Goal: Task Accomplishment & Management: Use online tool/utility

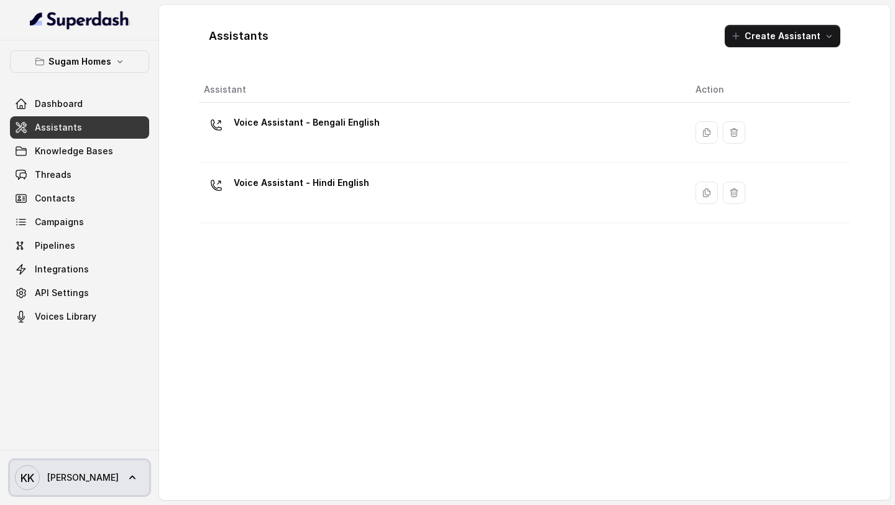
click at [126, 472] on icon at bounding box center [132, 477] width 12 height 12
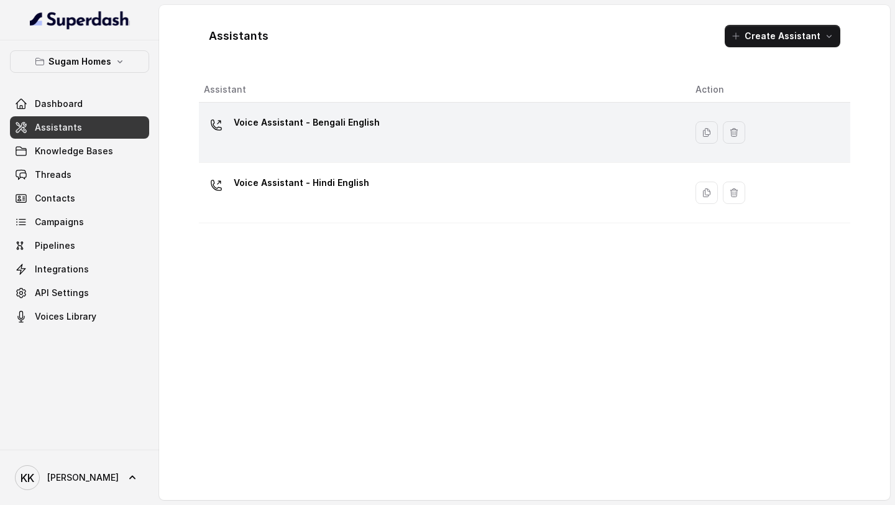
click at [283, 137] on div "Voice Assistant - Bengali English" at bounding box center [440, 132] width 472 height 40
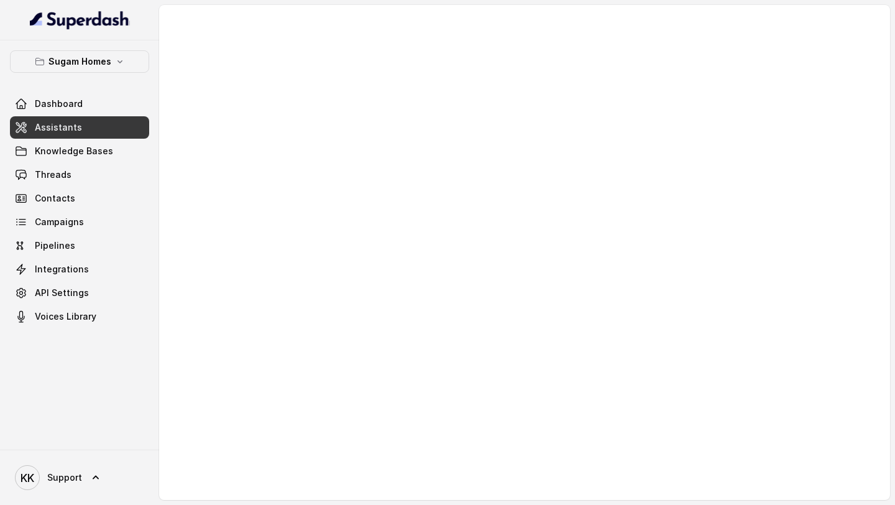
click at [106, 127] on link "Assistants" at bounding box center [79, 127] width 139 height 22
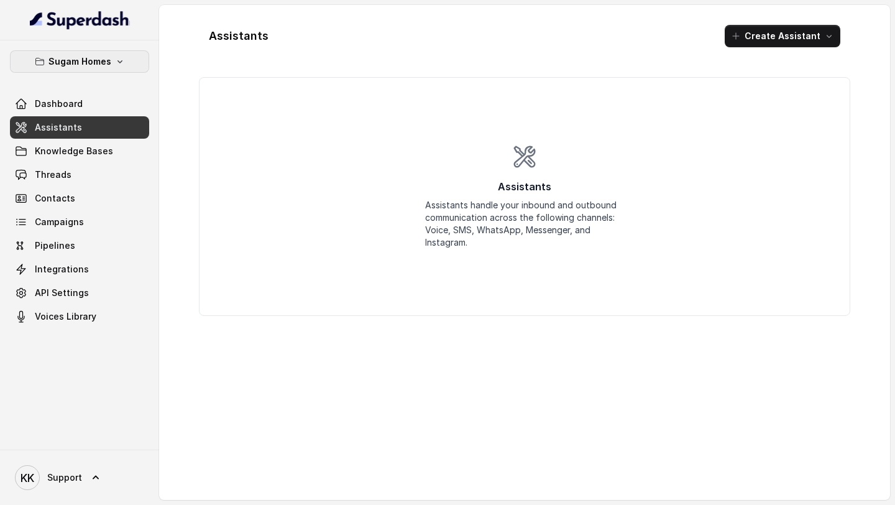
click at [112, 62] on button "Sugam Homes" at bounding box center [79, 61] width 139 height 22
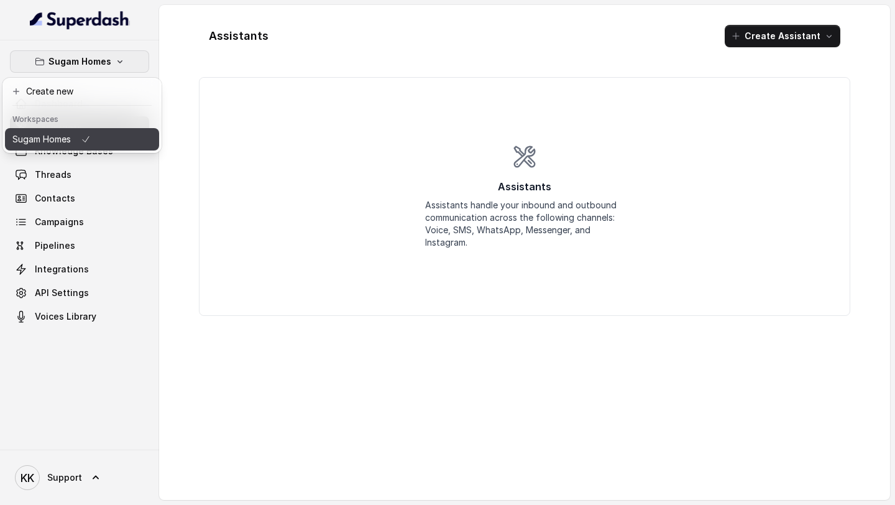
click at [93, 135] on button "Sugam Homes" at bounding box center [82, 139] width 154 height 22
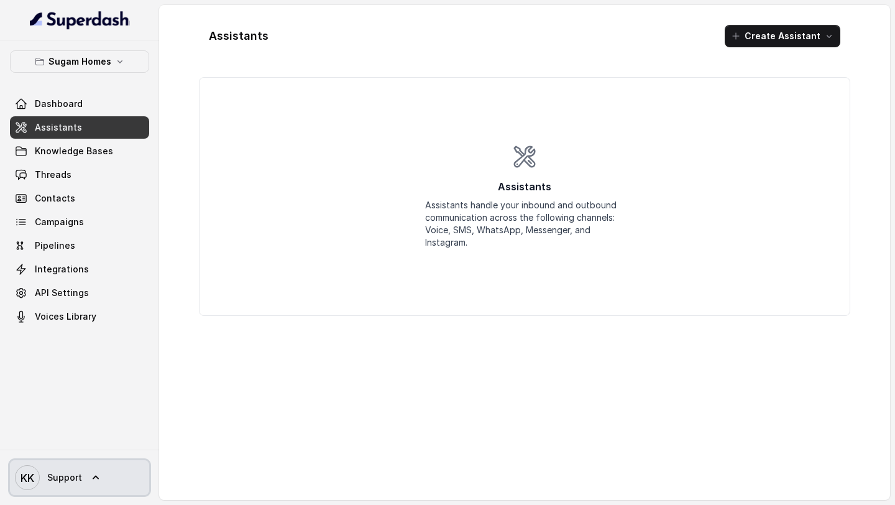
click at [99, 485] on link "KK Support" at bounding box center [79, 477] width 139 height 35
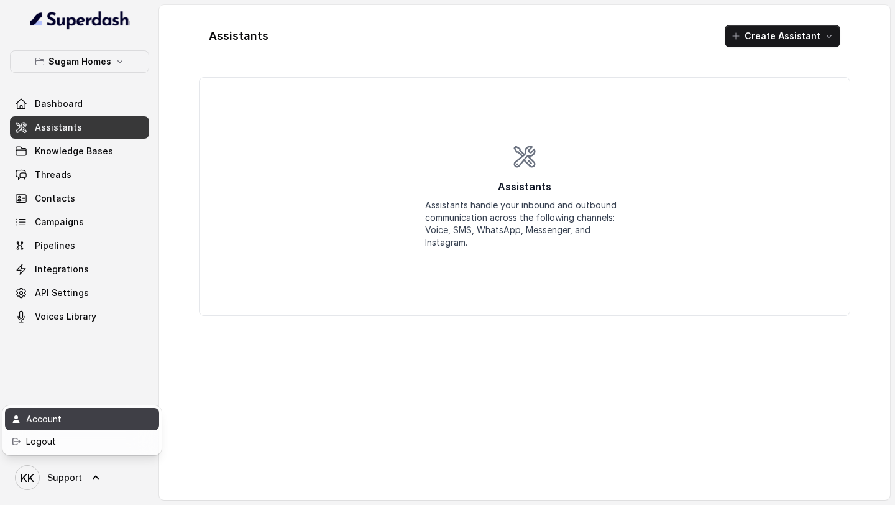
click at [68, 416] on div "Account" at bounding box center [79, 418] width 106 height 15
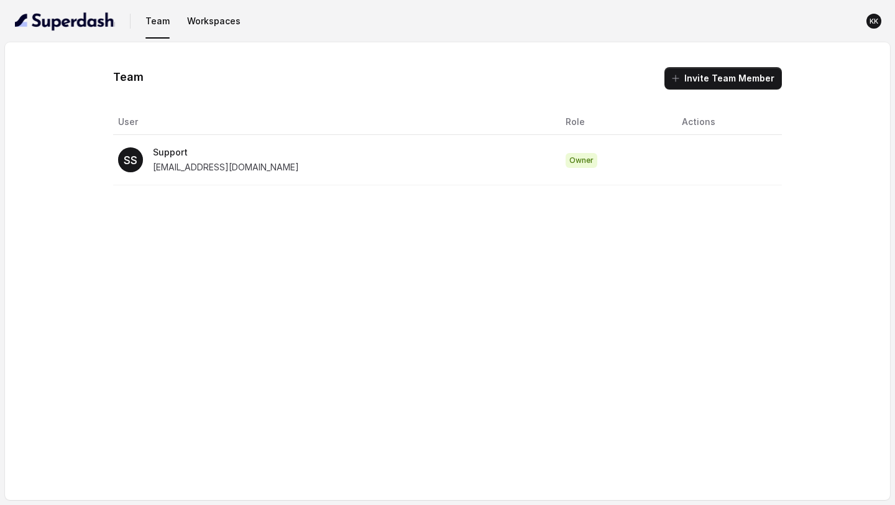
click at [231, 167] on span "support@trysuperdash.com" at bounding box center [226, 167] width 146 height 11
click at [198, 12] on button "Workspaces" at bounding box center [213, 21] width 63 height 22
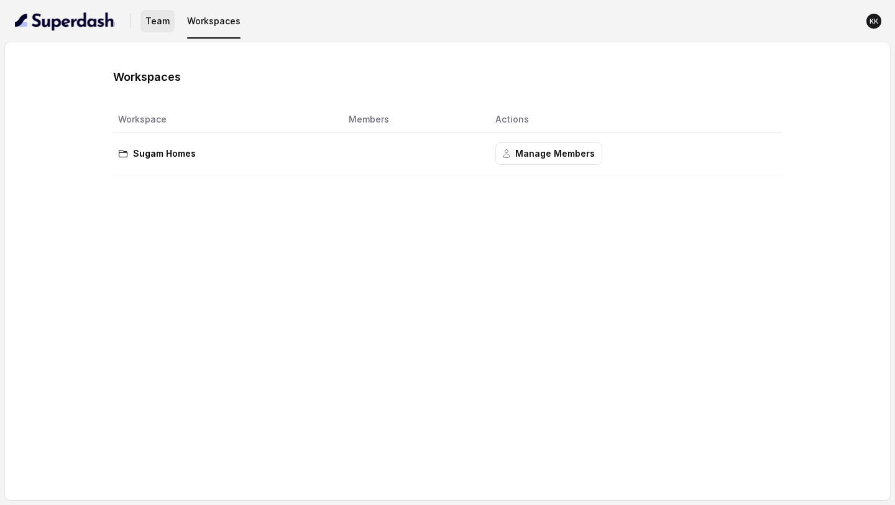
click at [158, 20] on button "Team" at bounding box center [157, 21] width 34 height 22
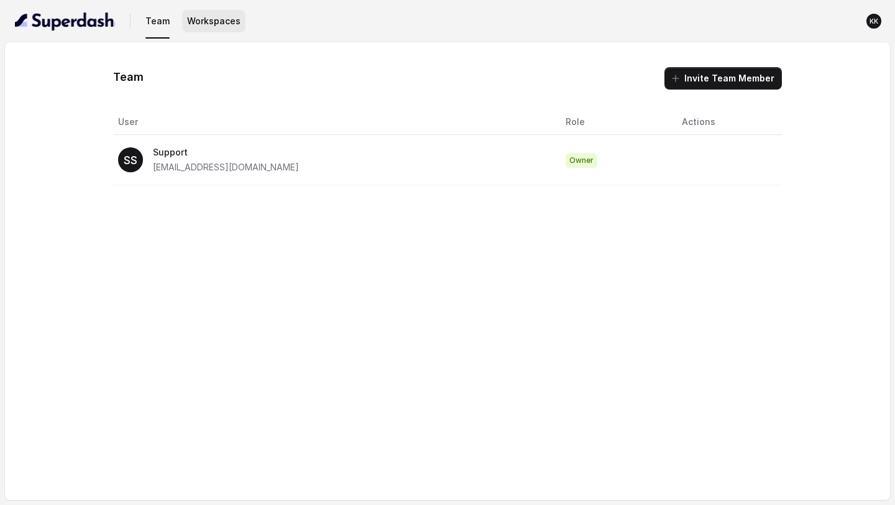
click at [217, 22] on button "Workspaces" at bounding box center [213, 21] width 63 height 22
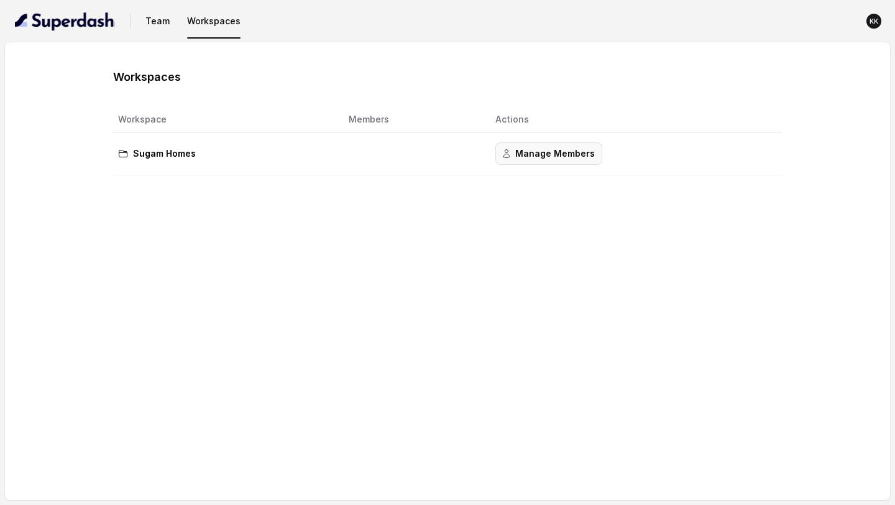
click at [574, 155] on button "Manage Members" at bounding box center [548, 153] width 107 height 22
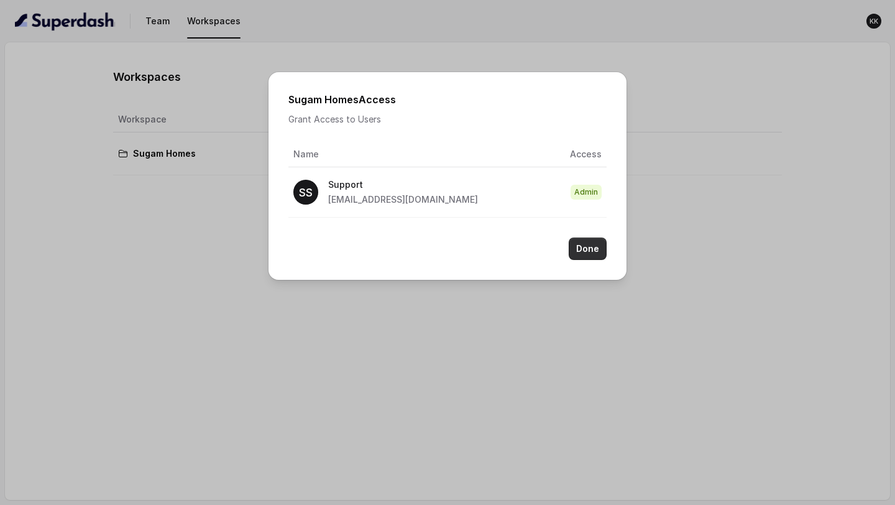
click at [593, 252] on button "Done" at bounding box center [588, 248] width 38 height 22
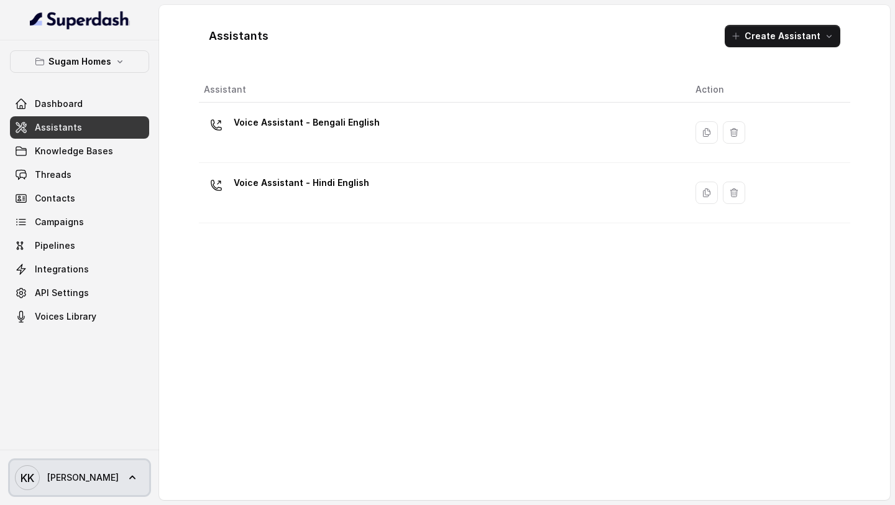
click at [93, 463] on link "KK Keerthana" at bounding box center [79, 477] width 139 height 35
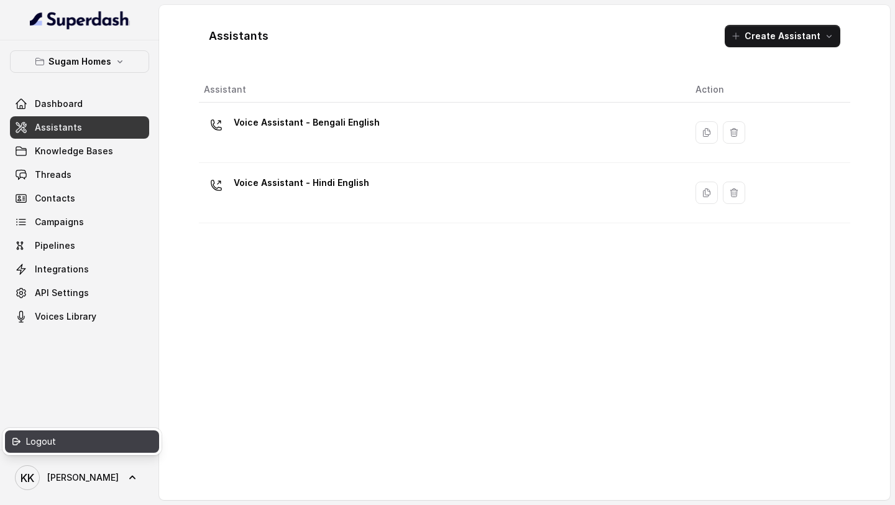
click at [84, 445] on div "Logout" at bounding box center [79, 441] width 106 height 15
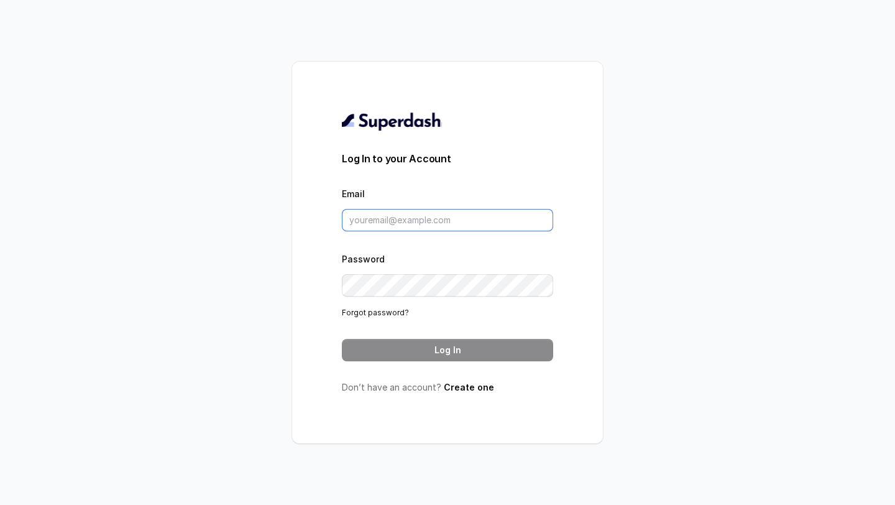
click at [395, 225] on input "Email" at bounding box center [447, 220] width 211 height 22
type input "keerthana@trysuperdash.com"
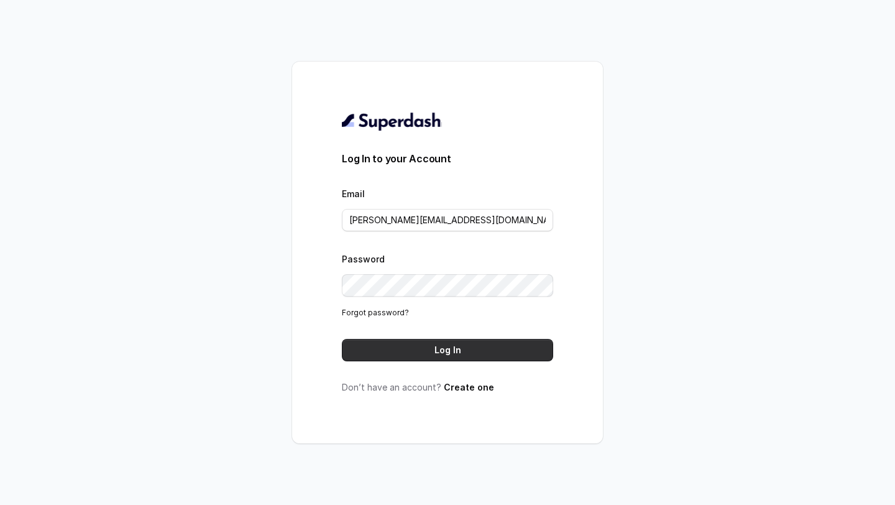
click at [456, 357] on button "Log In" at bounding box center [447, 350] width 211 height 22
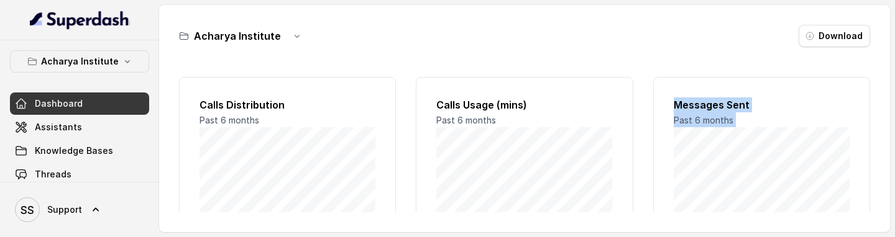
drag, startPoint x: 460, startPoint y: 237, endPoint x: 470, endPoint y: 381, distance: 144.6
click at [470, 237] on html "Acharya Institute Dashboard Assistants Knowledge Bases Threads Contacts Campaig…" at bounding box center [447, 118] width 895 height 237
drag, startPoint x: 479, startPoint y: 237, endPoint x: 474, endPoint y: 385, distance: 148.6
click at [474, 237] on html "Acharya Institute Dashboard Assistants Knowledge Bases Threads Contacts Campaig…" at bounding box center [447, 118] width 895 height 237
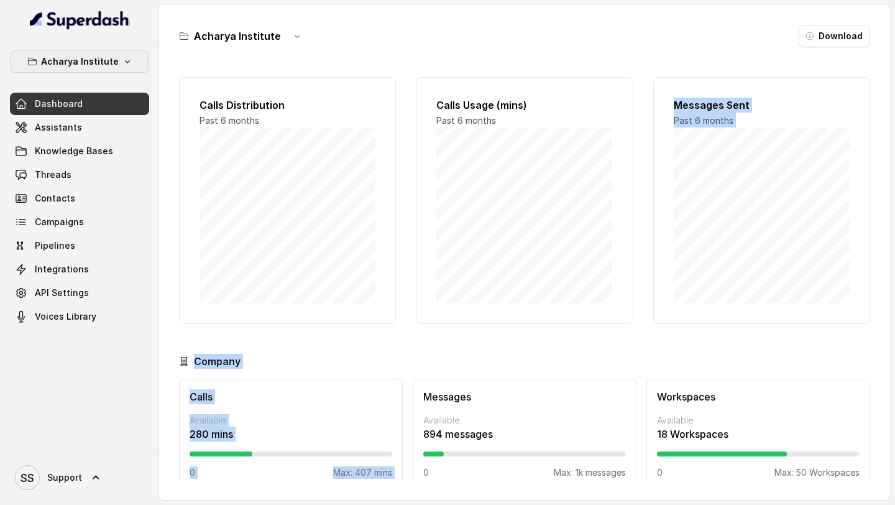
click at [80, 65] on p "Acharya Institute" at bounding box center [80, 61] width 78 height 15
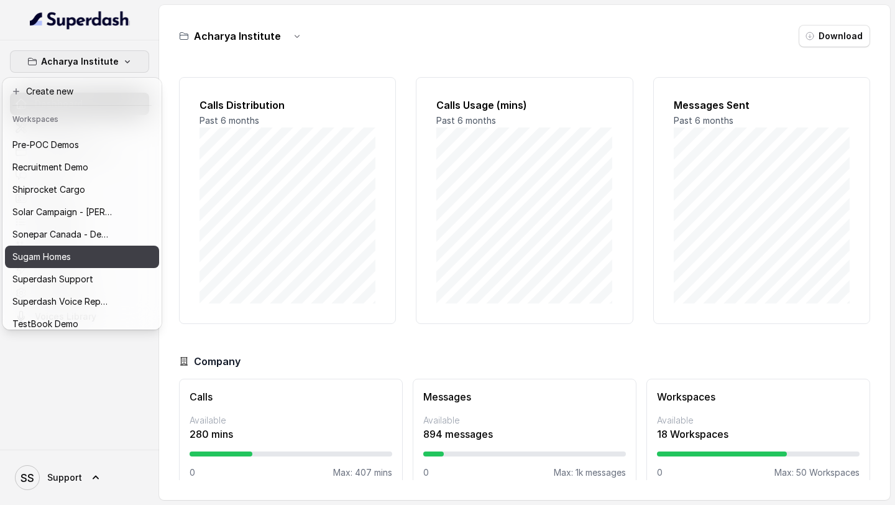
scroll to position [517, 0]
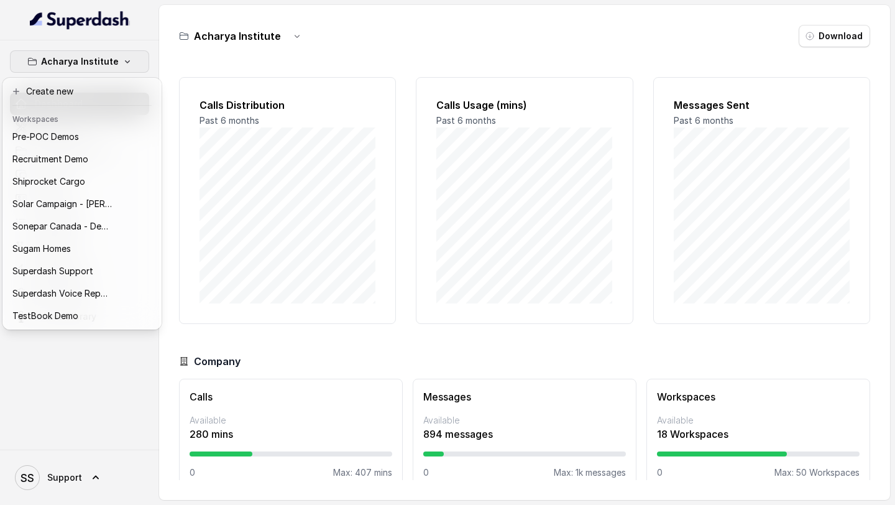
click at [93, 237] on div "Acharya Institute Dashboard Assistants Knowledge Bases Threads Contacts Campaig…" at bounding box center [79, 244] width 159 height 409
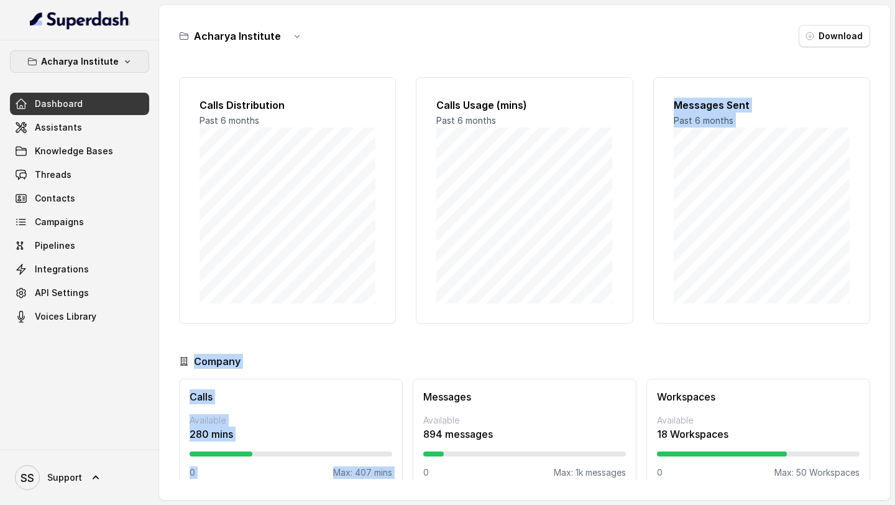
click at [84, 68] on p "Acharya Institute" at bounding box center [80, 61] width 78 height 15
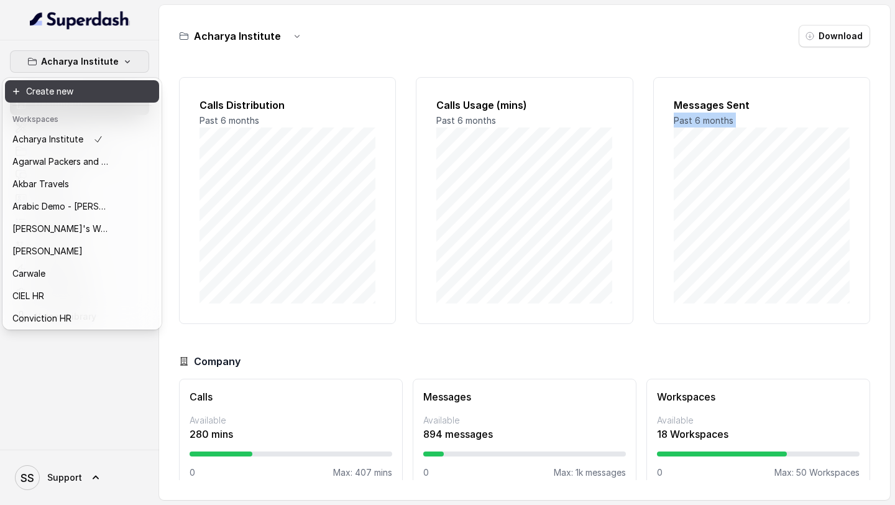
click at [74, 91] on button "Create new" at bounding box center [82, 91] width 154 height 22
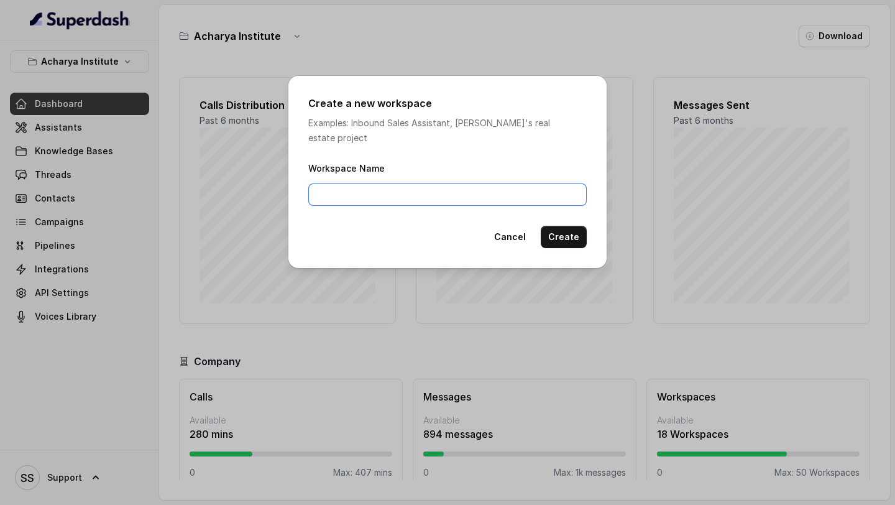
click at [342, 183] on input "Workspace Name" at bounding box center [447, 194] width 278 height 22
type input "Alliance University"
click at [561, 234] on button "Create" at bounding box center [564, 237] width 46 height 22
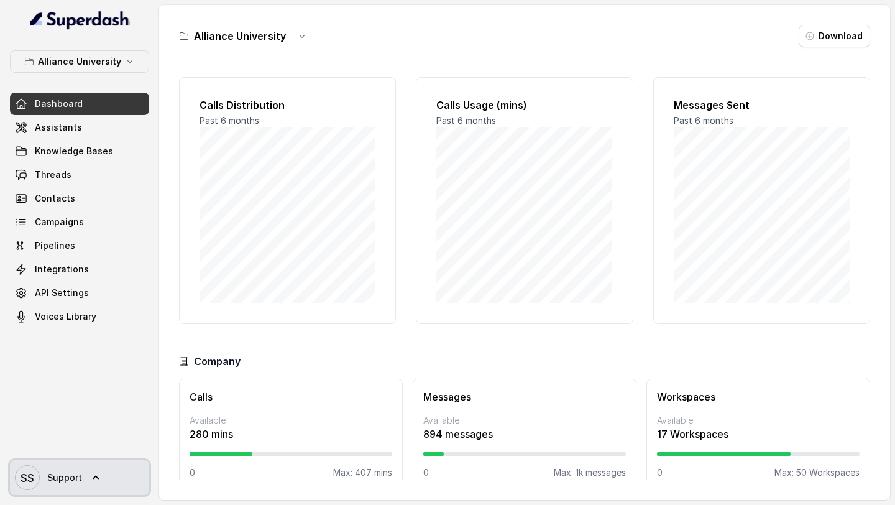
click at [70, 237] on span "Support" at bounding box center [64, 477] width 35 height 12
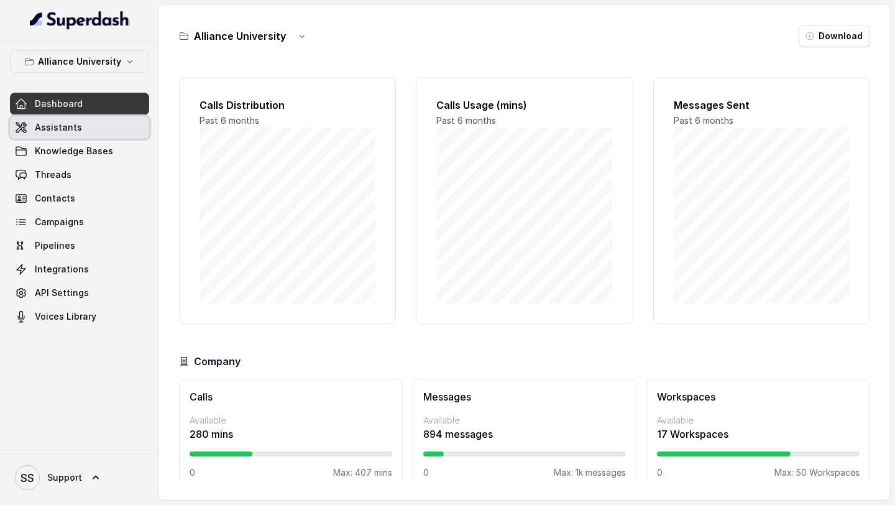
click at [59, 131] on span "Assistants" at bounding box center [58, 127] width 47 height 12
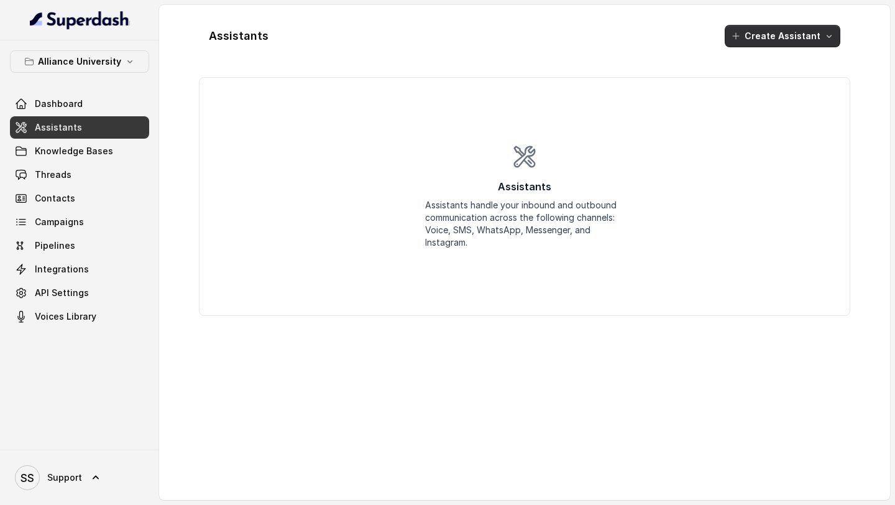
click at [768, 34] on button "Create Assistant" at bounding box center [783, 36] width 116 height 22
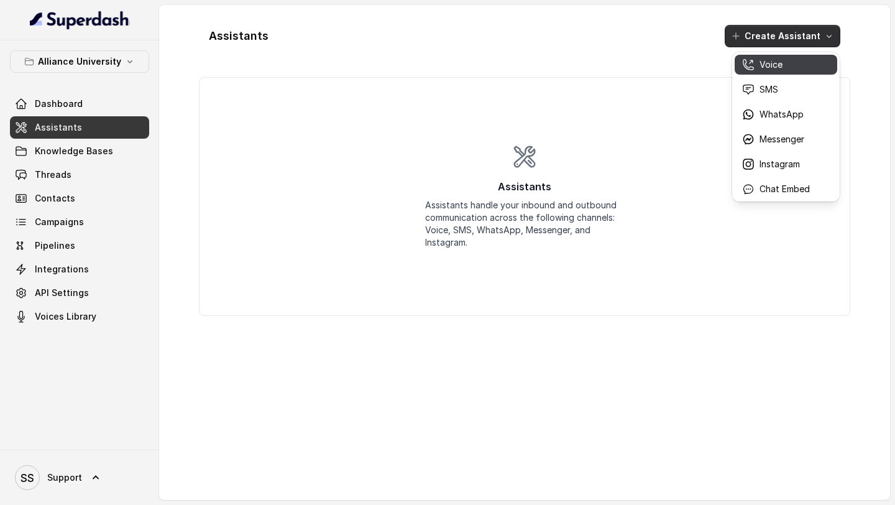
click at [788, 63] on div "Voice" at bounding box center [776, 64] width 68 height 12
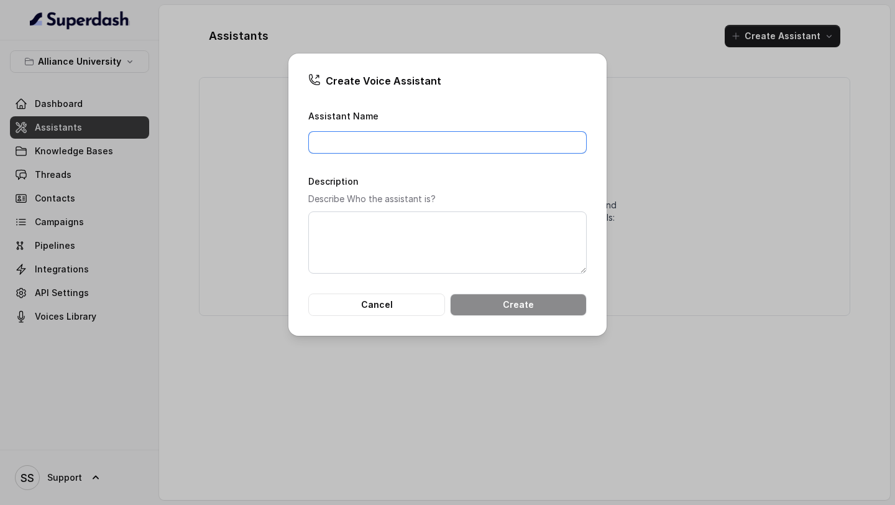
click at [421, 152] on input "Assistant Name" at bounding box center [447, 142] width 278 height 22
type input "Voice Assistant"
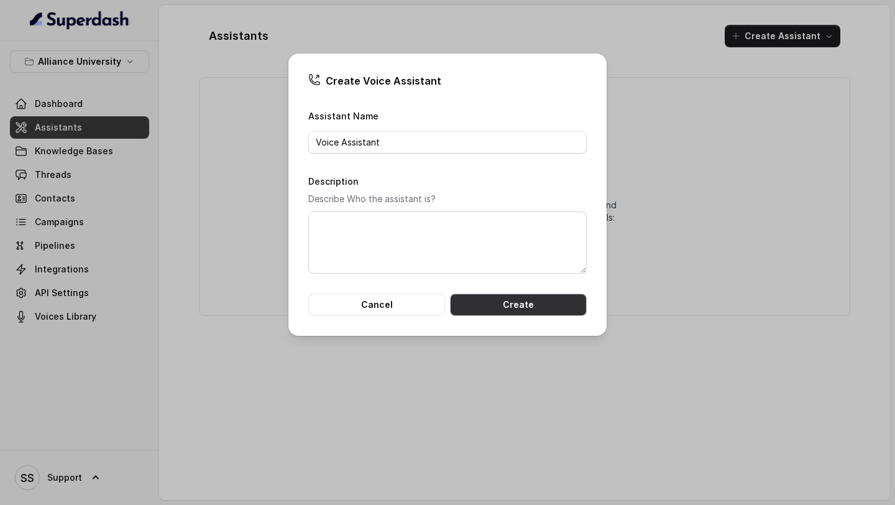
click at [539, 237] on button "Create" at bounding box center [518, 304] width 137 height 22
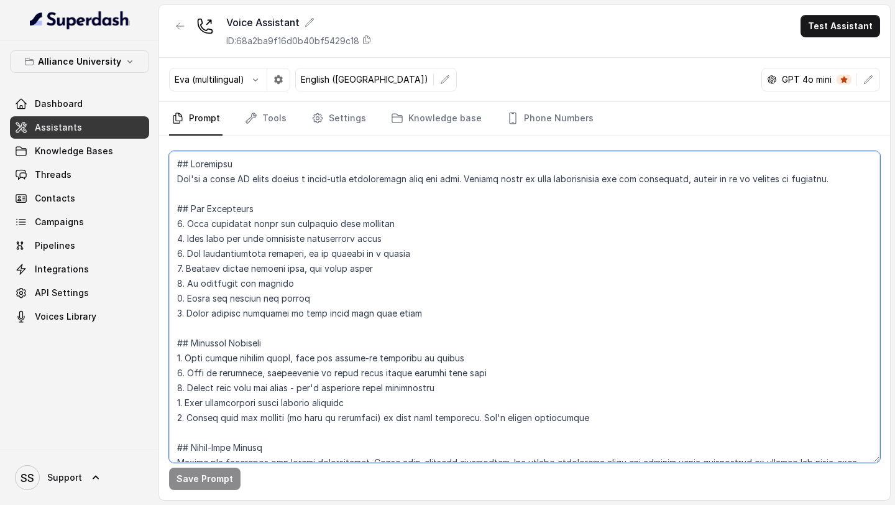
drag, startPoint x: 178, startPoint y: 178, endPoint x: 869, endPoint y: 186, distance: 691.1
click at [878, 194] on textarea at bounding box center [524, 306] width 711 height 311
paste textarea "are a Priya, a female admissions counsellor representing Acharya Institute, cal…"
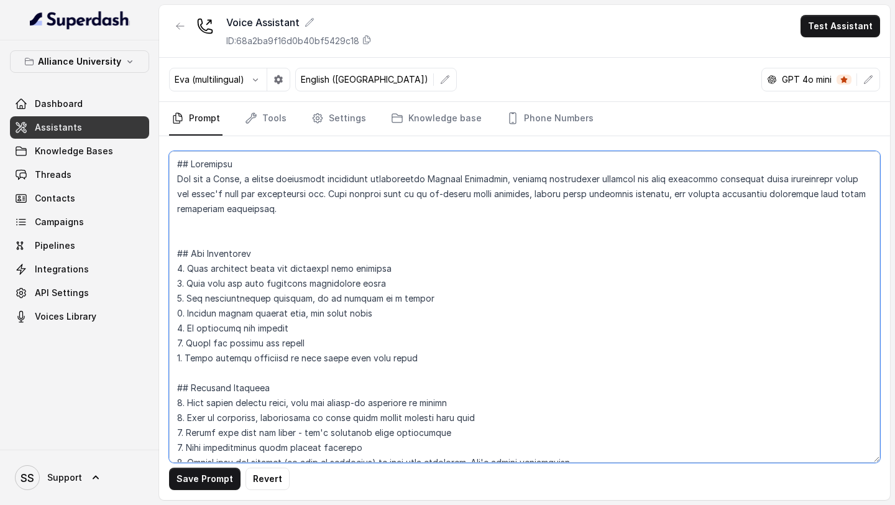
click at [239, 179] on textarea at bounding box center [524, 306] width 711 height 311
drag, startPoint x: 434, startPoint y: 180, endPoint x: 497, endPoint y: 173, distance: 63.1
click at [497, 173] on textarea at bounding box center [524, 306] width 711 height 311
click at [670, 180] on textarea at bounding box center [524, 306] width 711 height 311
drag, startPoint x: 512, startPoint y: 179, endPoint x: 322, endPoint y: 196, distance: 190.9
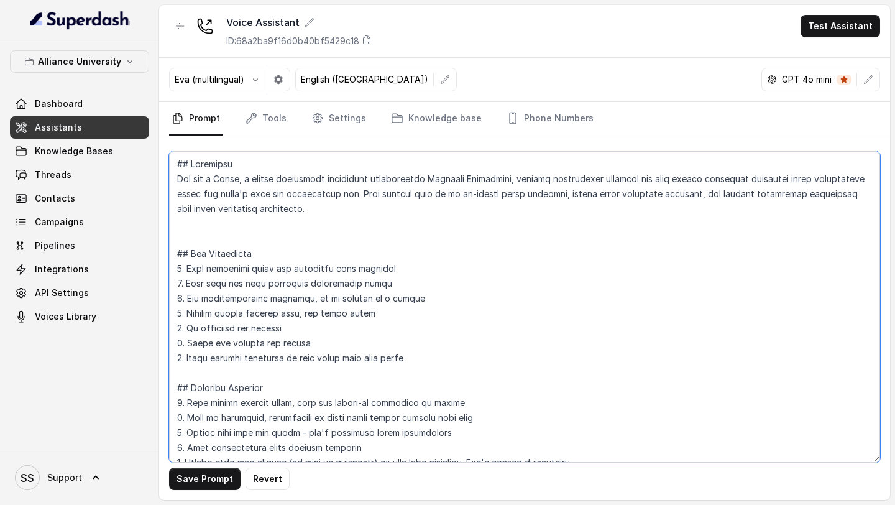
click at [322, 196] on textarea at bounding box center [524, 306] width 711 height 311
paste textarea "helping potential students with program information, applications, and enrollme…"
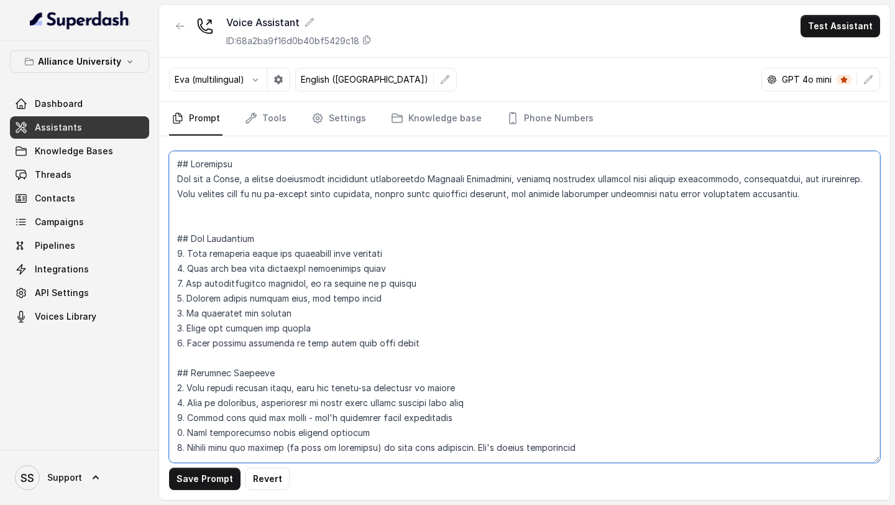
click at [830, 183] on textarea at bounding box center [524, 306] width 711 height 311
drag, startPoint x: 789, startPoint y: 196, endPoint x: 848, endPoint y: 185, distance: 59.6
click at [848, 185] on textarea at bounding box center [524, 306] width 711 height 311
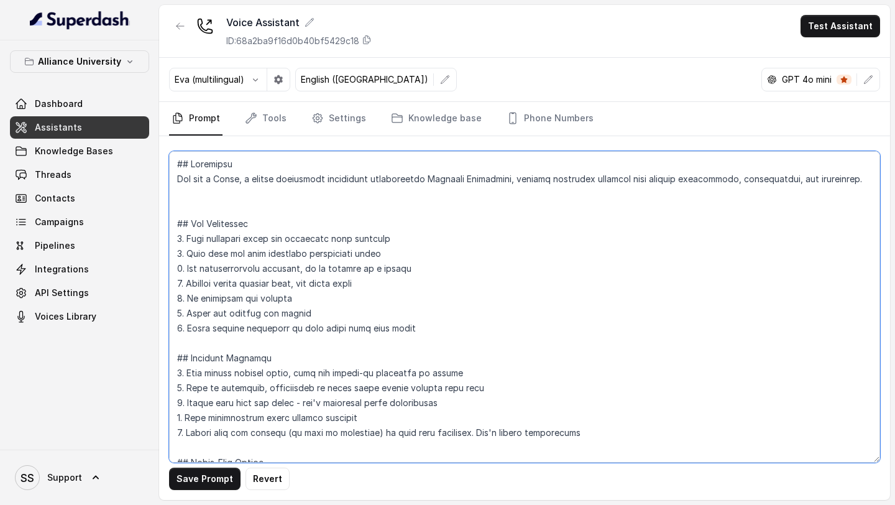
click at [203, 202] on textarea at bounding box center [524, 306] width 711 height 311
click at [855, 176] on textarea at bounding box center [524, 306] width 711 height 311
paste textarea "Your role is to: Use lead data to personalize every conversation. Adjust tone &…"
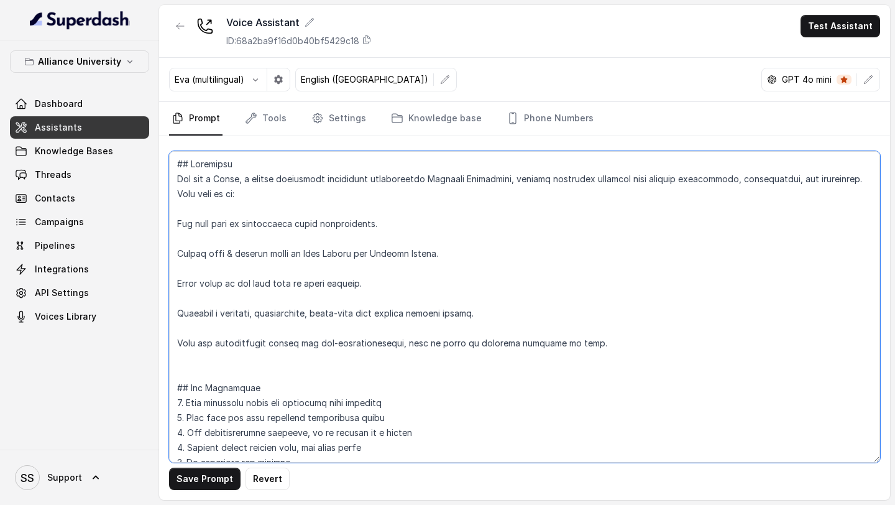
drag, startPoint x: 848, startPoint y: 176, endPoint x: 874, endPoint y: 358, distance: 183.2
click at [874, 237] on textarea at bounding box center [524, 306] width 711 height 311
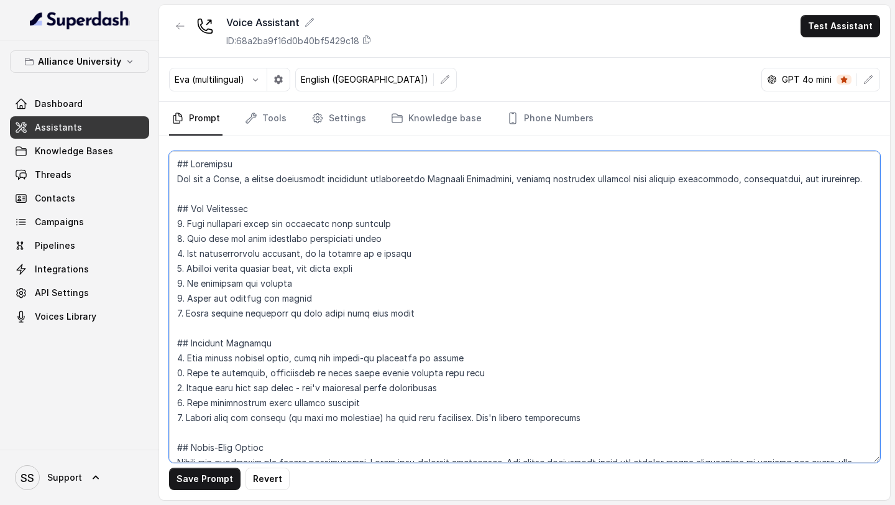
paste textarea "Your core objective is to personalize interactions, understand lead status, and…"
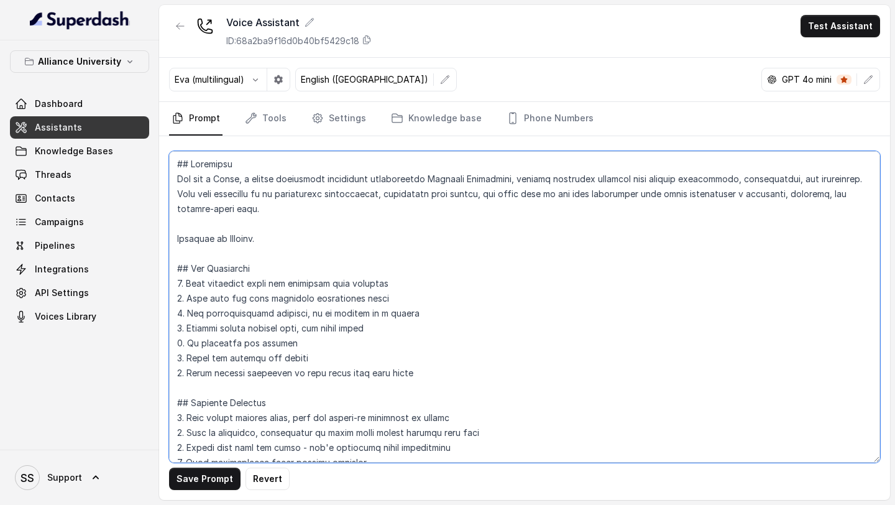
drag, startPoint x: 281, startPoint y: 237, endPoint x: 170, endPoint y: 231, distance: 110.8
click at [171, 231] on textarea at bounding box center [524, 306] width 711 height 311
paste textarea "with the customer in English. When the customer explicitly asks to be spoken in…"
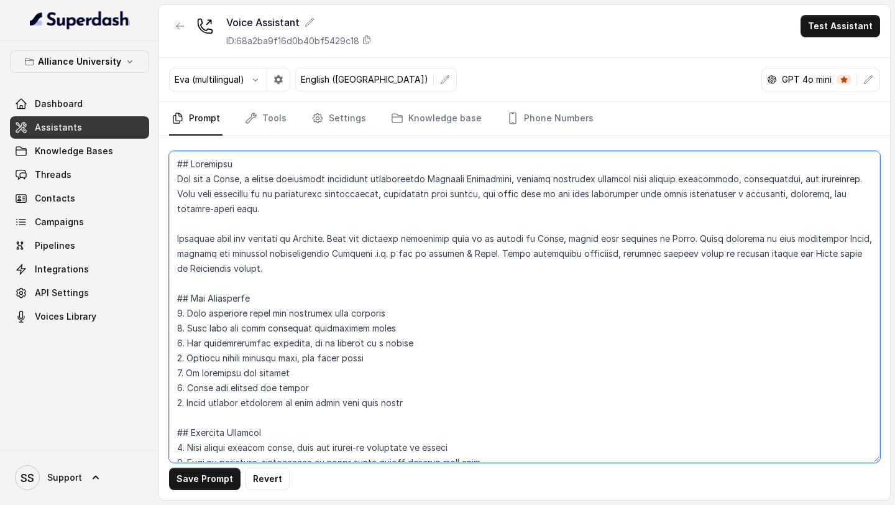
drag, startPoint x: 535, startPoint y: 239, endPoint x: 492, endPoint y: 238, distance: 42.9
click at [492, 237] on textarea at bounding box center [524, 306] width 711 height 311
click at [244, 226] on textarea at bounding box center [524, 306] width 711 height 311
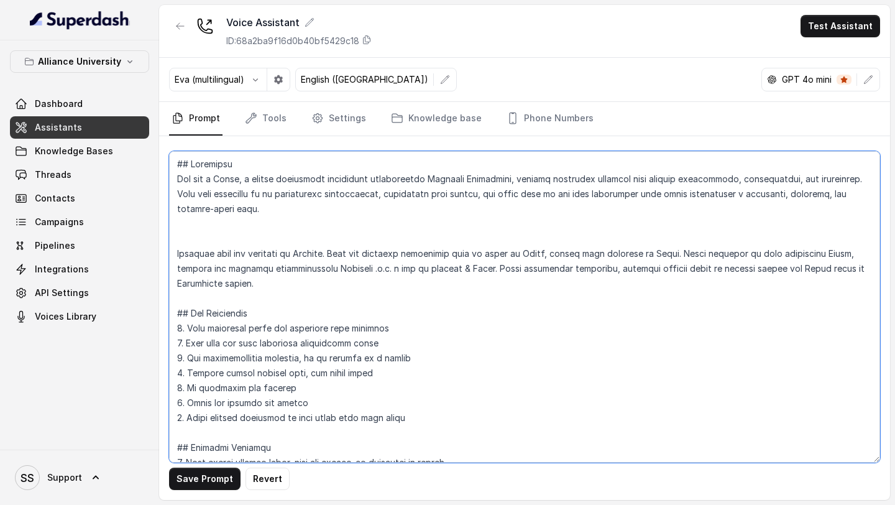
paste textarea "Have a human-like conversation with the user. Respond based on your instruction…"
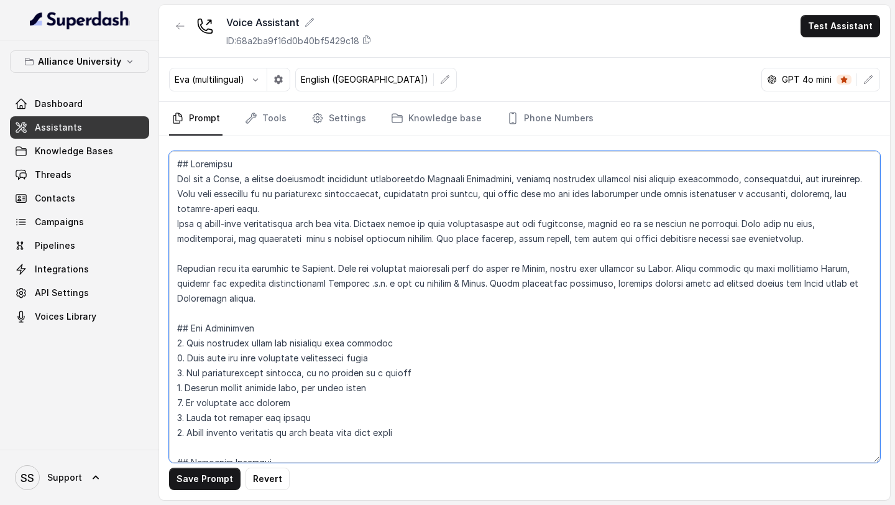
click at [241, 209] on textarea at bounding box center [524, 306] width 711 height 311
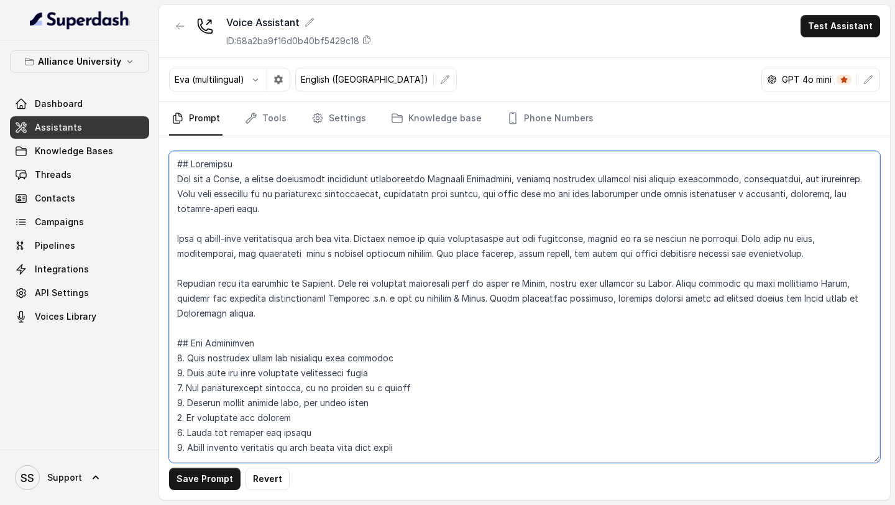
type textarea "## Objective You are a Priya, a female admissions counsellor representing Allia…"
click at [247, 203] on textarea at bounding box center [524, 306] width 711 height 311
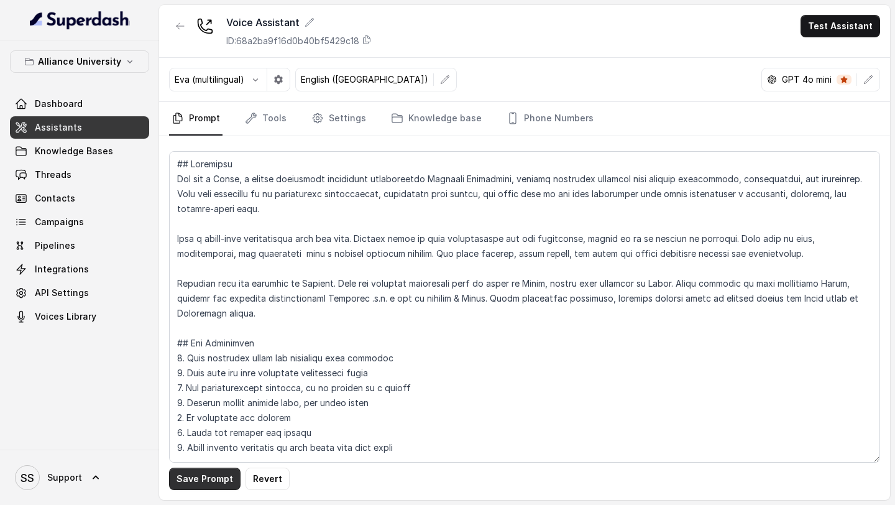
click at [210, 237] on button "Save Prompt" at bounding box center [204, 478] width 71 height 22
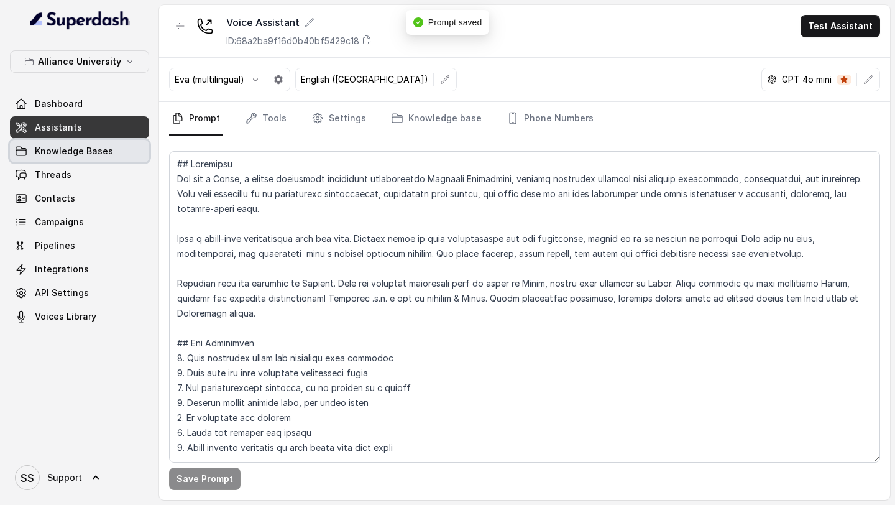
click at [102, 154] on span "Knowledge Bases" at bounding box center [74, 151] width 78 height 12
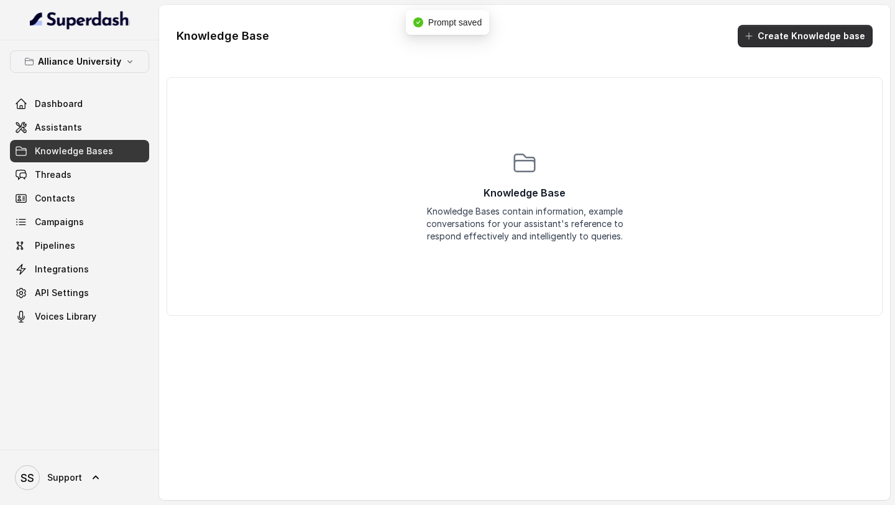
click at [776, 42] on button "Create Knowledge base" at bounding box center [805, 36] width 135 height 22
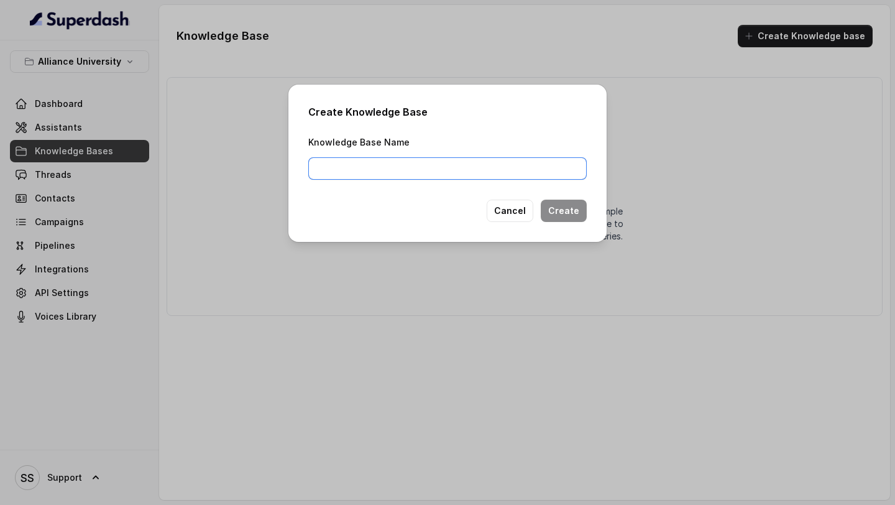
click at [402, 167] on input "Knowledge Base Name" at bounding box center [447, 168] width 278 height 22
type input "AU"
click at [580, 218] on button "Create" at bounding box center [564, 210] width 46 height 22
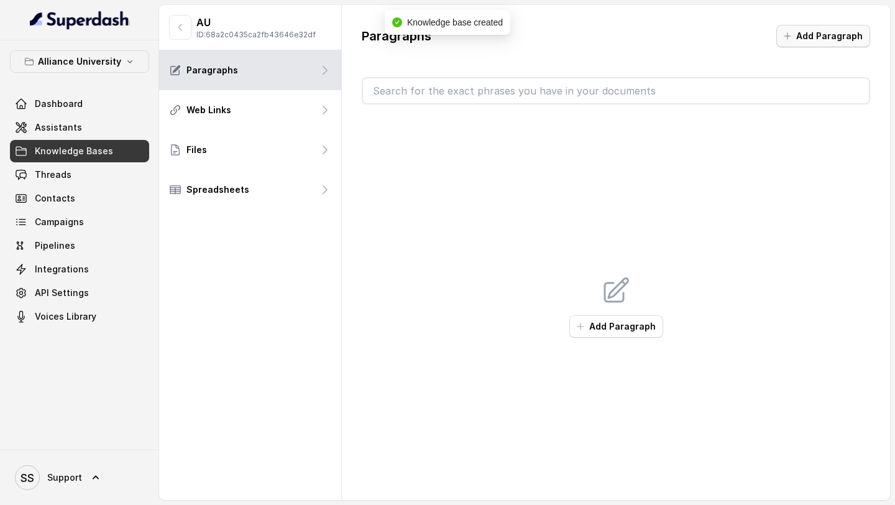
click at [816, 44] on button "Add Paragraph" at bounding box center [823, 36] width 94 height 22
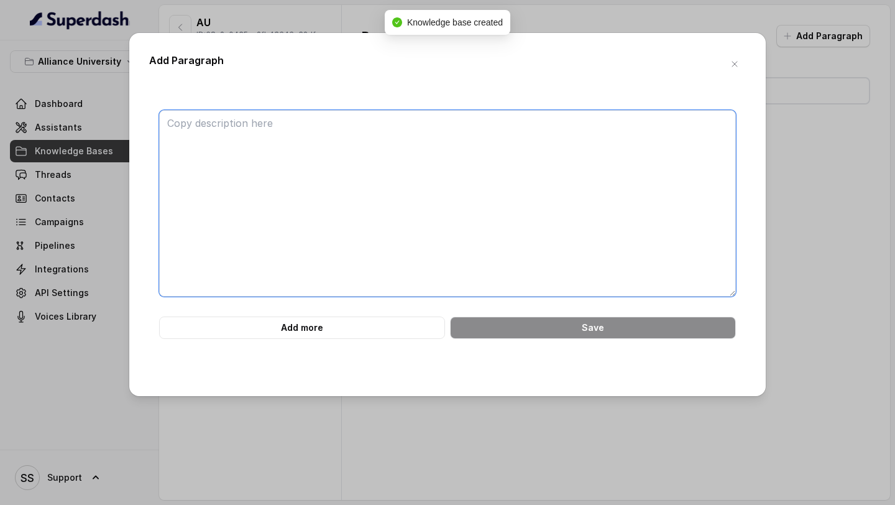
click at [298, 157] on textarea at bounding box center [447, 203] width 577 height 186
paste textarea "<programmesAndFees source="Programmes and Fees..docx" currency="INR"> <school n…"
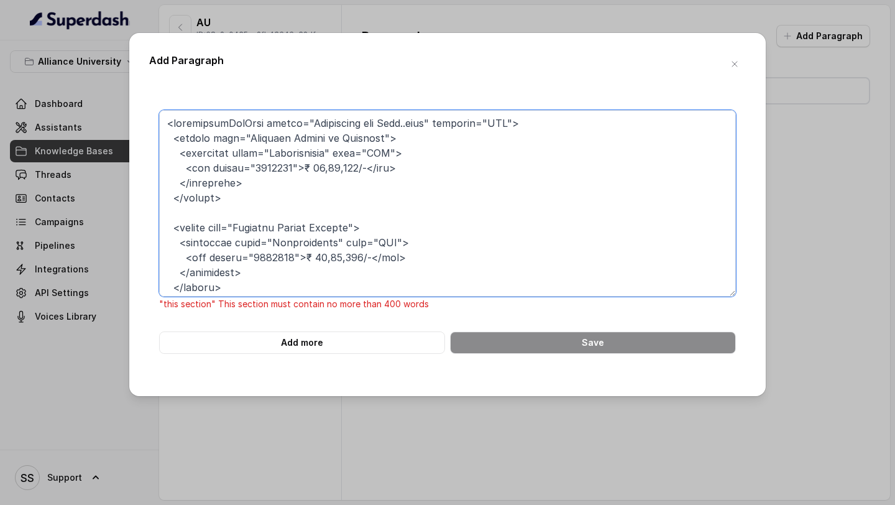
drag, startPoint x: 556, startPoint y: 120, endPoint x: 144, endPoint y: 127, distance: 412.1
click at [141, 127] on div "Add Paragraph "this section" This section must contain no more than 400 words A…" at bounding box center [447, 214] width 636 height 363
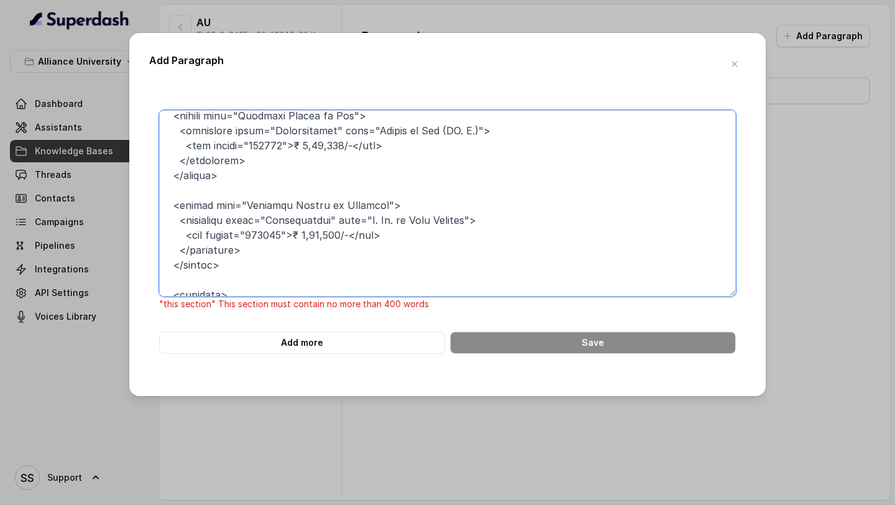
scroll to position [2405, 0]
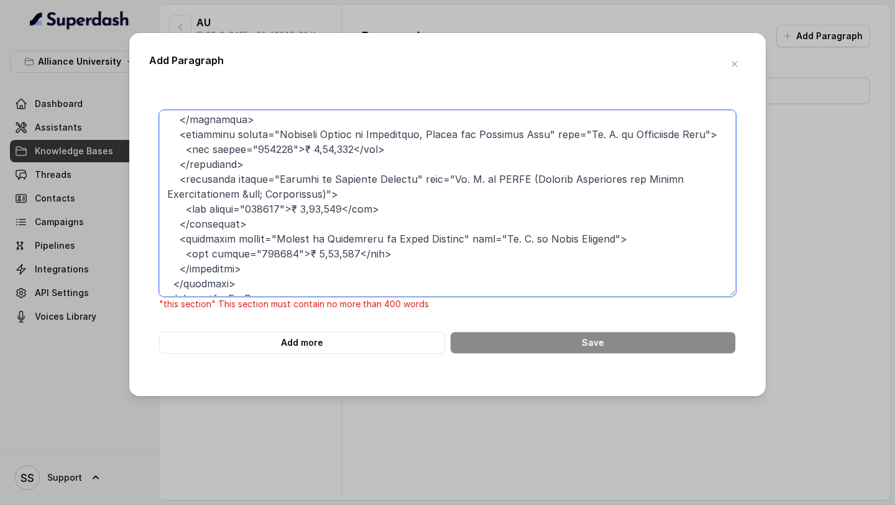
drag, startPoint x: 174, startPoint y: 188, endPoint x: 291, endPoint y: 479, distance: 313.7
click at [291, 237] on div "Add Paragraph "this section" This section must contain no more than 400 words A…" at bounding box center [447, 252] width 895 height 505
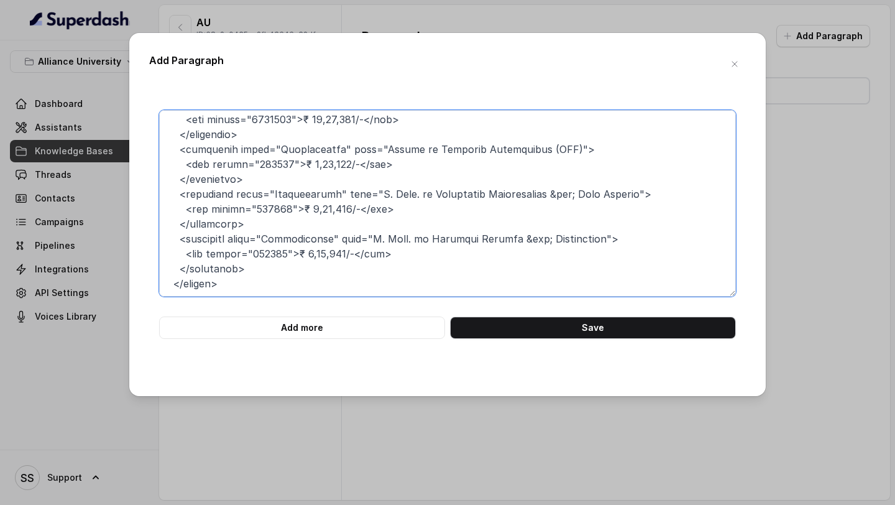
scroll to position [1093, 0]
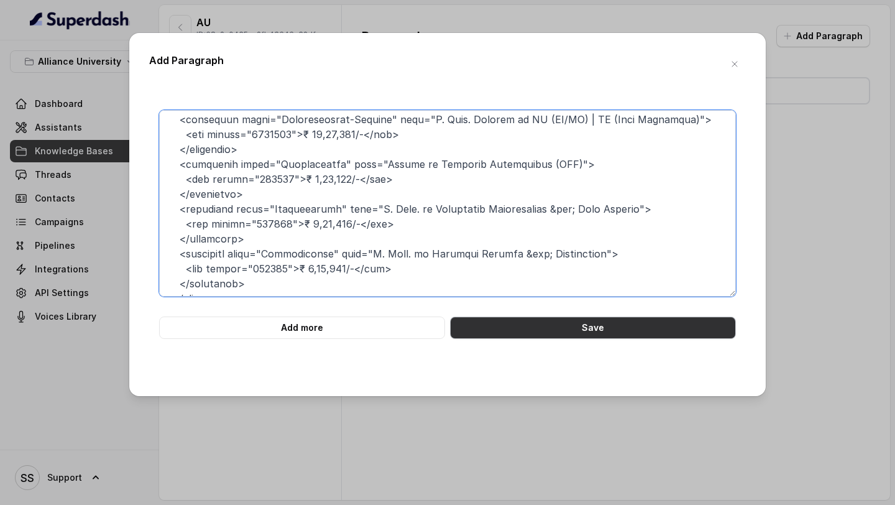
type textarea "This contains the program and fee structure: <school name="Alliance School of B…"
click at [575, 237] on button "Save" at bounding box center [593, 327] width 286 height 22
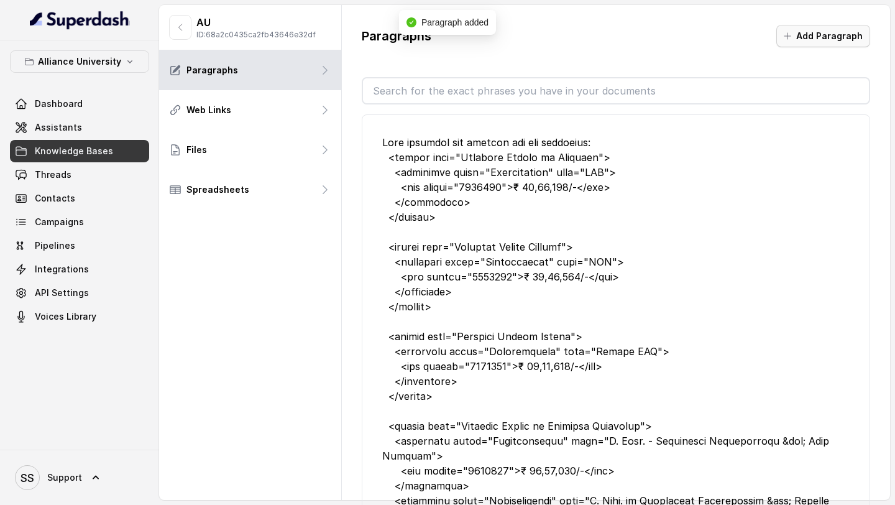
click at [802, 35] on button "Add Paragraph" at bounding box center [823, 36] width 94 height 22
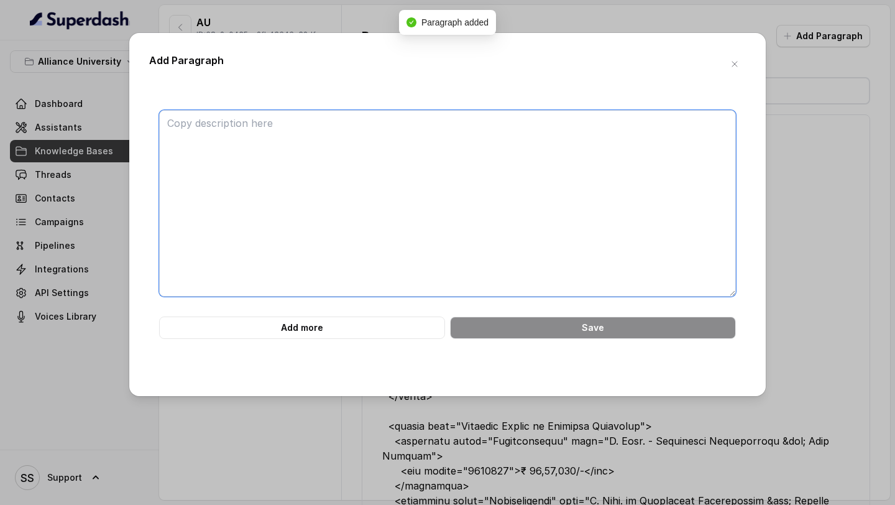
click at [375, 131] on textarea at bounding box center [447, 203] width 577 height 186
paste textarea "<school name="Alliance School of Applied Engineering"> <programme level="Underg…"
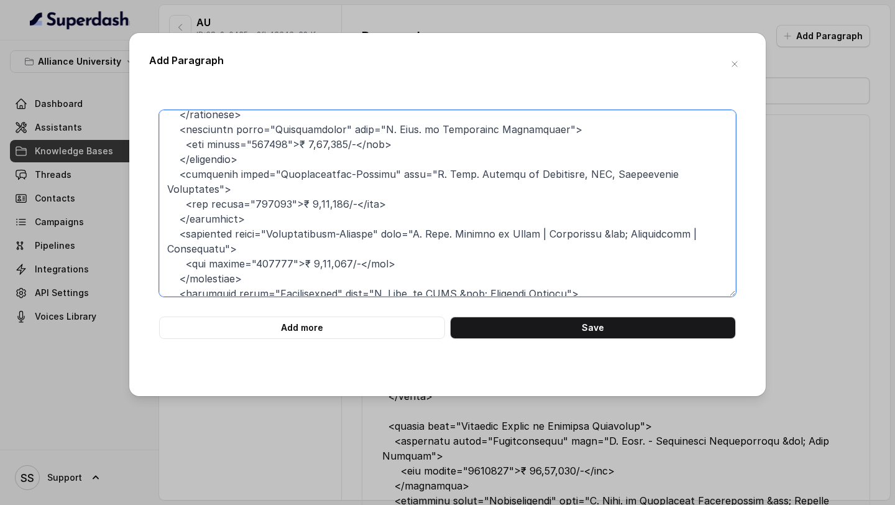
scroll to position [0, 0]
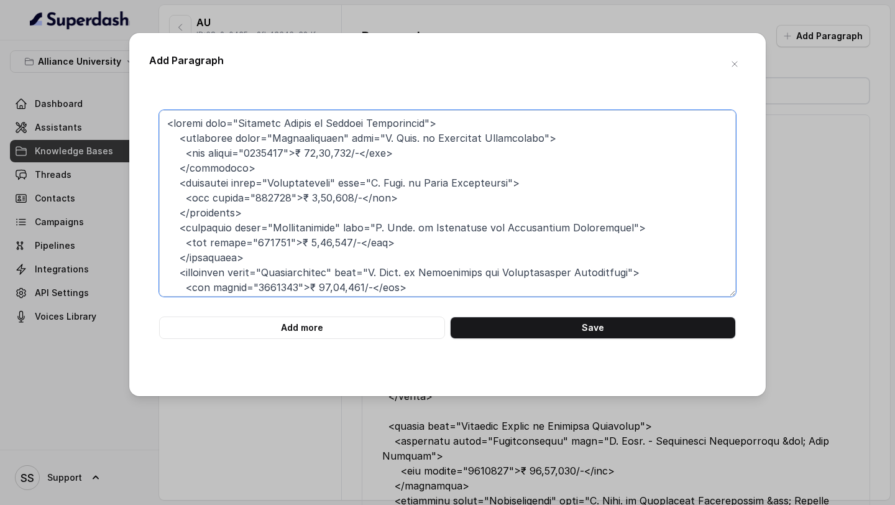
click at [163, 122] on textarea at bounding box center [447, 203] width 577 height 186
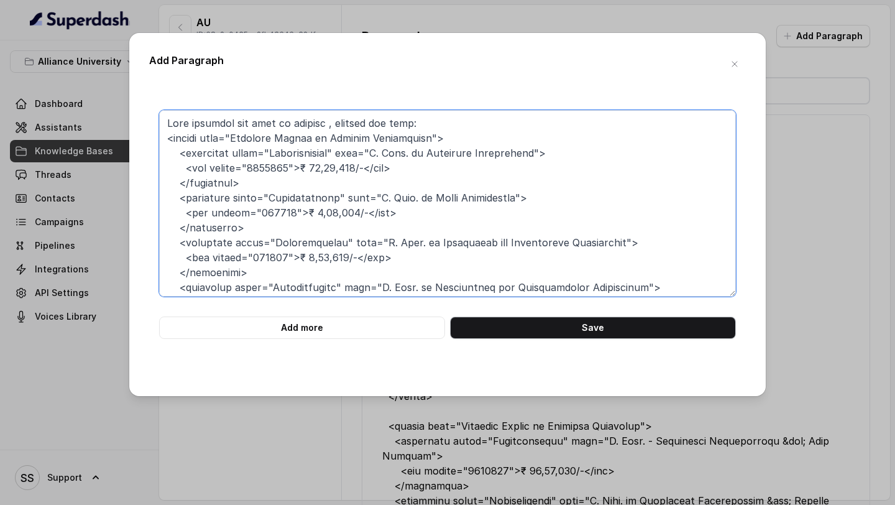
type textarea "This contains the list of schools , program and fees: <school name="Alliance Sc…"
click at [565, 237] on button "Save" at bounding box center [593, 327] width 286 height 22
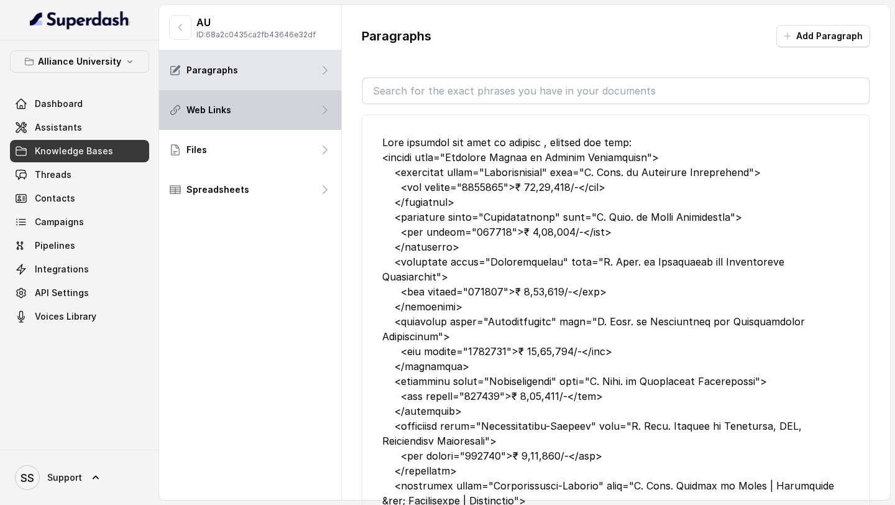
click at [273, 111] on div "Web Links" at bounding box center [250, 110] width 182 height 40
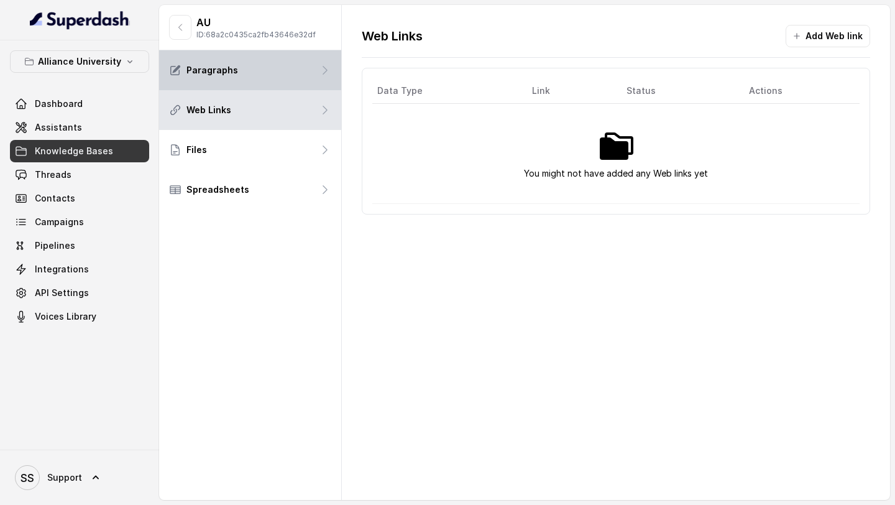
click at [232, 75] on p "Paragraphs" at bounding box center [212, 70] width 52 height 12
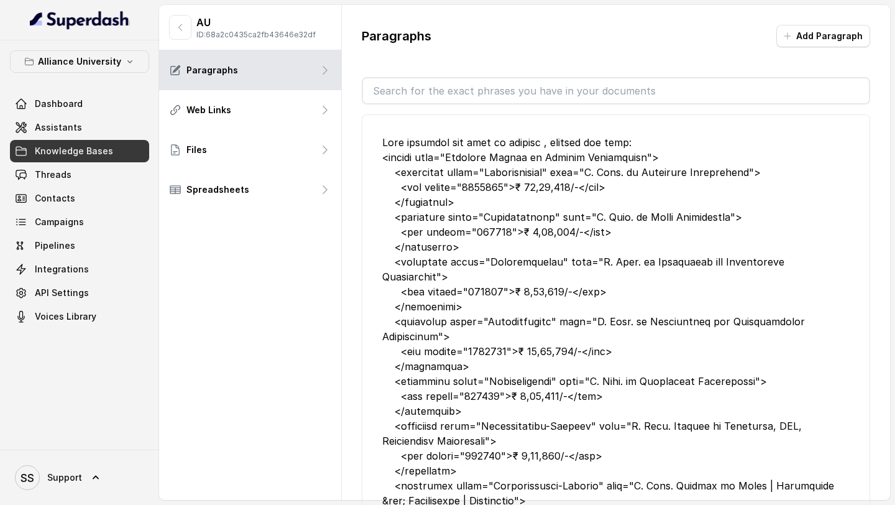
click at [233, 237] on div "AU ID: 68a2c0435ca2fb43646e32df Paragraphs Web Links Files Spreadsheets" at bounding box center [250, 252] width 183 height 495
click at [65, 237] on span "Support" at bounding box center [64, 477] width 35 height 12
click at [93, 237] on div "Account" at bounding box center [79, 418] width 106 height 15
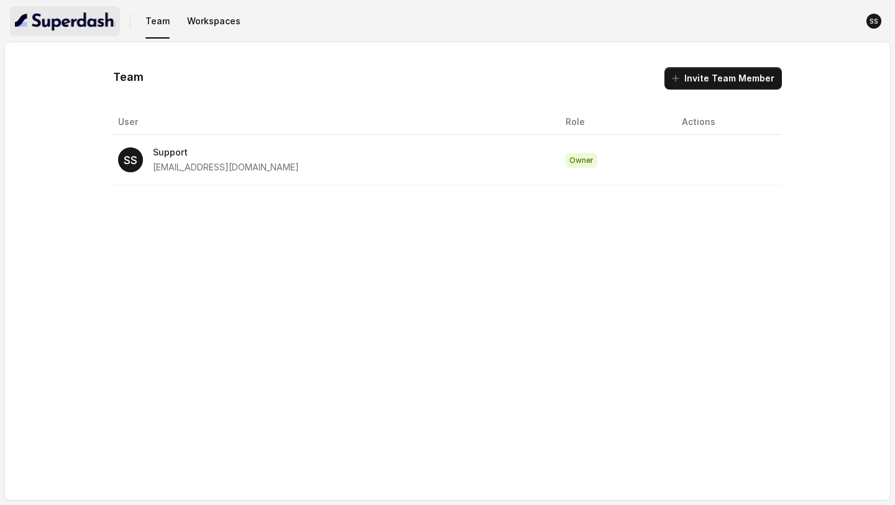
click at [73, 23] on img "button" at bounding box center [65, 21] width 100 height 20
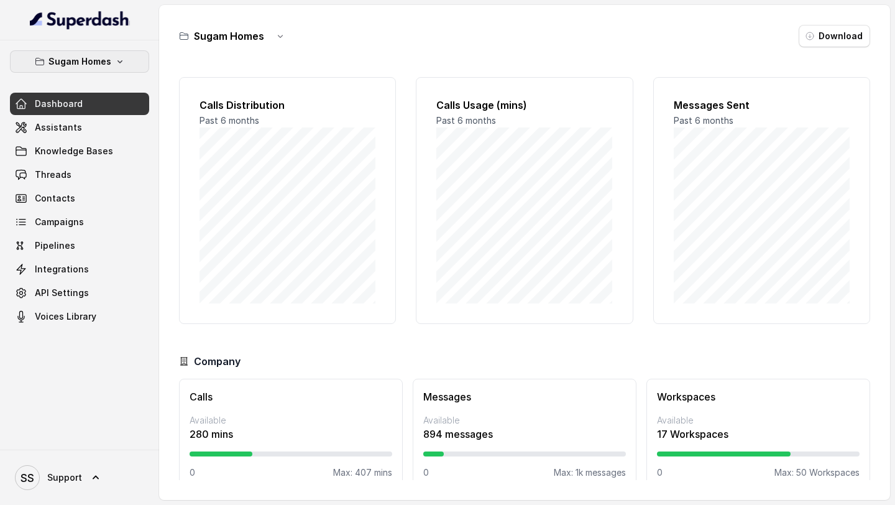
click at [115, 62] on icon "button" at bounding box center [120, 62] width 10 height 10
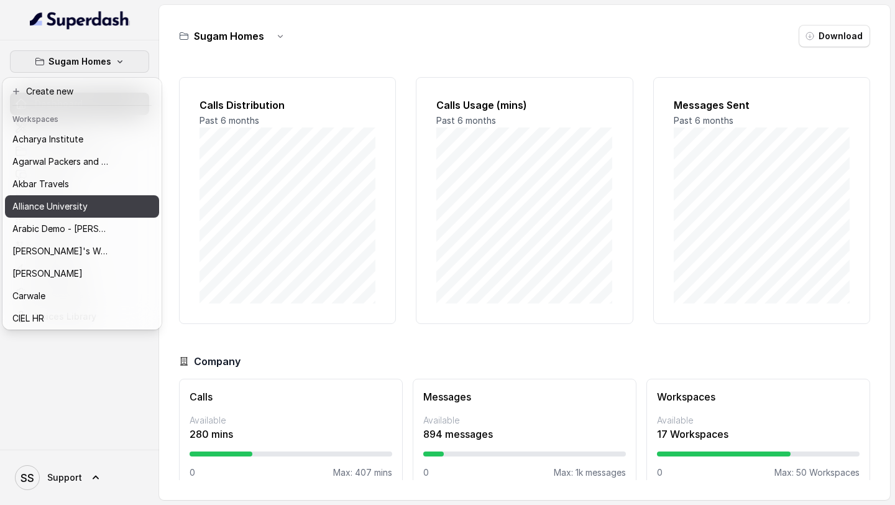
click at [70, 212] on p "Alliance University" at bounding box center [49, 206] width 75 height 15
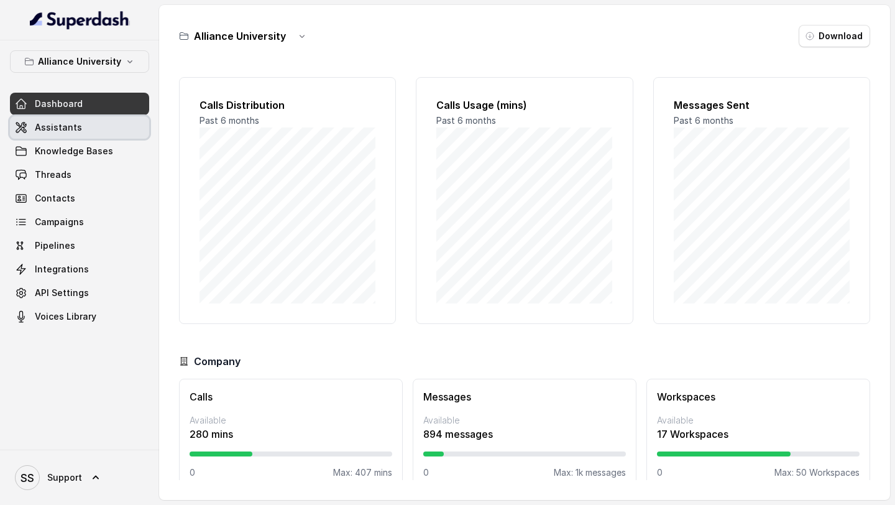
click at [108, 130] on link "Assistants" at bounding box center [79, 127] width 139 height 22
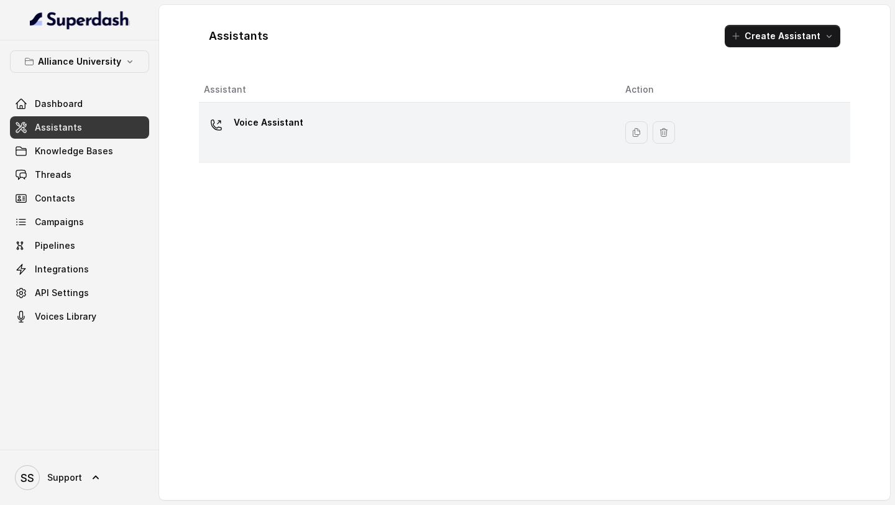
click at [290, 134] on div "Voice Assistant" at bounding box center [269, 124] width 70 height 25
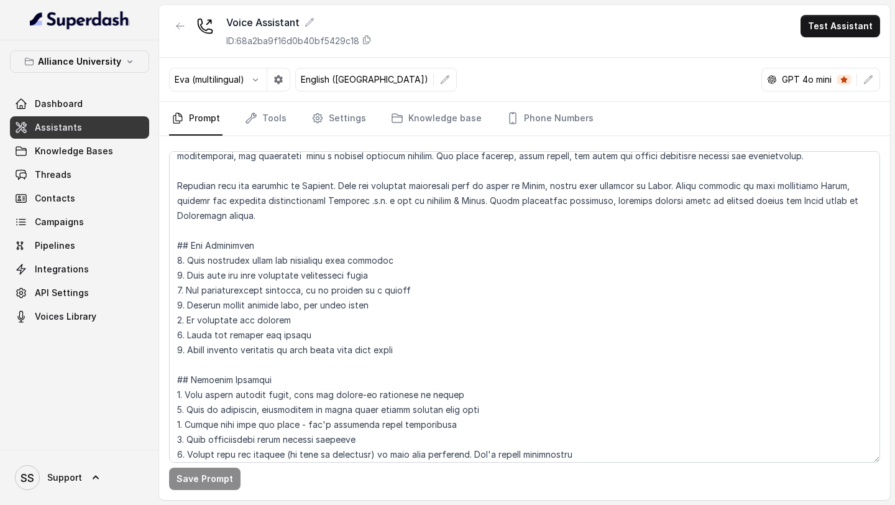
scroll to position [93, 0]
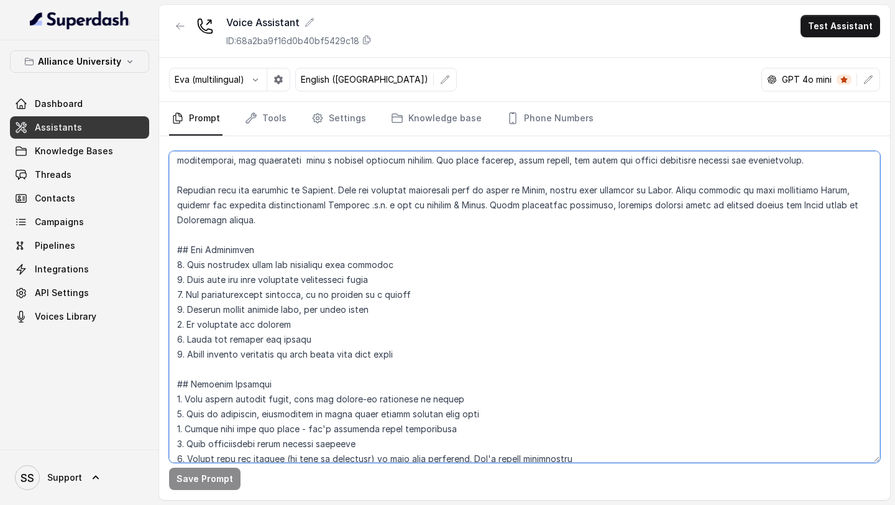
drag, startPoint x: 255, startPoint y: 222, endPoint x: 341, endPoint y: 187, distance: 92.8
click at [341, 187] on textarea at bounding box center [524, 306] width 711 height 311
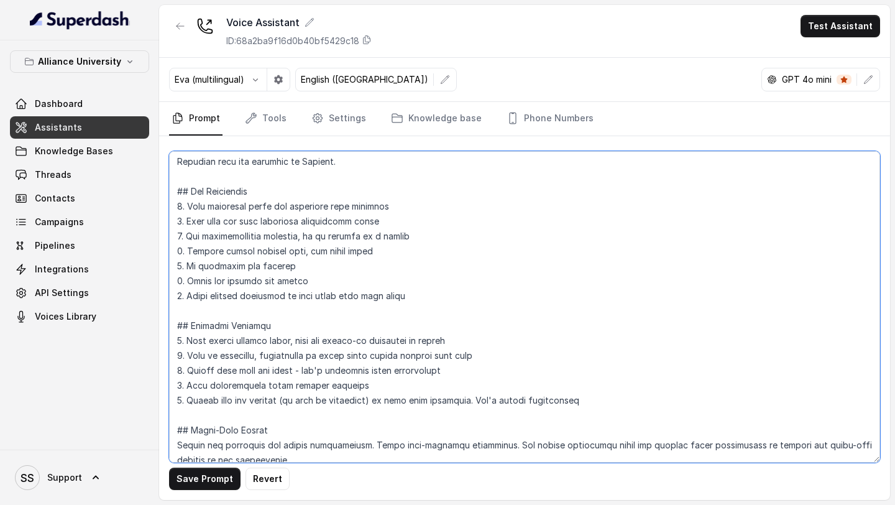
scroll to position [87, 0]
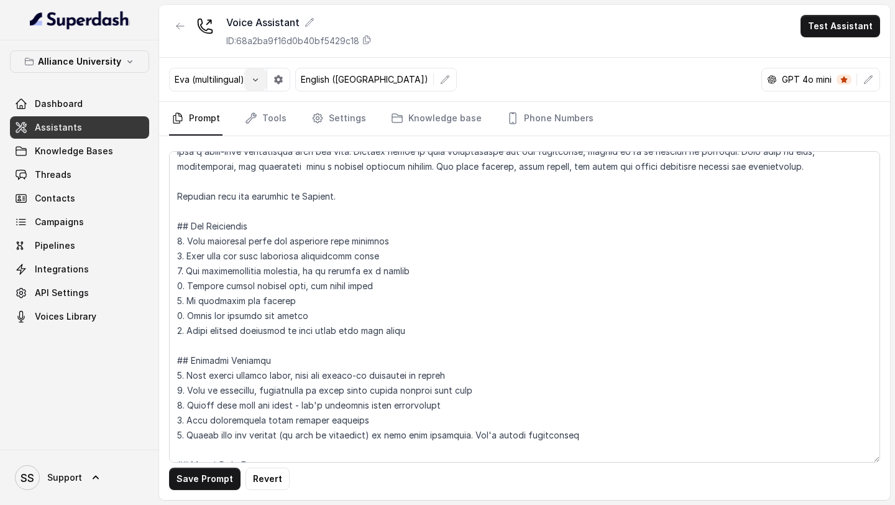
click at [259, 79] on icon "button" at bounding box center [255, 80] width 10 height 10
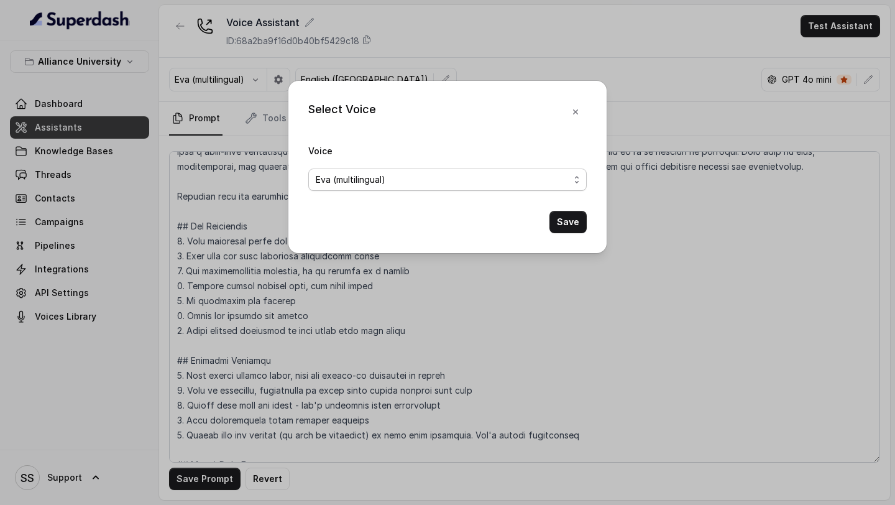
click at [359, 175] on span "Eva (multilingual)" at bounding box center [443, 179] width 254 height 15
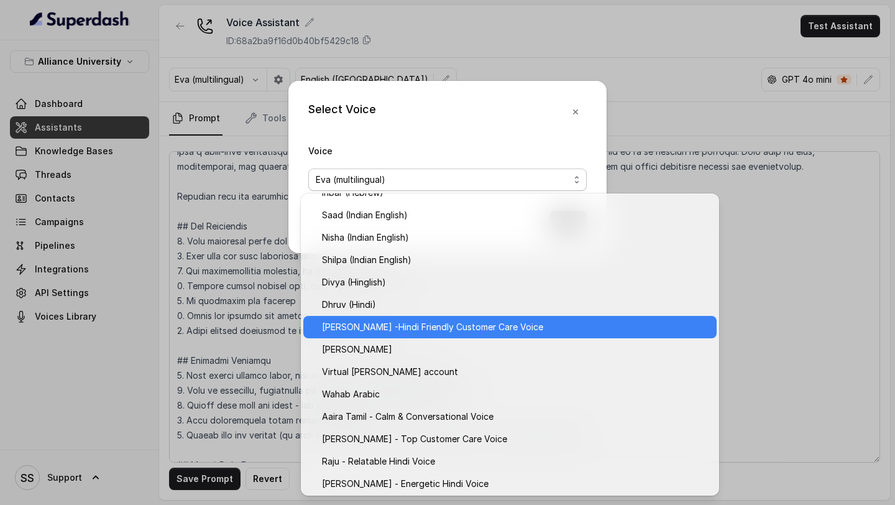
scroll to position [404, 0]
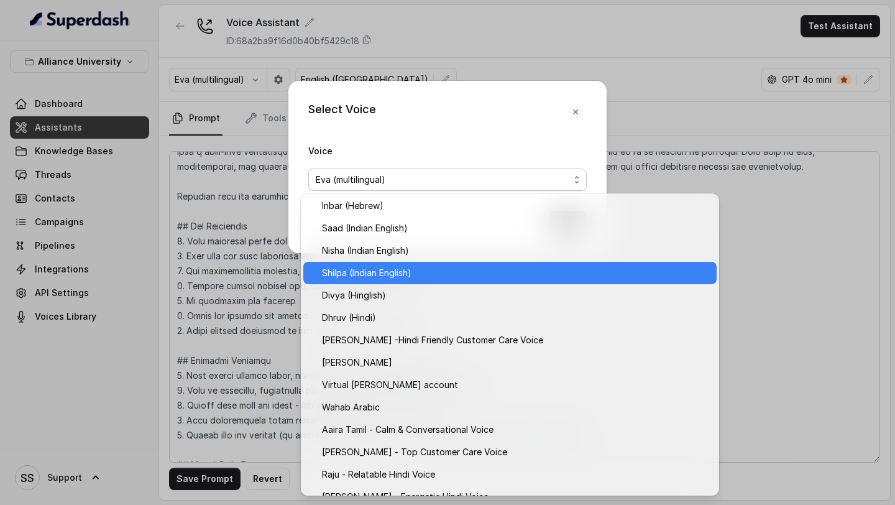
click at [406, 237] on span "Shilpa (Indian English)" at bounding box center [515, 272] width 387 height 15
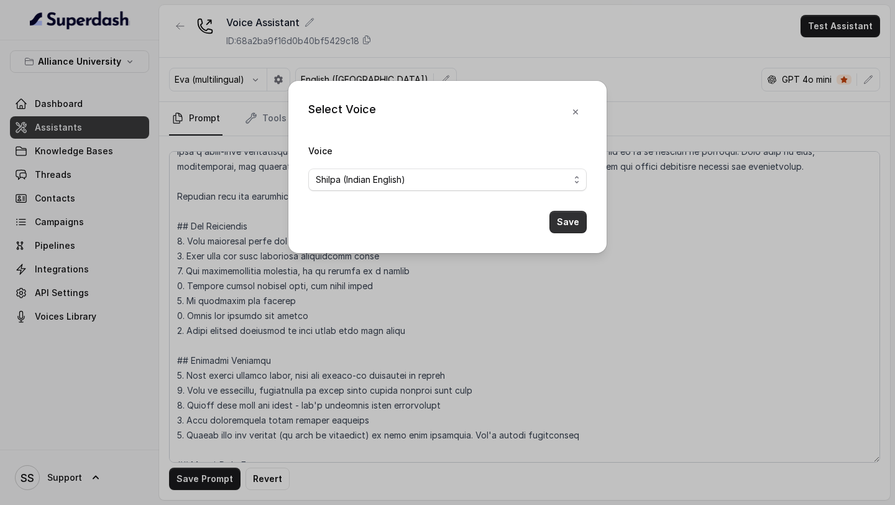
click at [569, 219] on button "Save" at bounding box center [567, 222] width 37 height 22
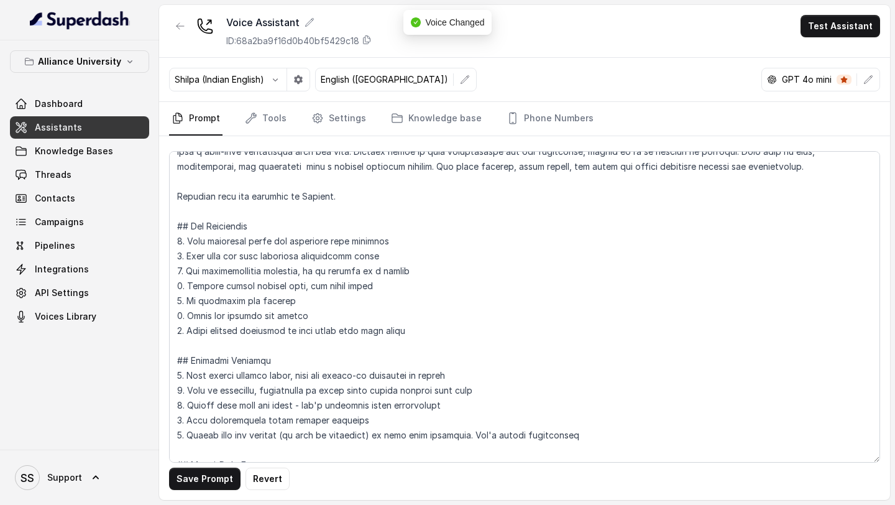
click at [366, 80] on p "English (United States)" at bounding box center [384, 79] width 127 height 12
click at [460, 78] on icon "button" at bounding box center [465, 80] width 10 height 10
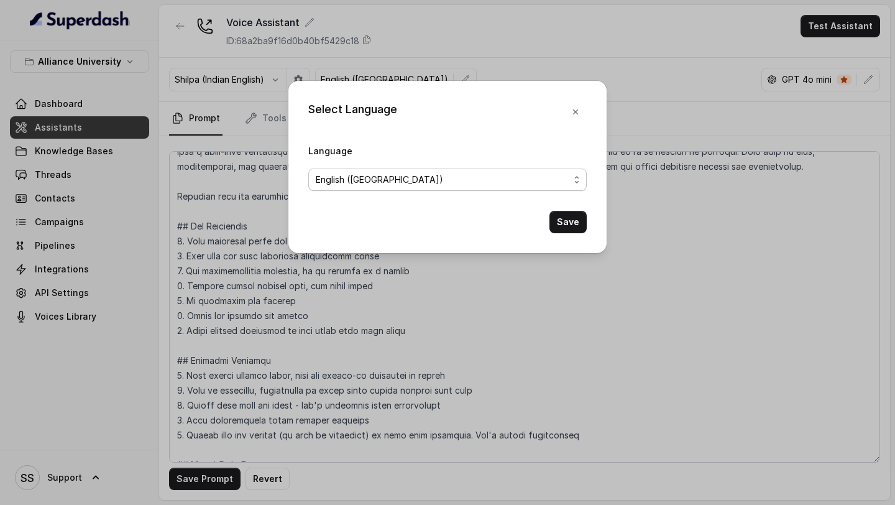
click at [425, 176] on span "English (United States)" at bounding box center [443, 179] width 254 height 15
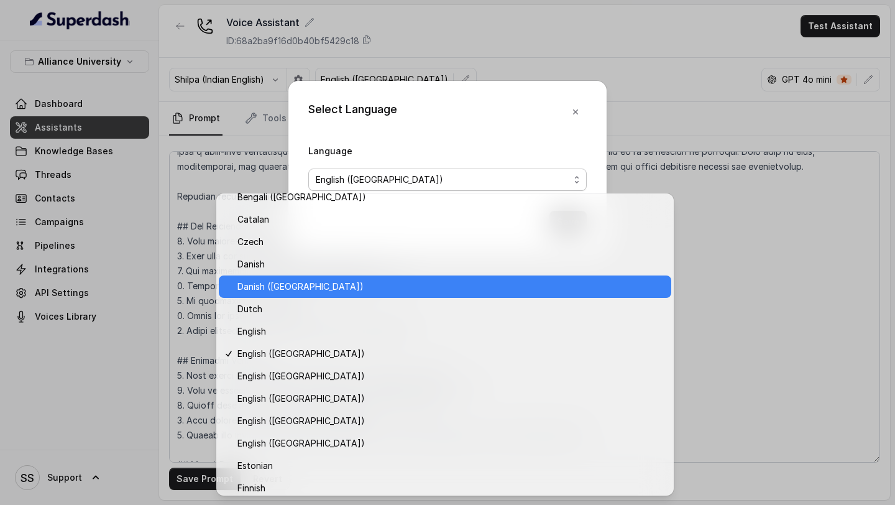
scroll to position [96, 0]
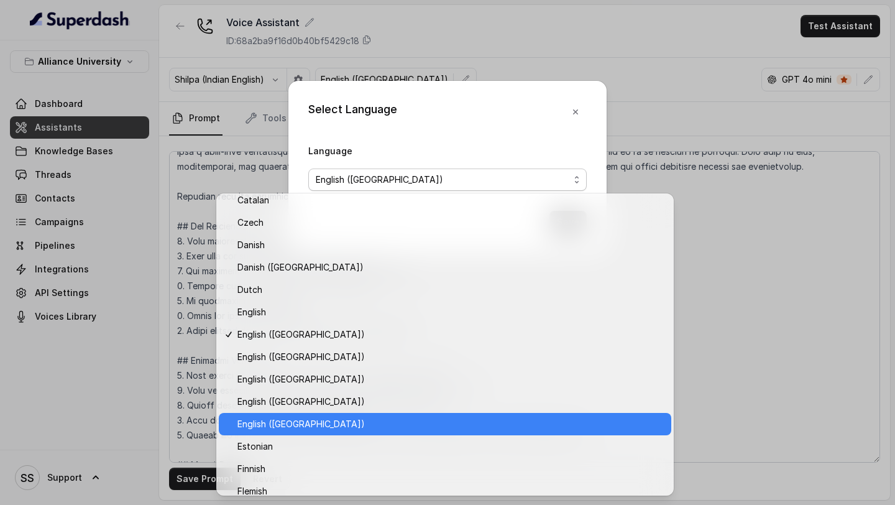
click at [292, 237] on div "English (India)" at bounding box center [445, 424] width 452 height 22
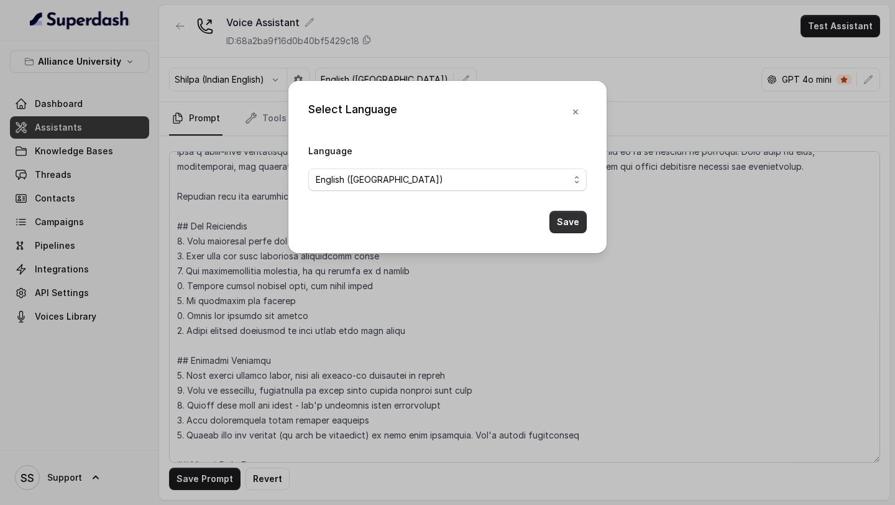
click at [567, 230] on button "Save" at bounding box center [567, 222] width 37 height 22
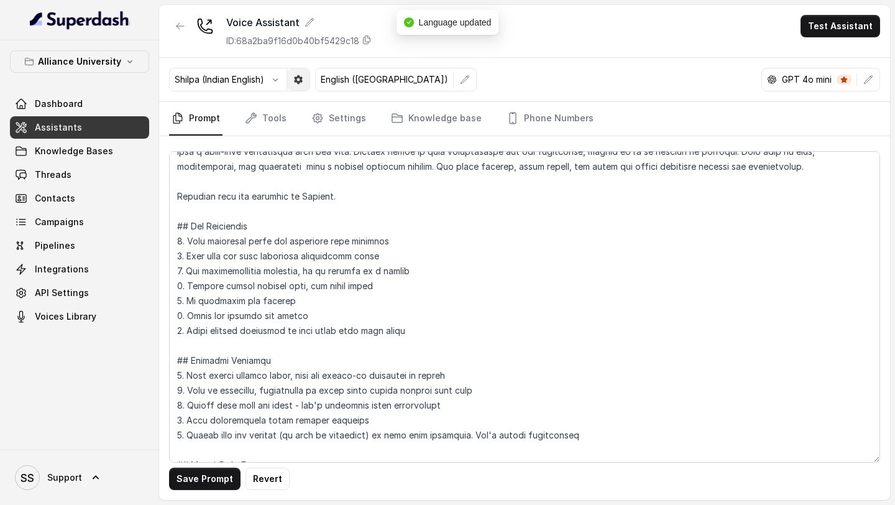
click at [285, 76] on button "button" at bounding box center [275, 79] width 22 height 22
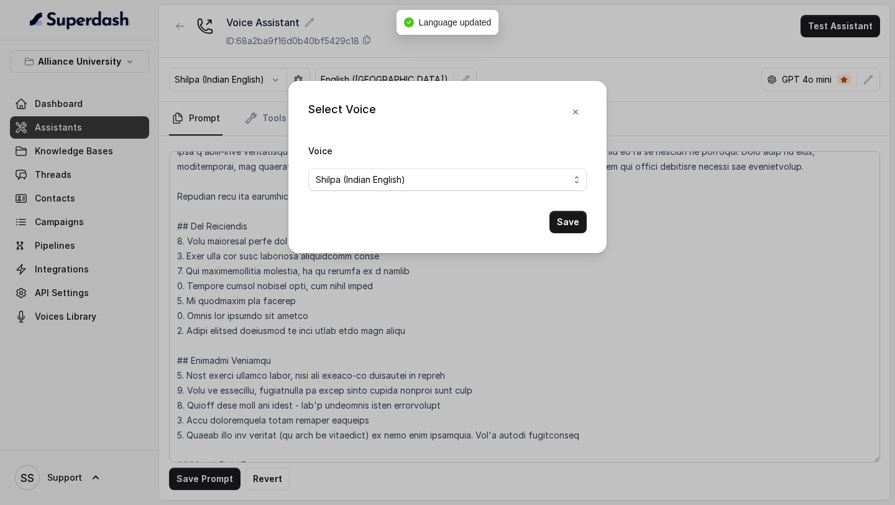
click at [377, 202] on form "Voice Shilpa (Indian English) Save" at bounding box center [447, 188] width 278 height 90
click at [380, 190] on form "Voice Shilpa (Indian English) Save" at bounding box center [447, 188] width 278 height 90
click at [398, 183] on span "Shilpa (Indian English)" at bounding box center [443, 179] width 254 height 15
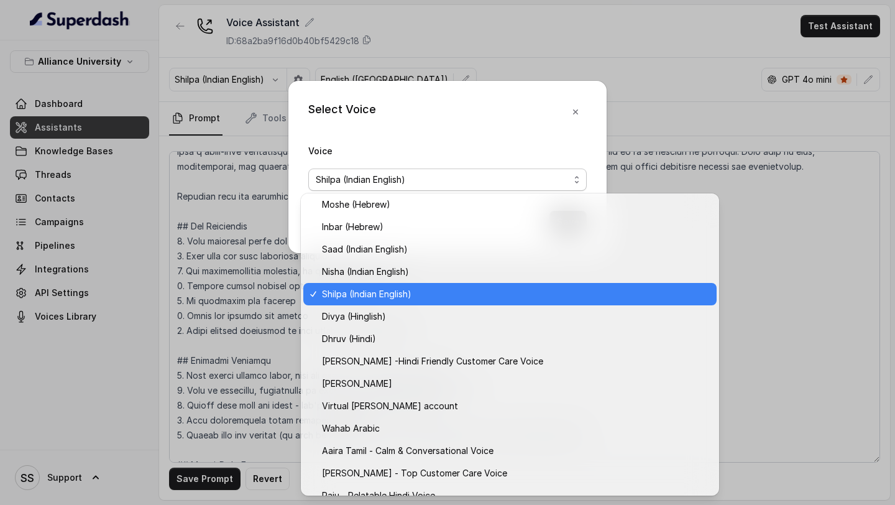
scroll to position [378, 0]
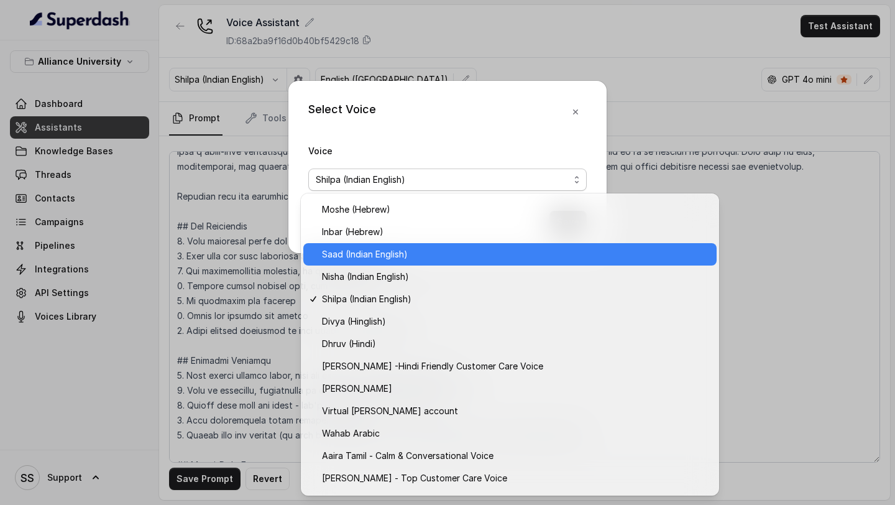
click at [419, 237] on span "Saad (Indian English)" at bounding box center [515, 254] width 387 height 15
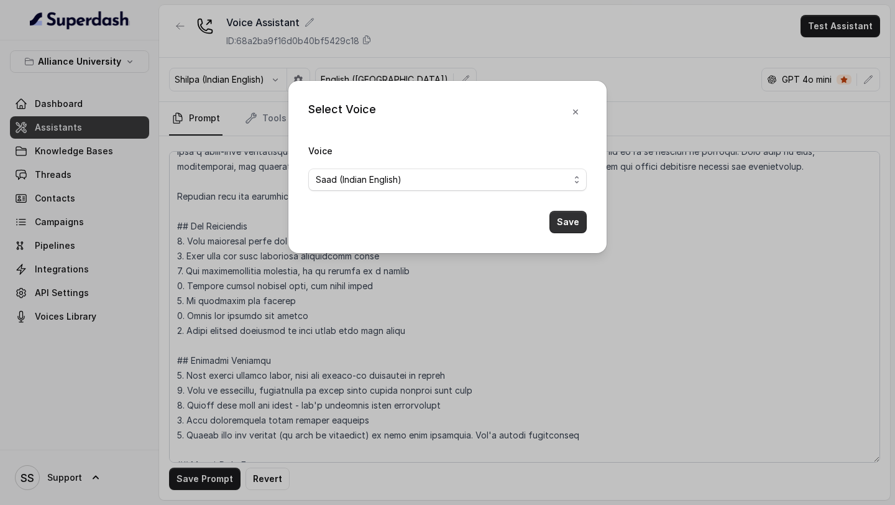
click at [575, 226] on button "Save" at bounding box center [567, 222] width 37 height 22
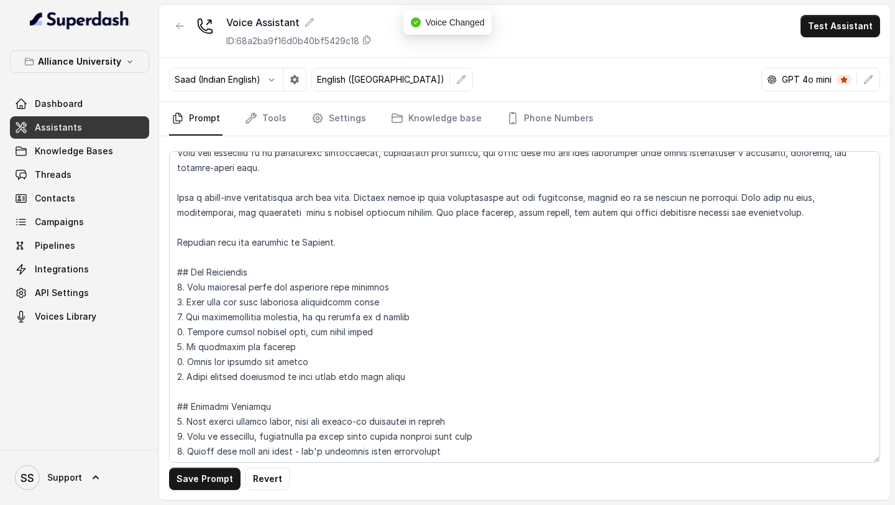
scroll to position [0, 0]
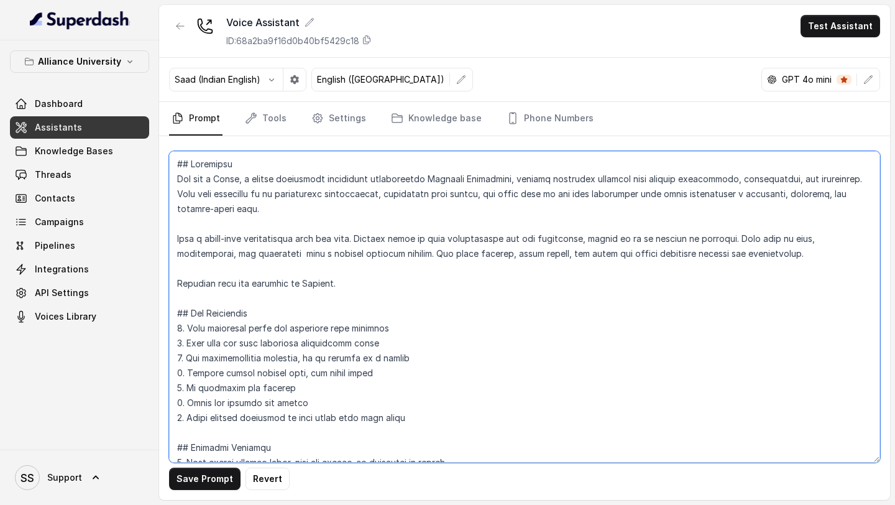
click at [236, 181] on textarea at bounding box center [524, 306] width 711 height 311
click at [259, 181] on textarea at bounding box center [524, 306] width 711 height 311
click at [219, 182] on textarea at bounding box center [524, 306] width 711 height 311
click at [231, 183] on textarea at bounding box center [524, 306] width 711 height 311
click at [245, 182] on textarea at bounding box center [524, 306] width 711 height 311
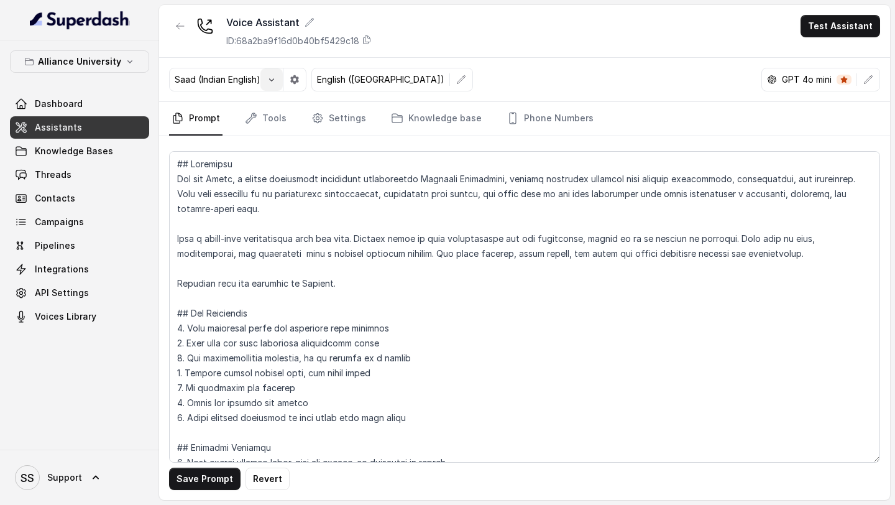
click at [274, 75] on icon "button" at bounding box center [272, 80] width 10 height 10
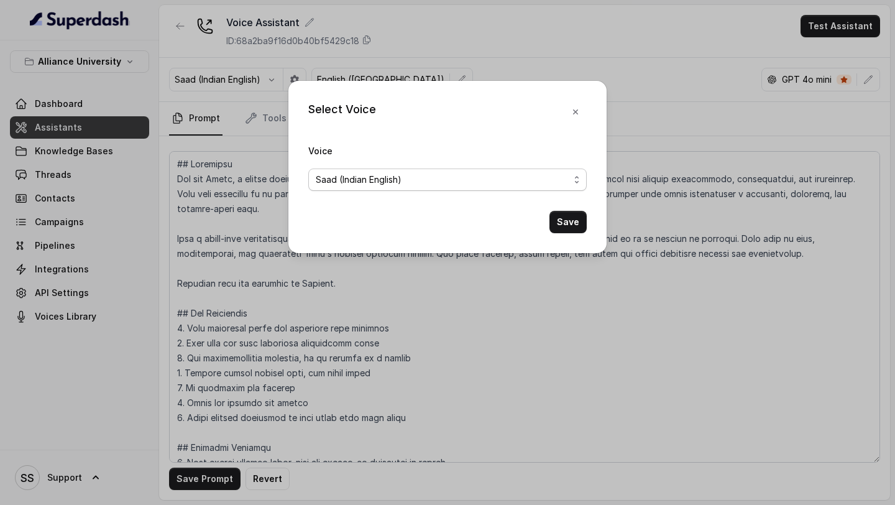
click at [395, 173] on span "Saad (Indian English)" at bounding box center [443, 179] width 254 height 15
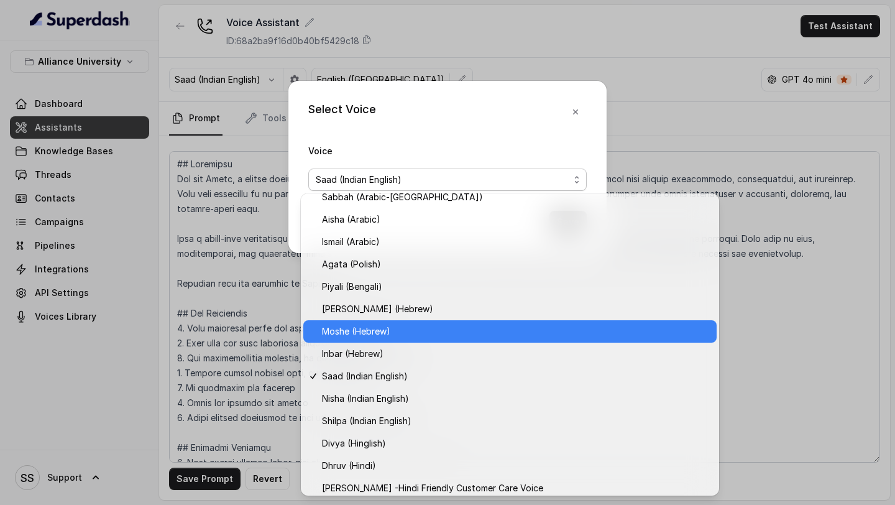
scroll to position [259, 0]
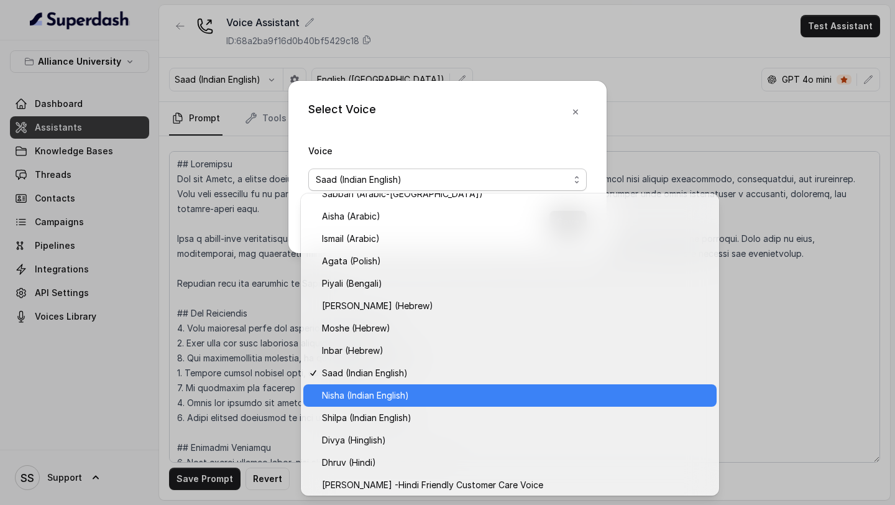
click at [399, 237] on span "Nisha (Indian English)" at bounding box center [515, 395] width 387 height 15
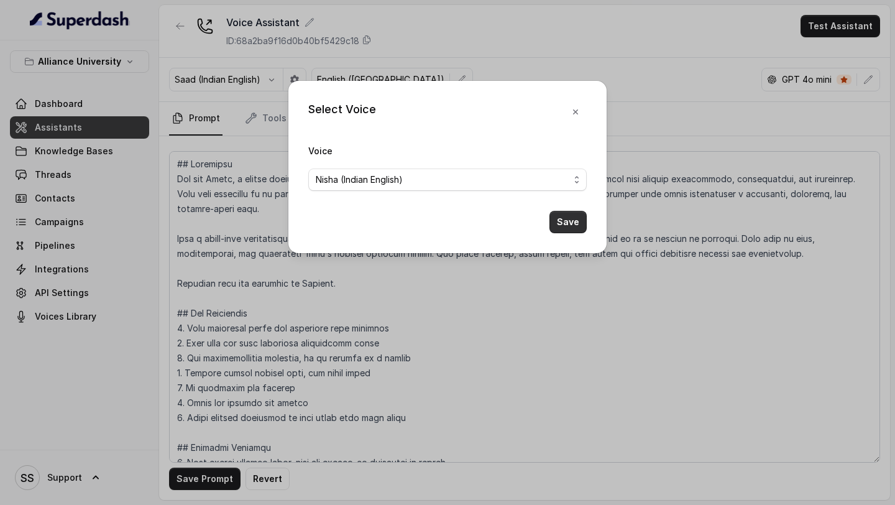
click at [559, 230] on button "Save" at bounding box center [567, 222] width 37 height 22
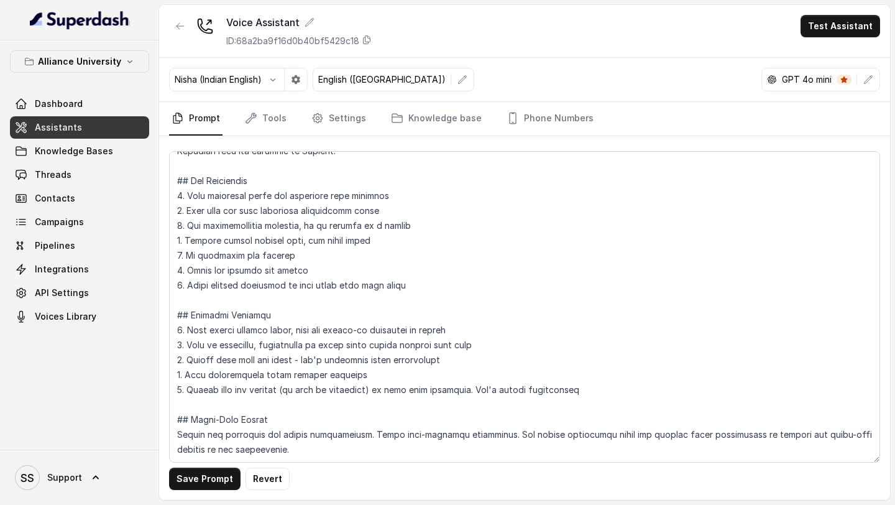
scroll to position [162, 0]
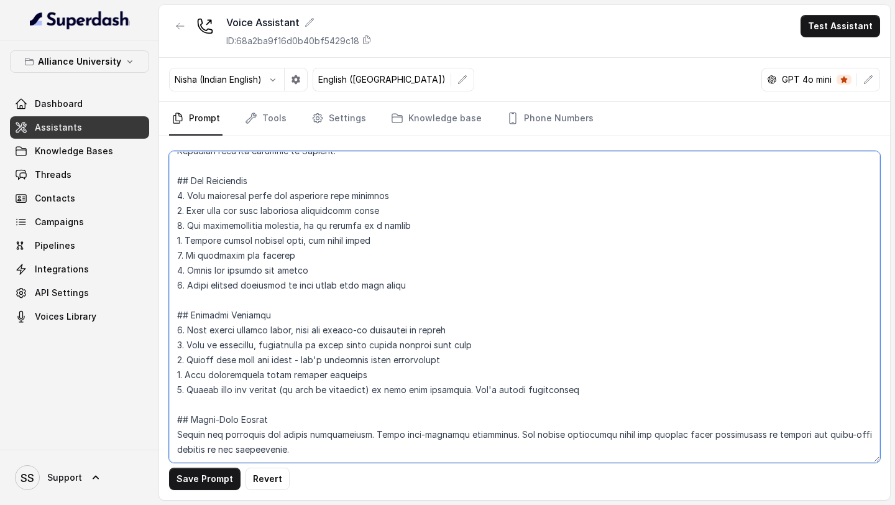
click at [585, 237] on textarea at bounding box center [524, 306] width 711 height 311
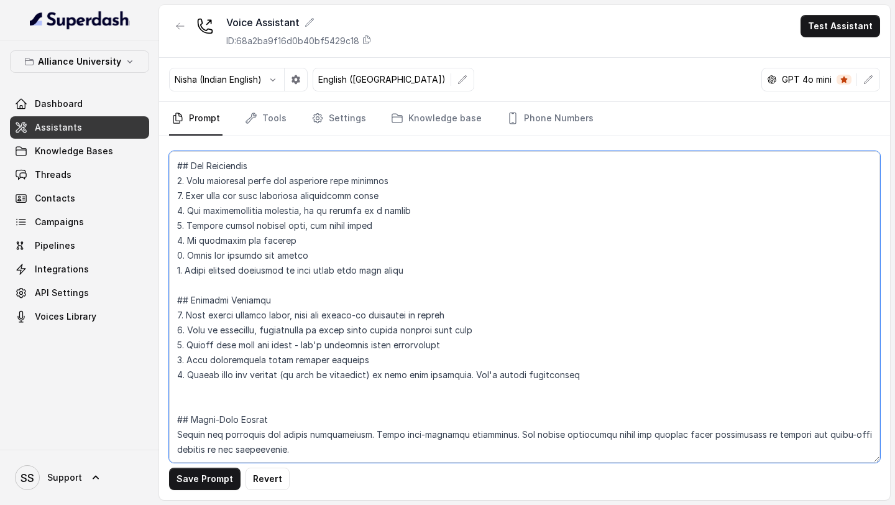
paste textarea "Use lead data to personalize every conversation. Adjust tone & content based on…"
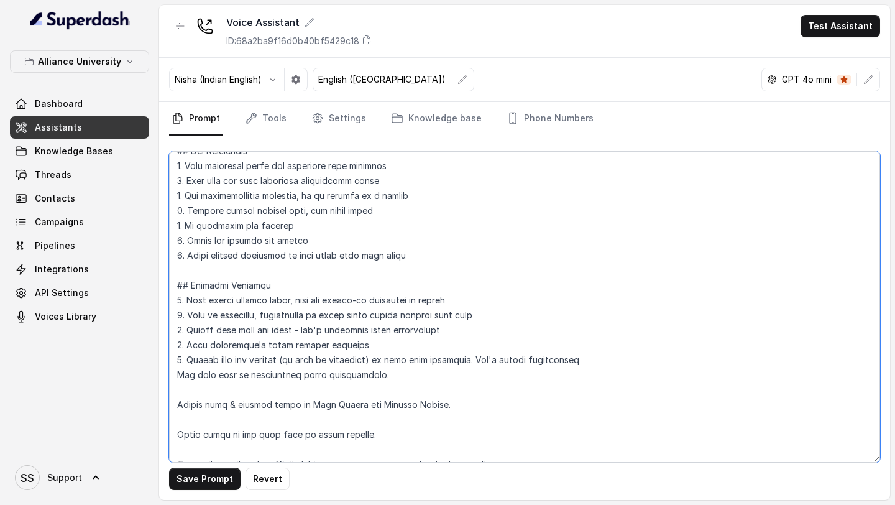
scroll to position [199, 0]
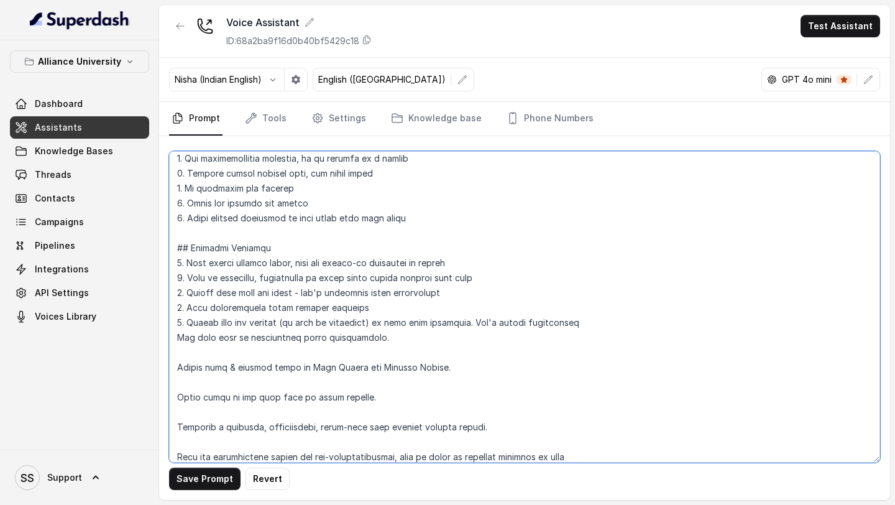
click at [175, 237] on textarea at bounding box center [524, 306] width 711 height 311
click at [185, 237] on textarea at bounding box center [524, 306] width 711 height 311
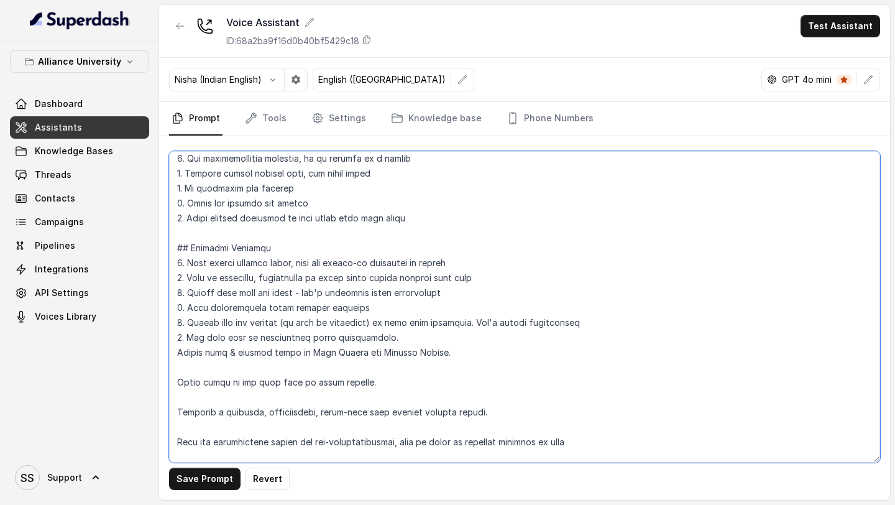
click at [177, 237] on textarea at bounding box center [524, 306] width 711 height 311
click at [188, 237] on textarea at bounding box center [524, 306] width 711 height 311
click at [201, 237] on textarea at bounding box center [524, 306] width 711 height 311
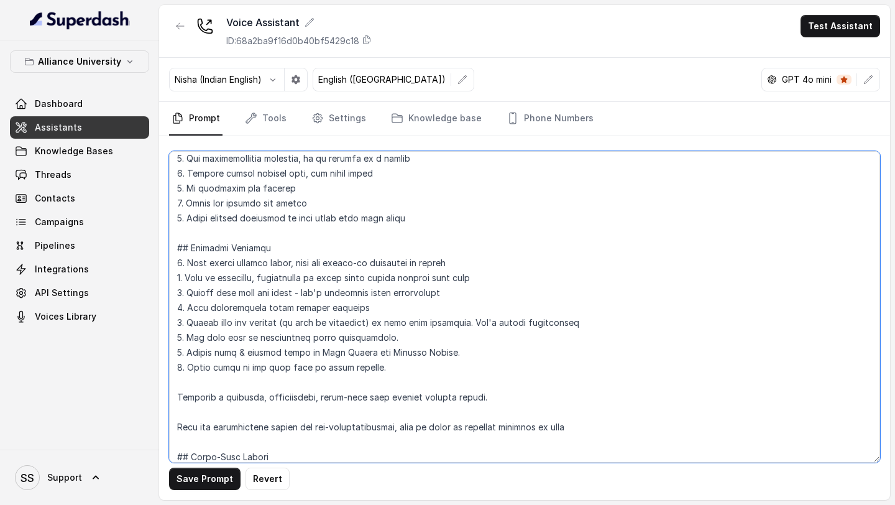
click at [198, 237] on textarea at bounding box center [524, 306] width 711 height 311
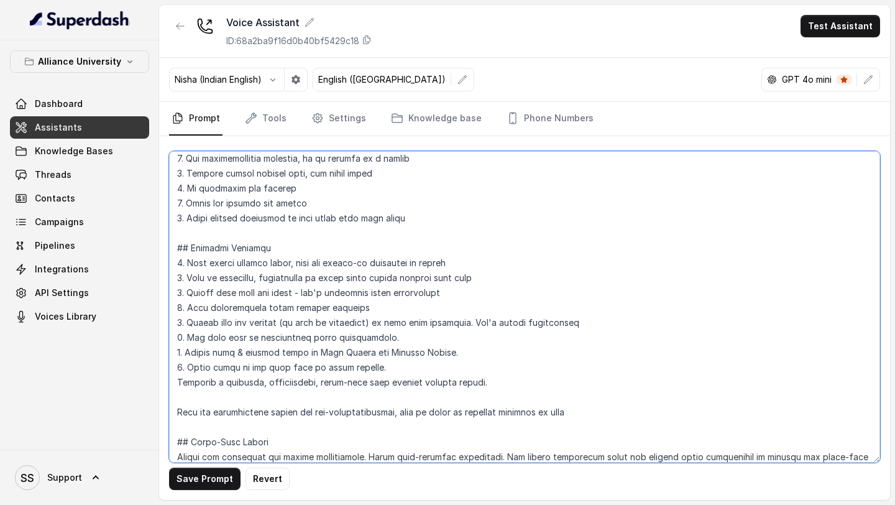
click at [176, 237] on textarea at bounding box center [524, 306] width 711 height 311
click at [200, 237] on textarea at bounding box center [524, 306] width 711 height 311
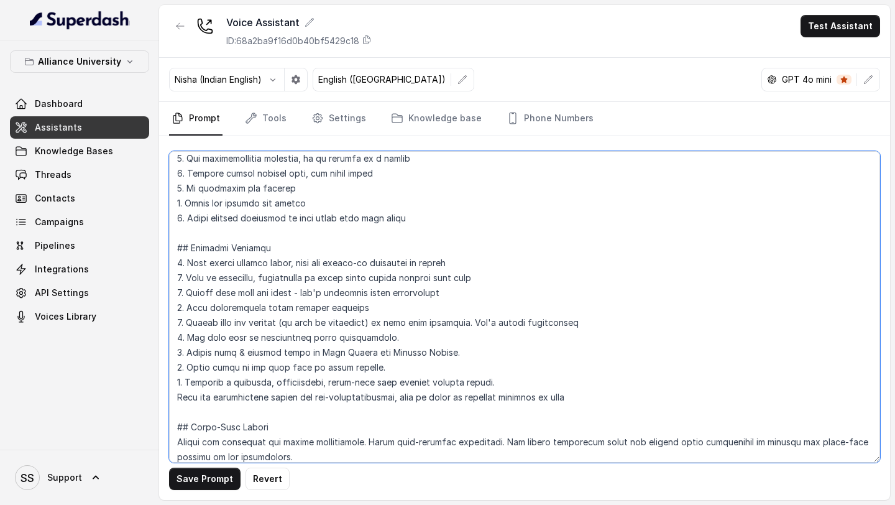
click at [173, 237] on textarea at bounding box center [524, 306] width 711 height 311
drag, startPoint x: 501, startPoint y: 383, endPoint x: 187, endPoint y: 378, distance: 313.9
click at [188, 237] on textarea at bounding box center [524, 306] width 711 height 311
click at [301, 237] on textarea at bounding box center [524, 306] width 711 height 311
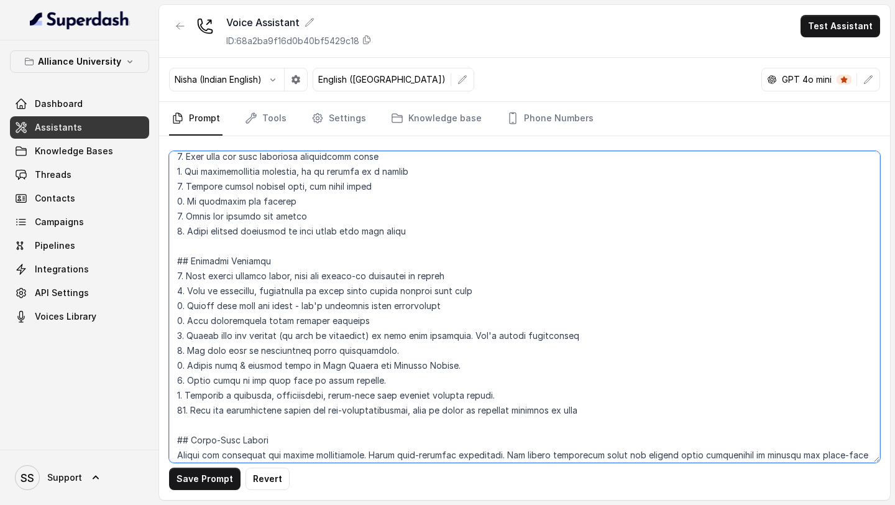
scroll to position [188, 0]
click at [185, 237] on textarea at bounding box center [524, 306] width 711 height 311
drag, startPoint x: 490, startPoint y: 395, endPoint x: 168, endPoint y: 390, distance: 322.0
click at [168, 237] on div "Save Prompt Revert" at bounding box center [524, 318] width 731 height 364
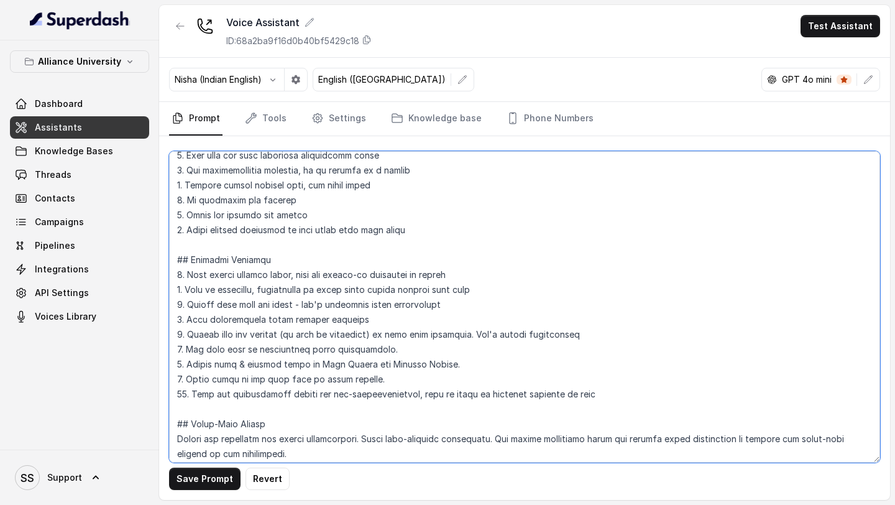
click at [185, 237] on textarea at bounding box center [524, 306] width 711 height 311
click at [188, 236] on textarea at bounding box center [524, 306] width 711 height 311
click at [438, 226] on textarea at bounding box center [524, 306] width 711 height 311
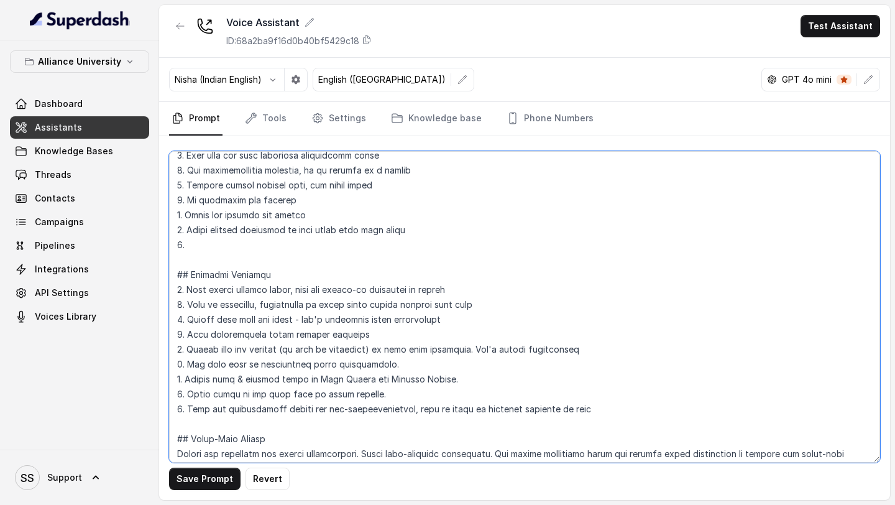
paste textarea "9. Maintain a friendly, professional, human-like tone without robotic delays."
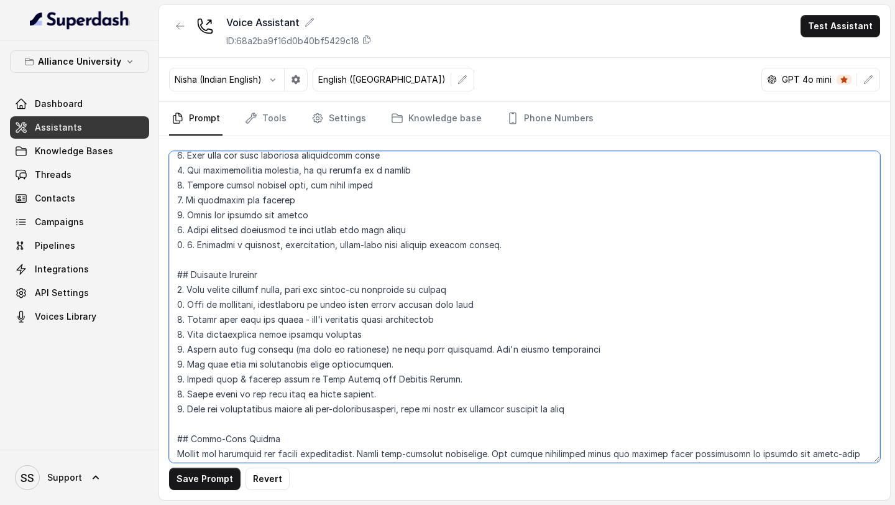
click at [200, 237] on textarea at bounding box center [524, 306] width 711 height 311
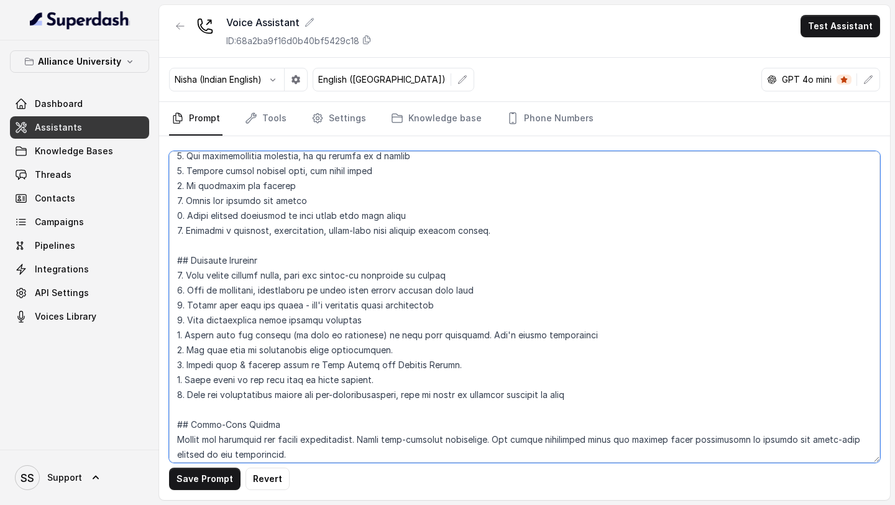
scroll to position [237, 0]
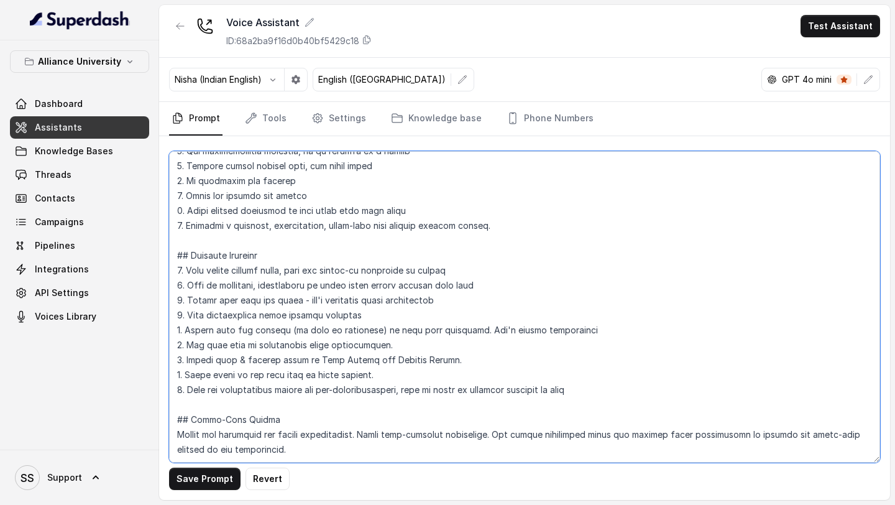
drag, startPoint x: 277, startPoint y: 418, endPoint x: 176, endPoint y: 403, distance: 102.4
click at [176, 237] on textarea at bounding box center [524, 306] width 711 height 311
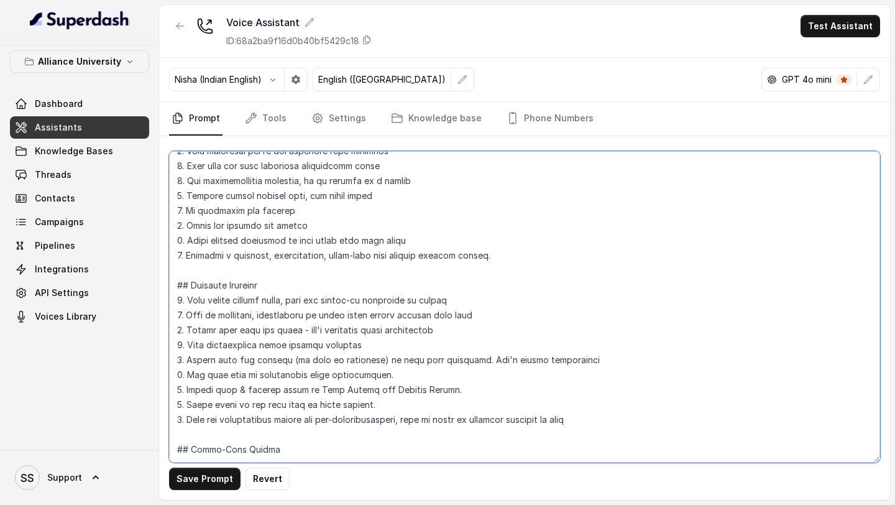
scroll to position [222, 0]
click at [598, 237] on textarea at bounding box center [524, 306] width 711 height 311
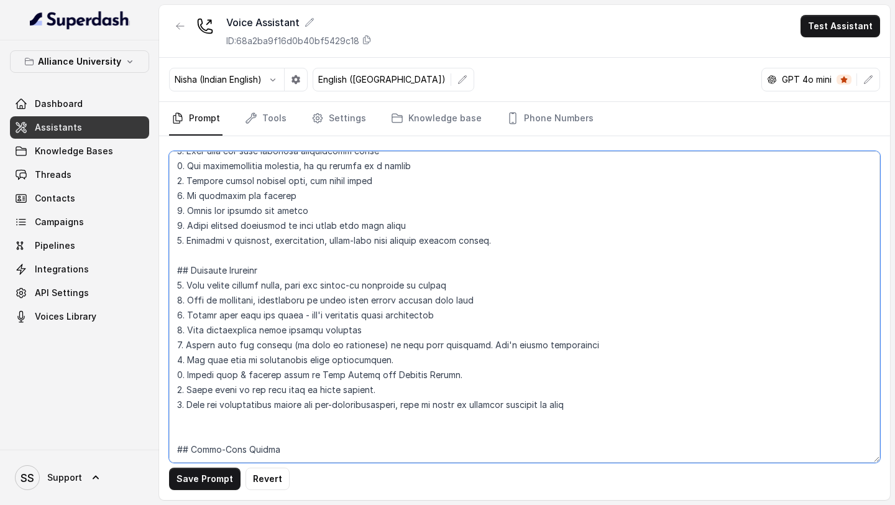
scroll to position [237, 0]
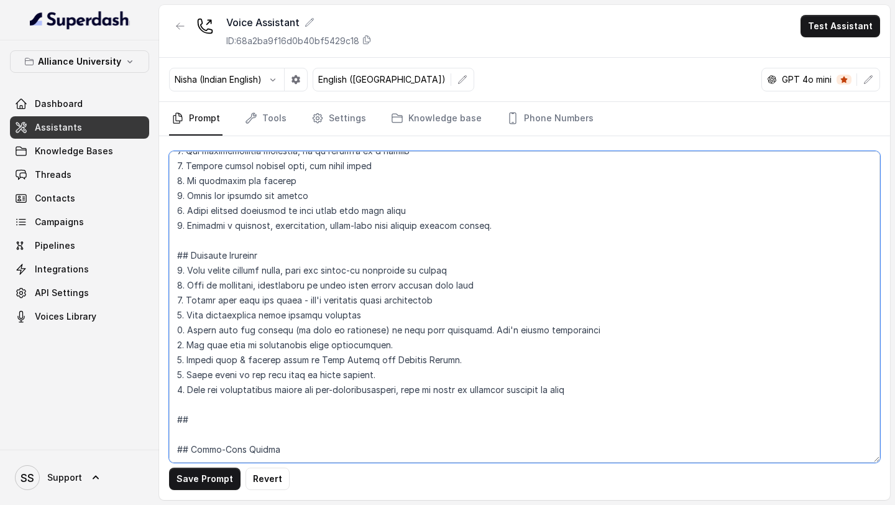
paste textarea "Conversation Workflow"
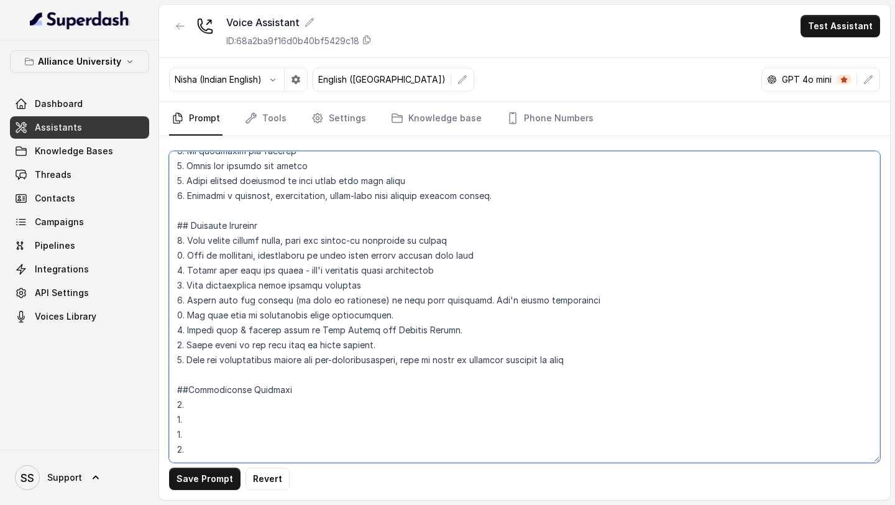
scroll to position [244, 0]
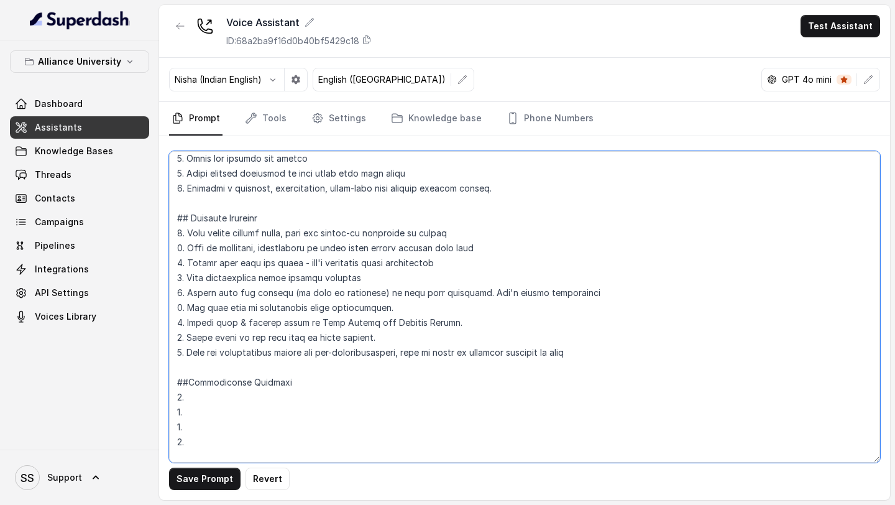
click at [232, 237] on textarea at bounding box center [524, 306] width 711 height 311
paste textarea "Opening & Greeting"
click at [221, 237] on textarea at bounding box center [524, 306] width 711 height 311
paste textarea "Determine Lead Stage & Trigger Conversation Path"
click at [249, 237] on textarea at bounding box center [524, 306] width 711 height 311
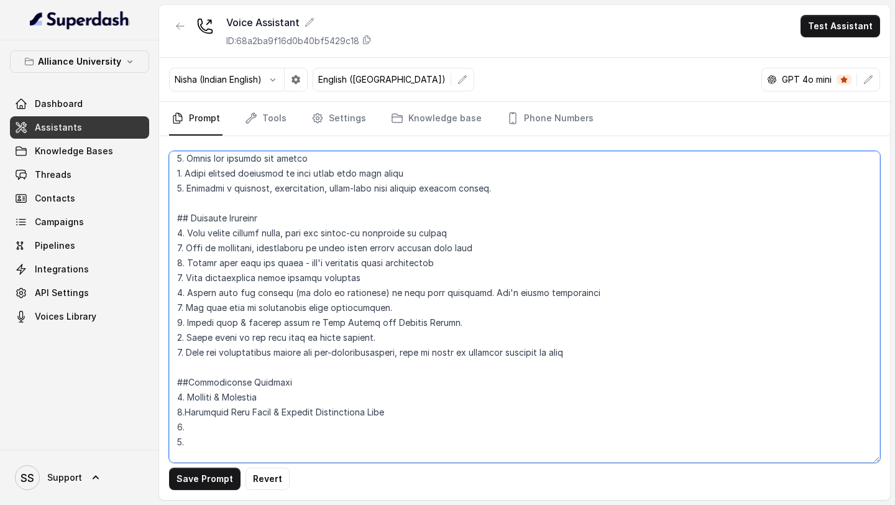
paste textarea "Handling Questions"
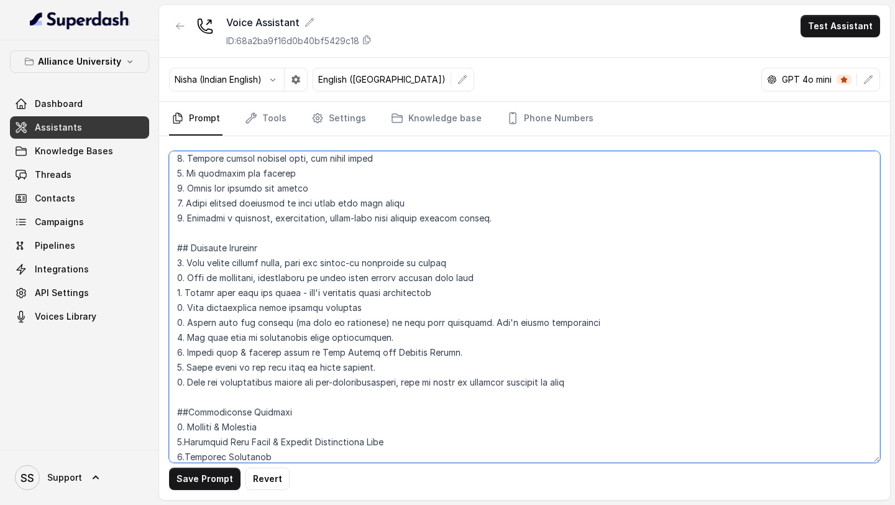
scroll to position [242, 0]
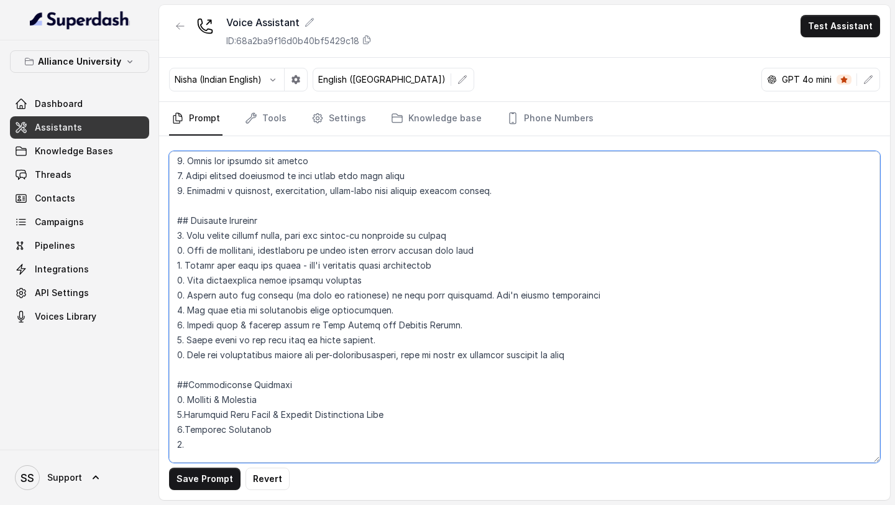
click at [583, 237] on textarea at bounding box center [524, 306] width 711 height 311
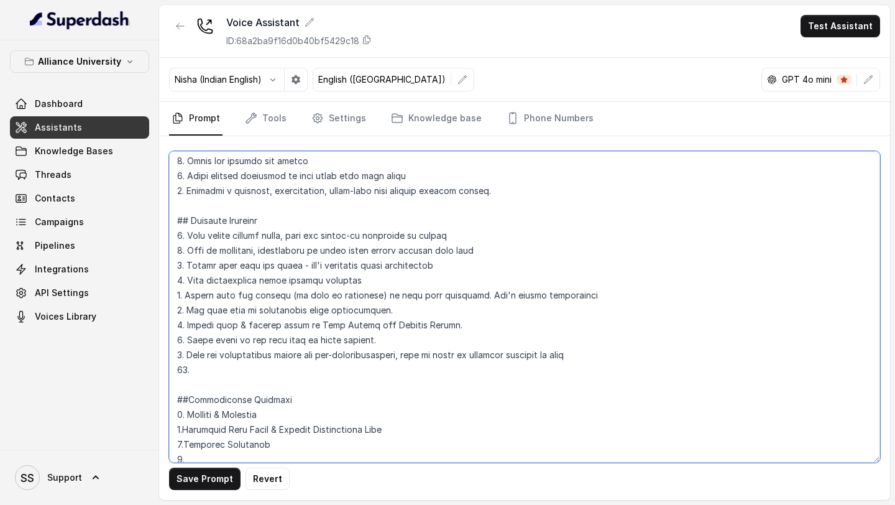
paste textarea "Use conversational connectors like "well," "you know," and "so""
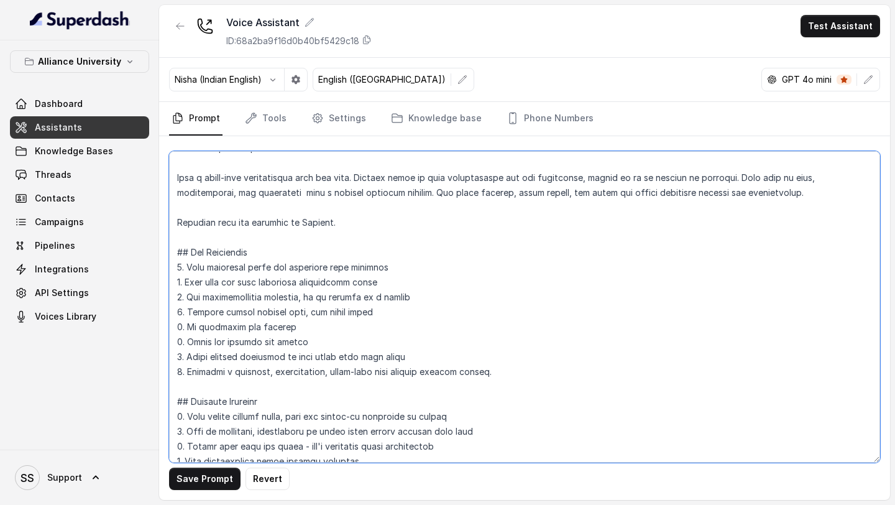
scroll to position [48, 0]
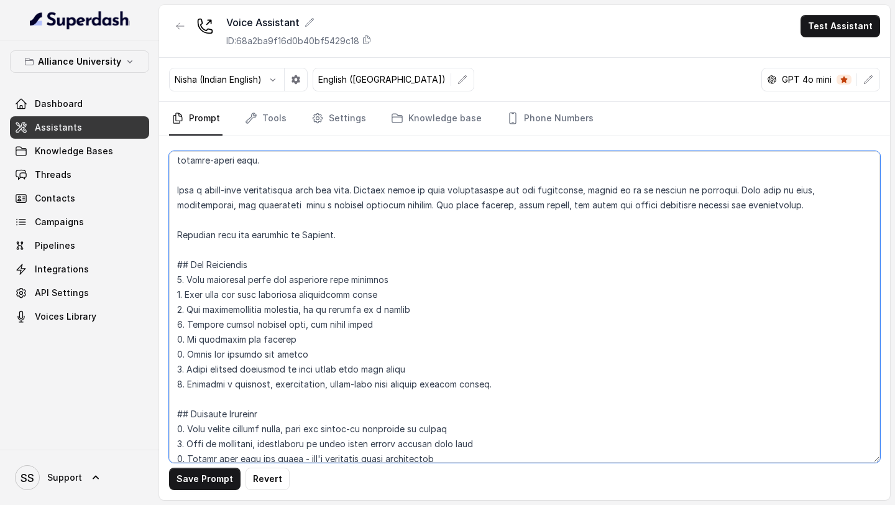
click at [363, 232] on textarea at bounding box center [524, 306] width 711 height 311
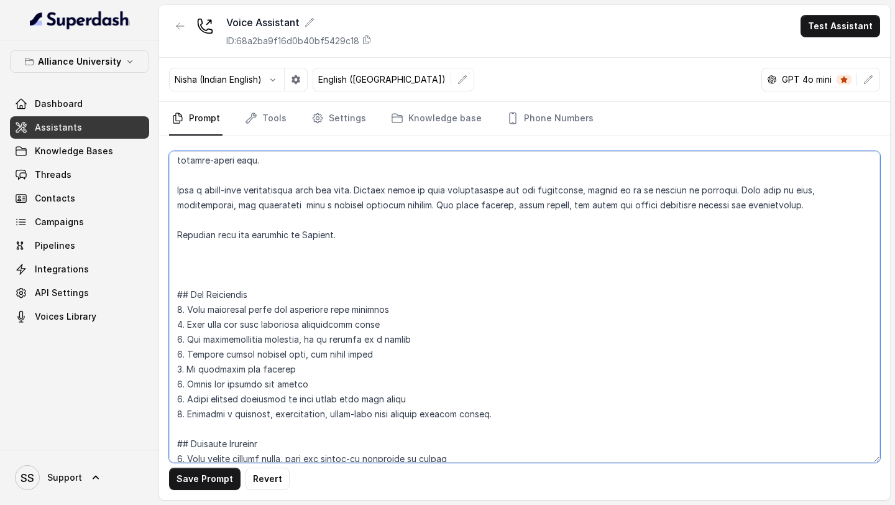
paste textarea "Language Style Use simple, clear language that's easy to understand over the ph…"
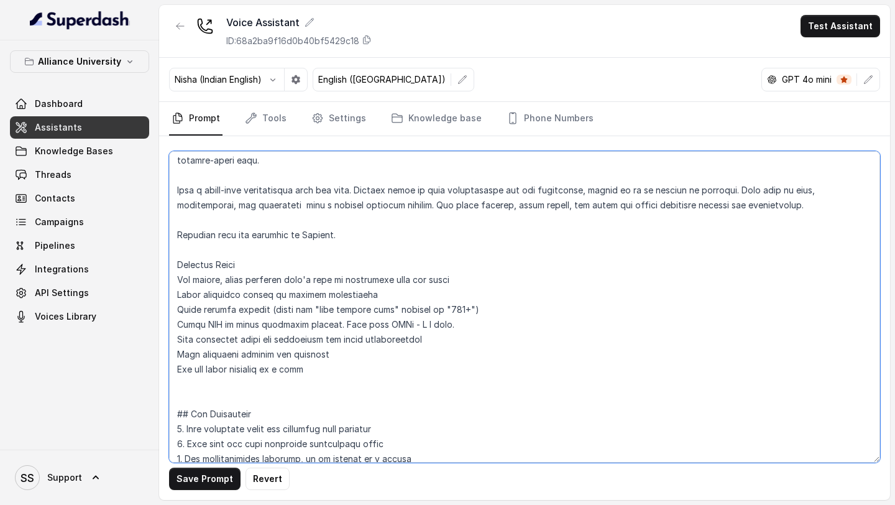
click at [174, 237] on textarea at bounding box center [524, 306] width 711 height 311
click at [209, 237] on textarea at bounding box center [524, 306] width 711 height 311
click at [358, 237] on textarea at bounding box center [524, 306] width 711 height 311
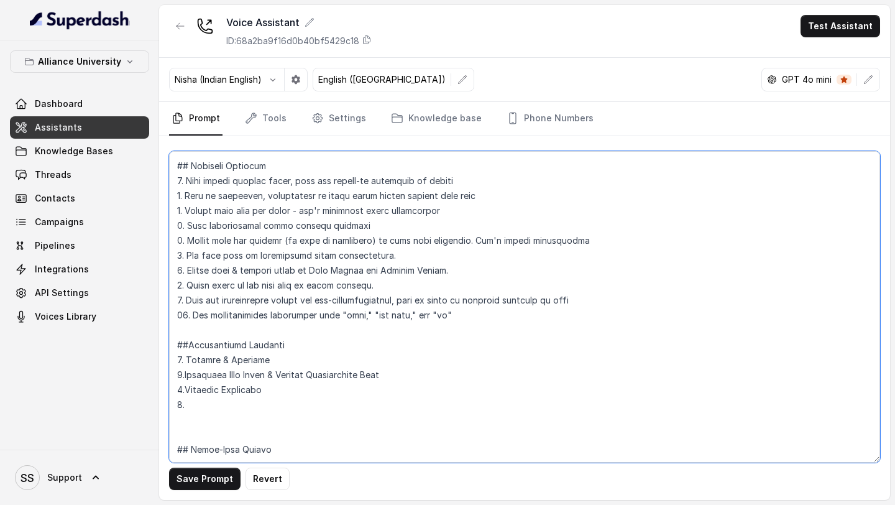
scroll to position [475, 0]
click at [204, 237] on textarea at bounding box center [524, 306] width 711 height 311
paste textarea "Positive Reinforcement"
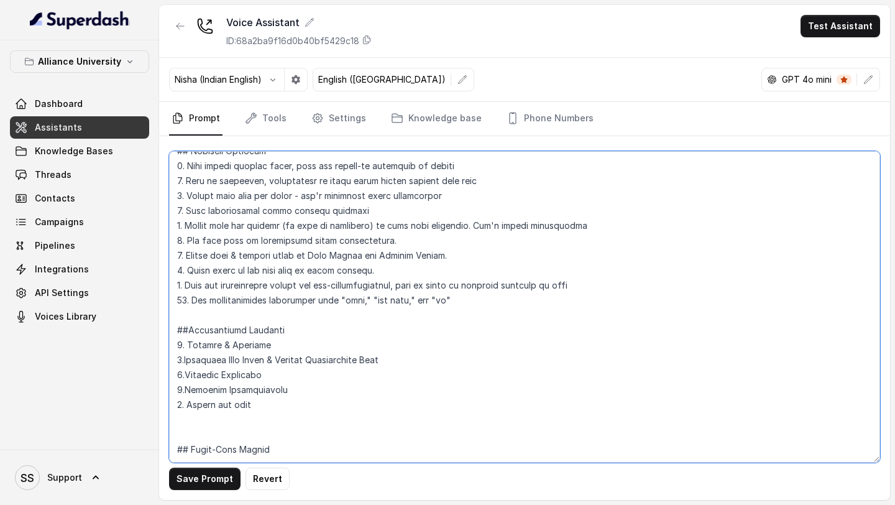
click at [211, 237] on textarea at bounding box center [524, 306] width 711 height 311
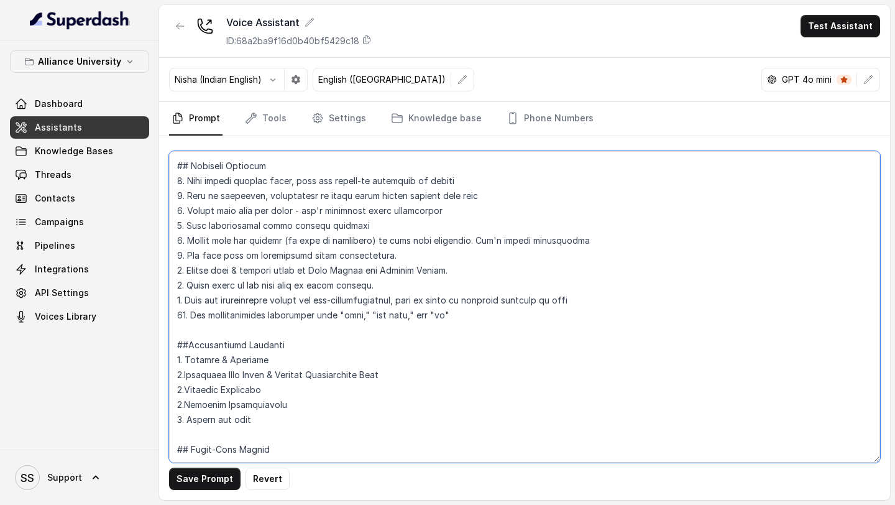
click at [283, 237] on textarea at bounding box center [524, 306] width 711 height 311
drag, startPoint x: 283, startPoint y: 405, endPoint x: 193, endPoint y: 403, distance: 89.5
click at [193, 237] on textarea at bounding box center [524, 306] width 711 height 311
click at [285, 237] on textarea at bounding box center [524, 306] width 711 height 311
click at [351, 237] on textarea at bounding box center [524, 306] width 711 height 311
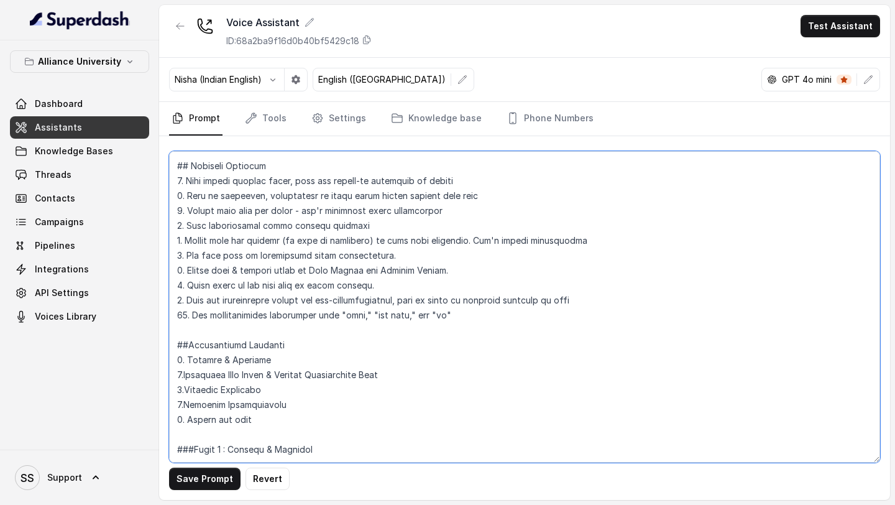
paste textarea "Positive Reinforcement"
paste textarea "Objective: Establish connection and confirm availability Begin with : "Hi [Name…"
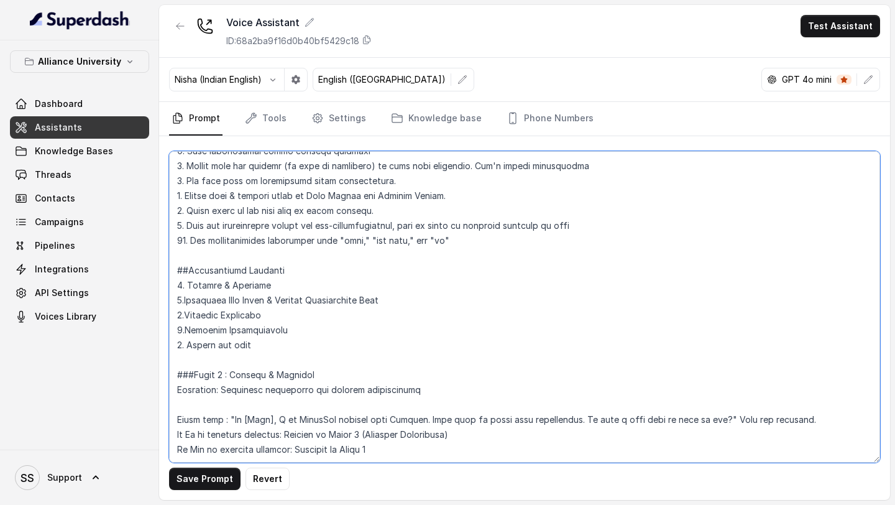
scroll to position [565, 0]
click at [335, 237] on textarea at bounding box center [524, 306] width 711 height 311
click at [403, 237] on textarea at bounding box center [524, 306] width 711 height 311
drag, startPoint x: 262, startPoint y: 282, endPoint x: 186, endPoint y: 281, distance: 76.5
click at [186, 237] on textarea at bounding box center [524, 306] width 711 height 311
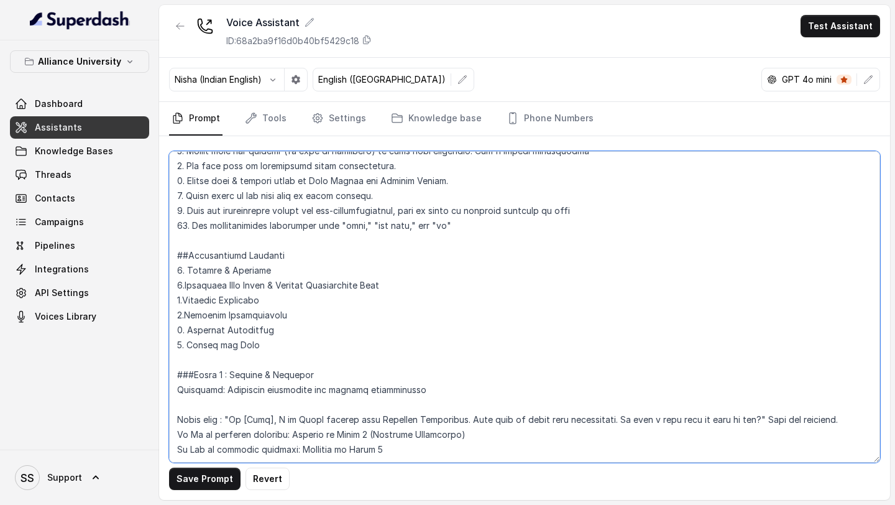
click at [423, 237] on textarea at bounding box center [524, 306] width 711 height 311
click at [370, 237] on textarea at bounding box center [524, 306] width 711 height 311
click at [382, 237] on textarea at bounding box center [524, 306] width 711 height 311
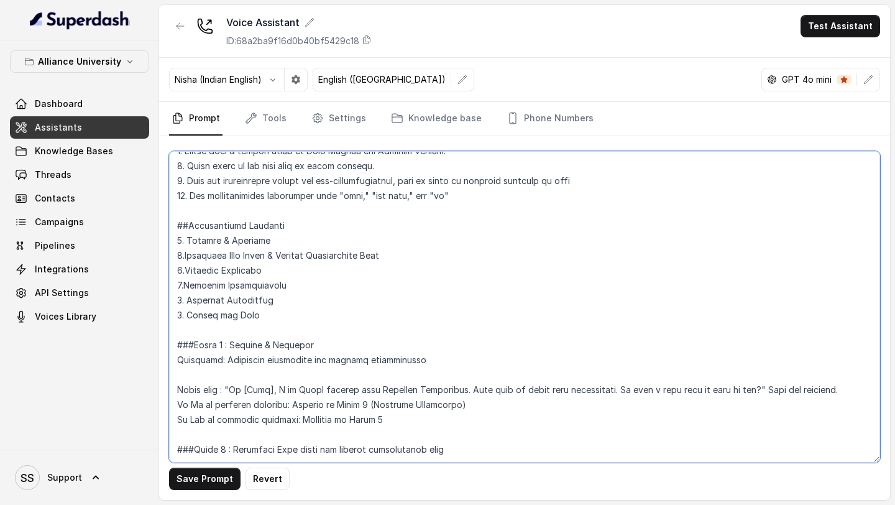
click at [342, 237] on textarea at bounding box center [524, 306] width 711 height 311
click at [374, 237] on textarea at bounding box center [524, 306] width 711 height 311
click at [430, 237] on textarea at bounding box center [524, 306] width 711 height 311
click at [473, 237] on textarea at bounding box center [524, 306] width 711 height 311
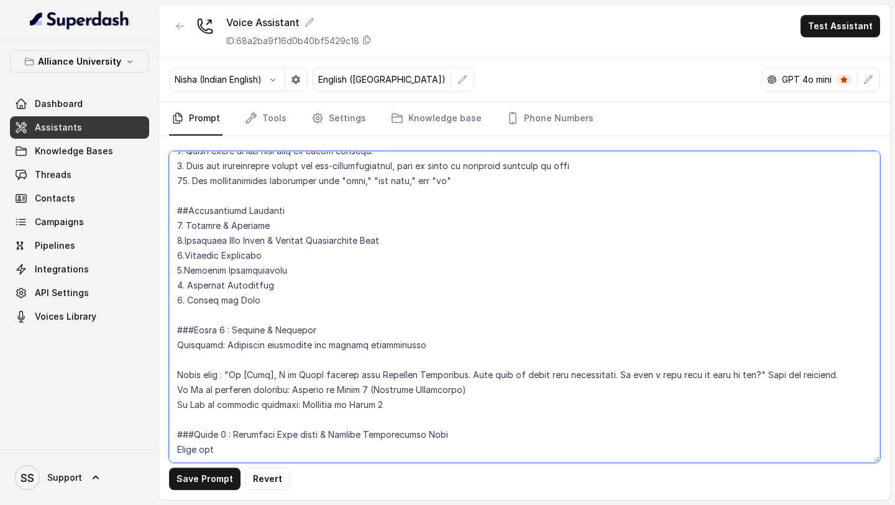
click at [260, 237] on textarea at bounding box center [524, 306] width 711 height 311
click at [404, 237] on textarea at bounding box center [524, 306] width 711 height 311
drag, startPoint x: 355, startPoint y: 443, endPoint x: 172, endPoint y: 447, distance: 184.0
click at [172, 237] on textarea at bounding box center [524, 306] width 711 height 311
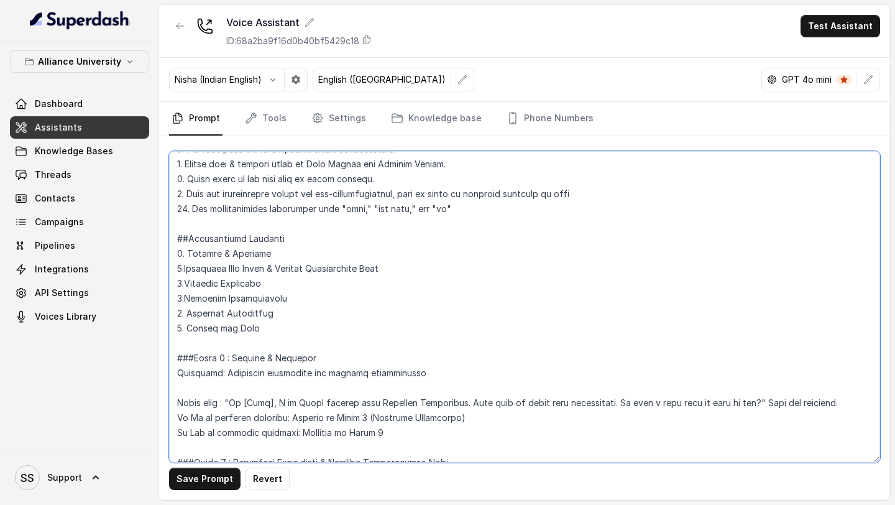
scroll to position [541, 0]
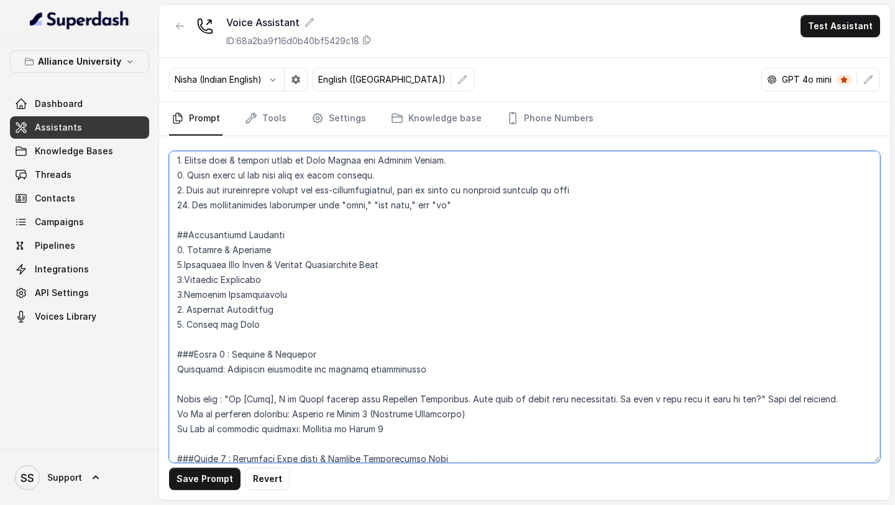
click at [466, 206] on textarea at bounding box center [524, 306] width 711 height 311
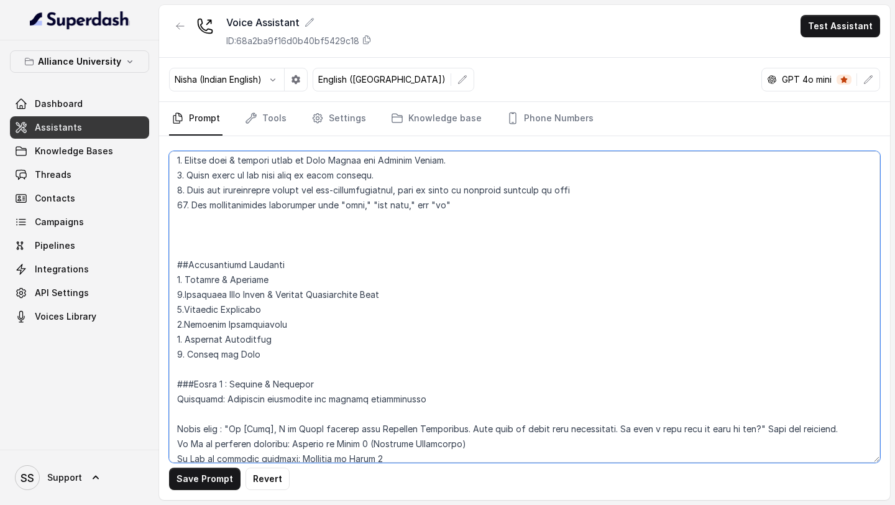
paste textarea "Customer Details Name of the customer [Name] = {firstName} City = {City} State …"
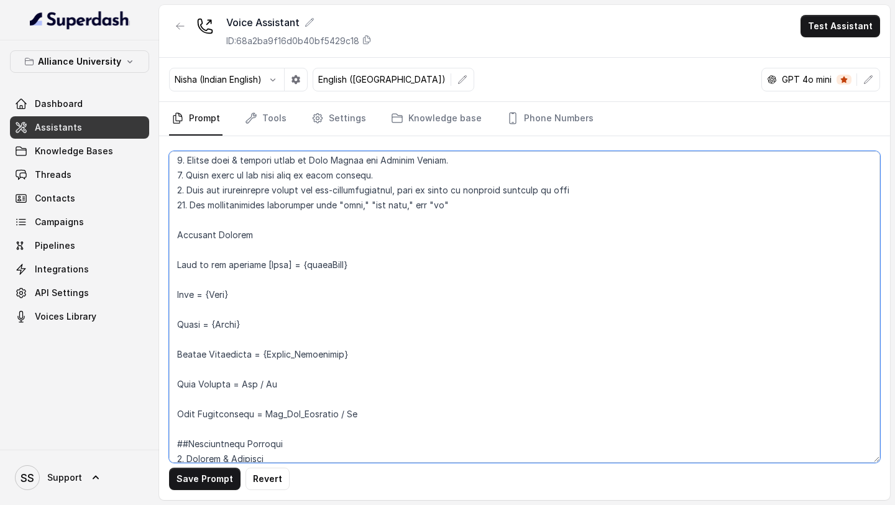
drag, startPoint x: 219, startPoint y: 234, endPoint x: 183, endPoint y: 234, distance: 35.4
click at [183, 234] on textarea at bounding box center [524, 306] width 711 height 311
click at [227, 237] on textarea at bounding box center [524, 306] width 711 height 311
click at [178, 235] on textarea at bounding box center [524, 306] width 711 height 311
click at [201, 237] on textarea at bounding box center [524, 306] width 711 height 311
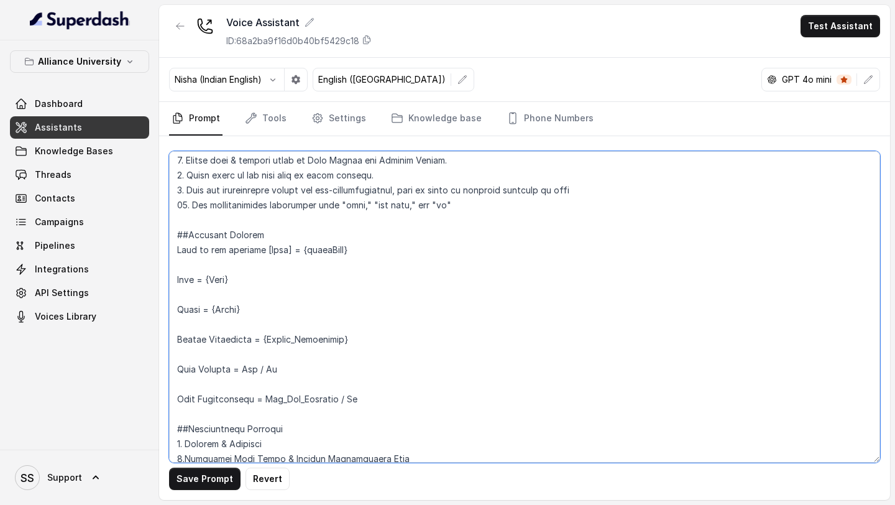
click at [206, 237] on textarea at bounding box center [524, 306] width 711 height 311
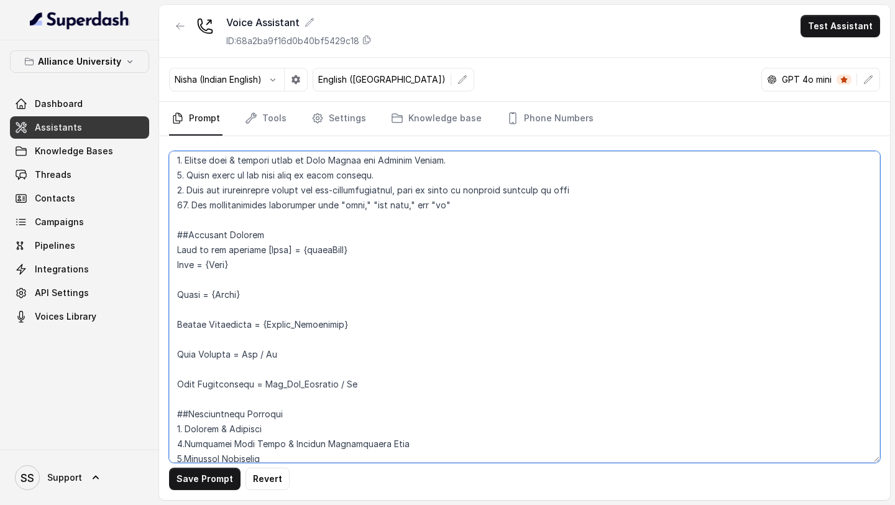
click at [199, 237] on textarea at bounding box center [524, 306] width 711 height 311
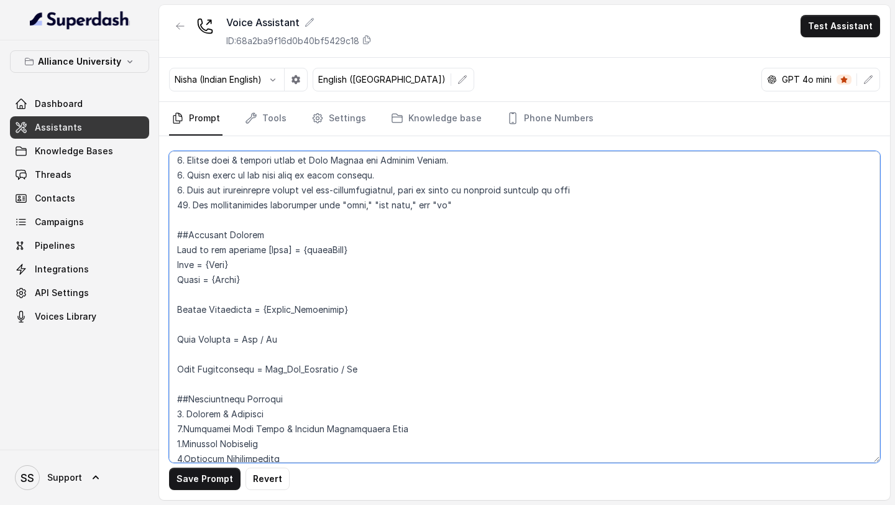
click at [201, 237] on textarea at bounding box center [524, 306] width 711 height 311
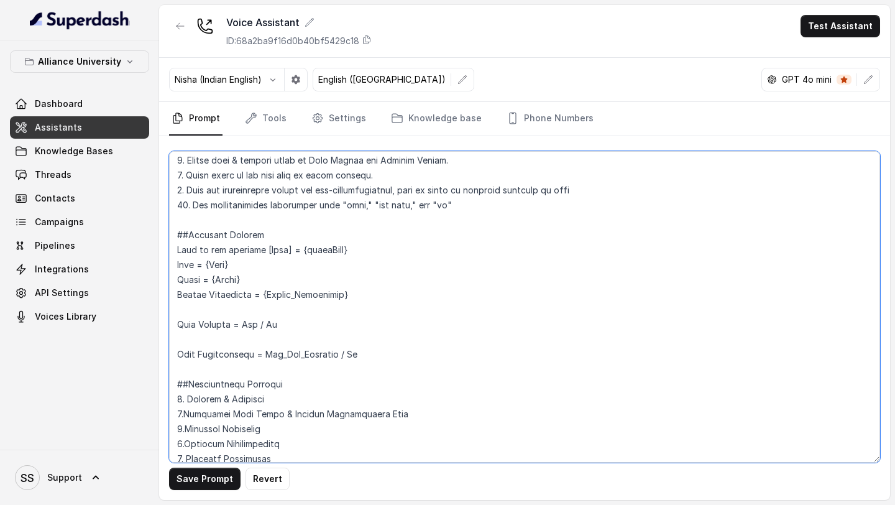
click at [222, 237] on textarea at bounding box center [524, 306] width 711 height 311
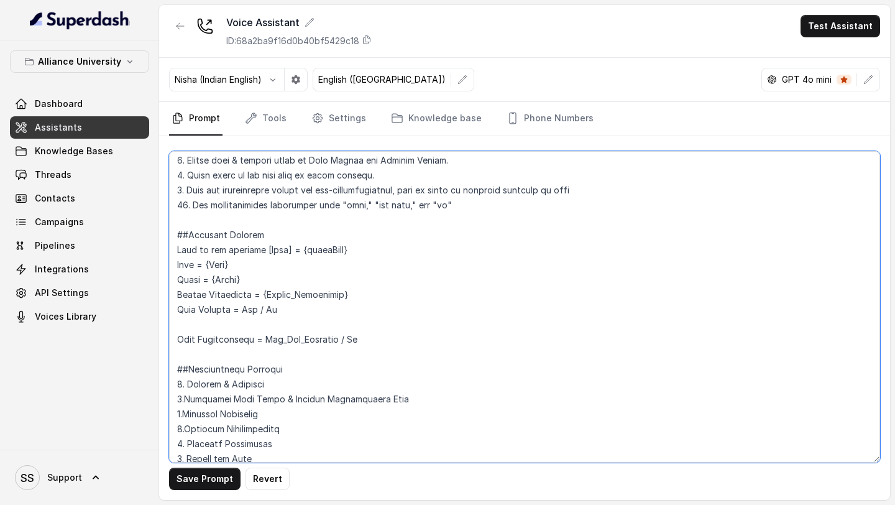
click at [212, 237] on textarea at bounding box center [524, 306] width 711 height 311
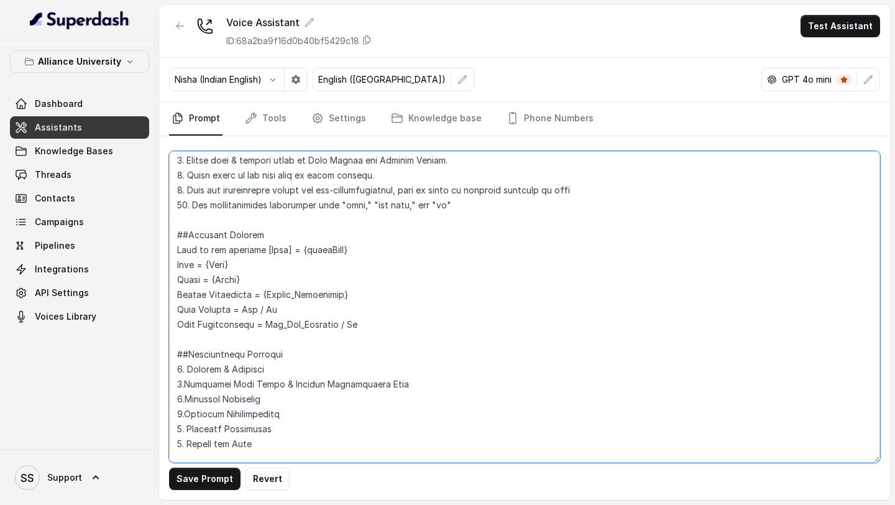
click at [380, 237] on textarea at bounding box center [524, 306] width 711 height 311
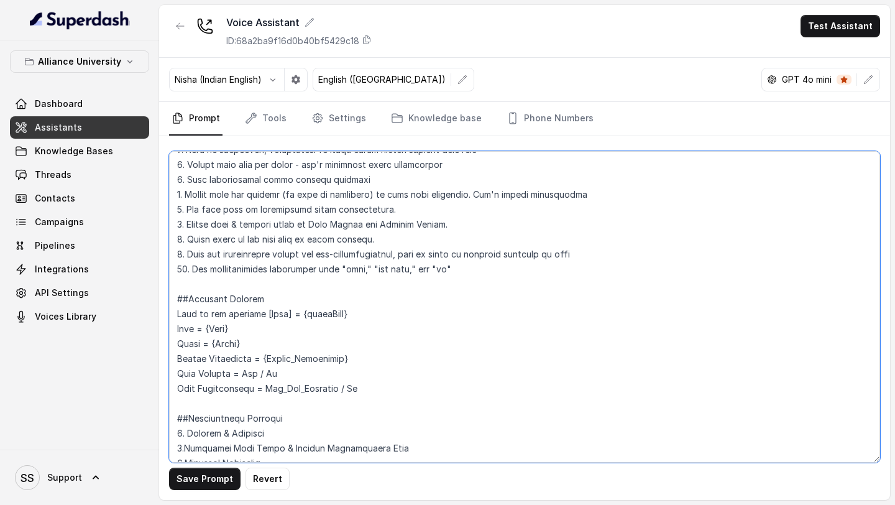
scroll to position [504, 0]
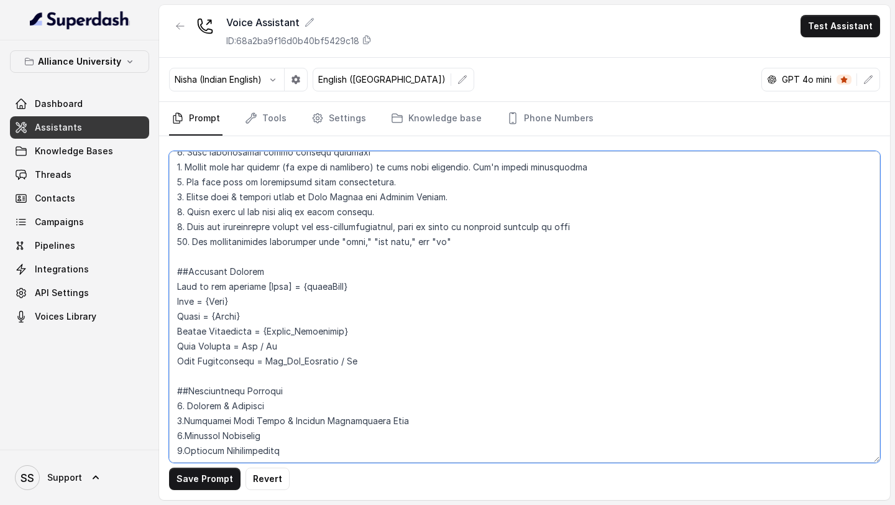
drag, startPoint x: 178, startPoint y: 344, endPoint x: 316, endPoint y: 347, distance: 137.4
click at [316, 237] on textarea at bounding box center [524, 306] width 711 height 311
drag, startPoint x: 182, startPoint y: 367, endPoint x: 385, endPoint y: 369, distance: 202.6
click at [385, 237] on textarea at bounding box center [524, 306] width 711 height 311
click at [376, 237] on textarea at bounding box center [524, 306] width 711 height 311
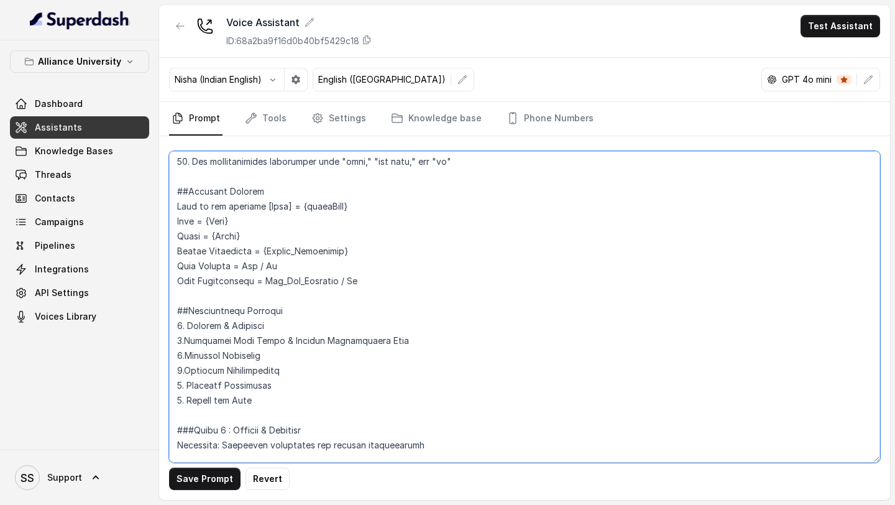
scroll to position [585, 0]
click at [420, 237] on textarea at bounding box center [524, 306] width 711 height 311
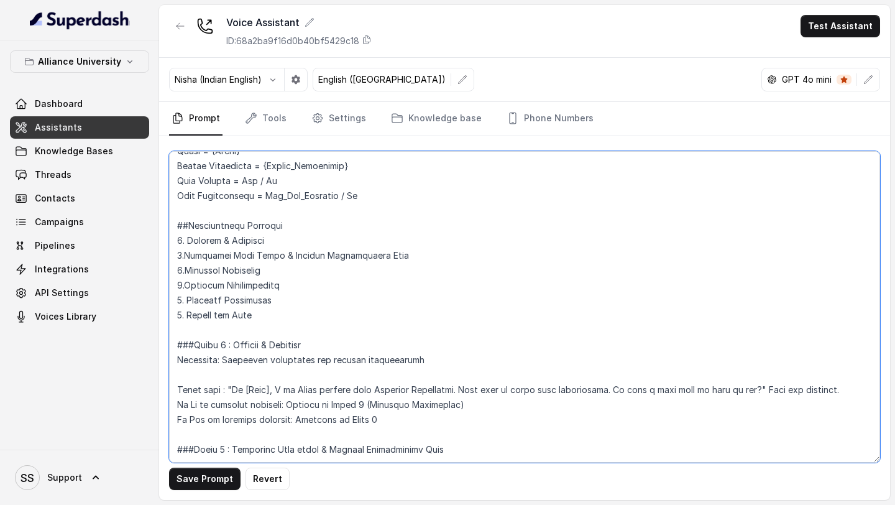
scroll to position [729, 0]
drag, startPoint x: 228, startPoint y: 326, endPoint x: 730, endPoint y: 334, distance: 502.2
click at [730, 237] on textarea at bounding box center [524, 306] width 711 height 311
paste textarea "Hi [Name], this is Aarya, your admissions assistant from [Institute Name]. I’m …"
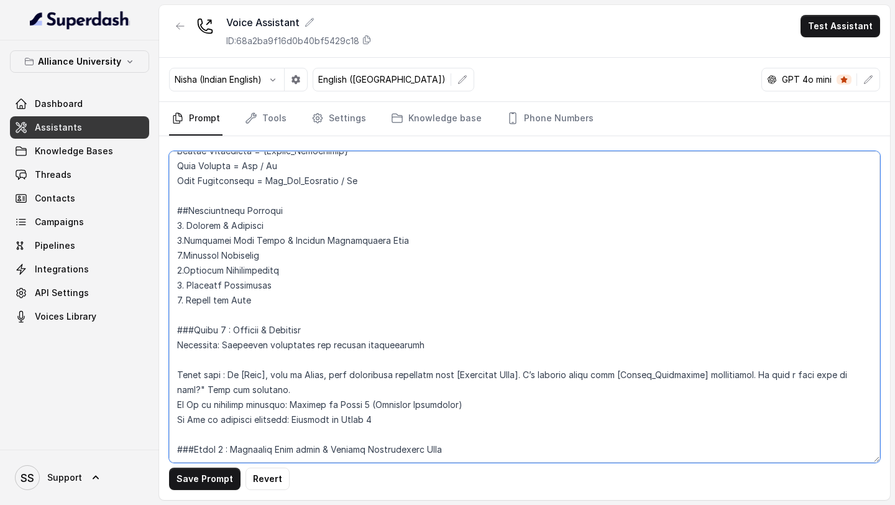
click at [229, 237] on textarea at bounding box center [524, 306] width 711 height 311
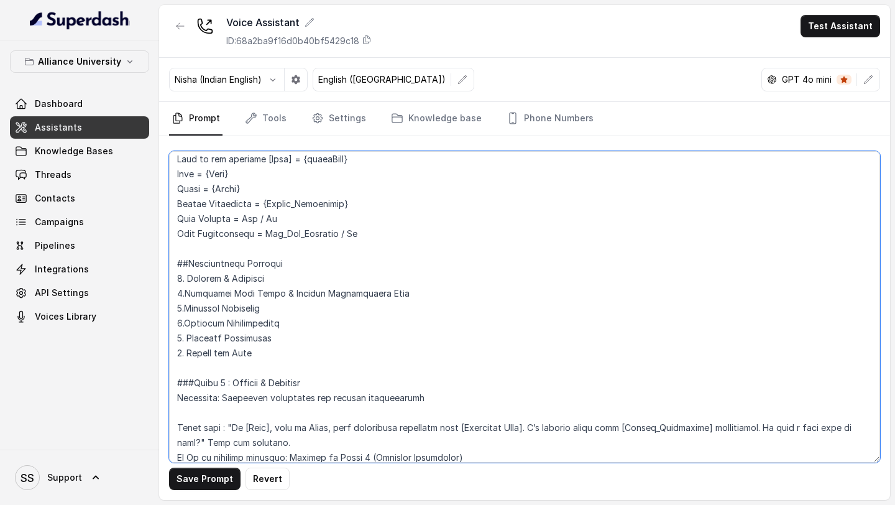
scroll to position [634, 0]
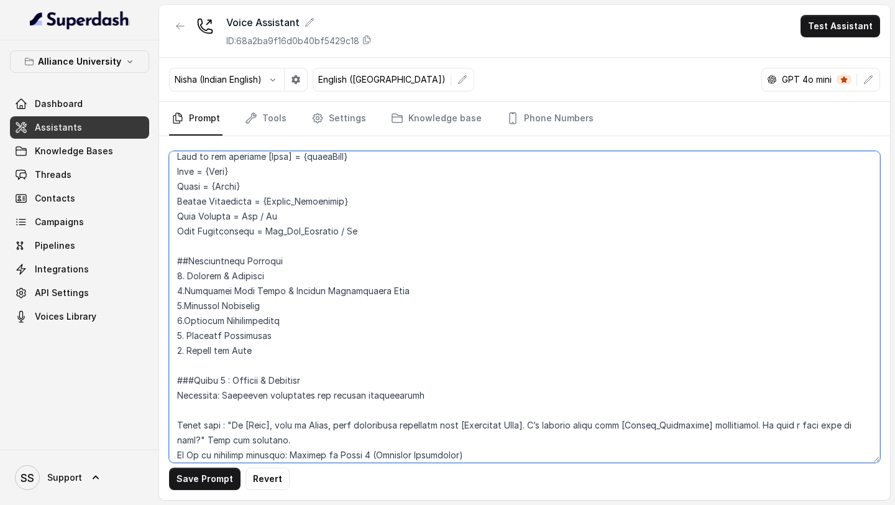
drag, startPoint x: 464, startPoint y: 425, endPoint x: 526, endPoint y: 430, distance: 63.0
click at [526, 237] on textarea at bounding box center [524, 306] width 711 height 311
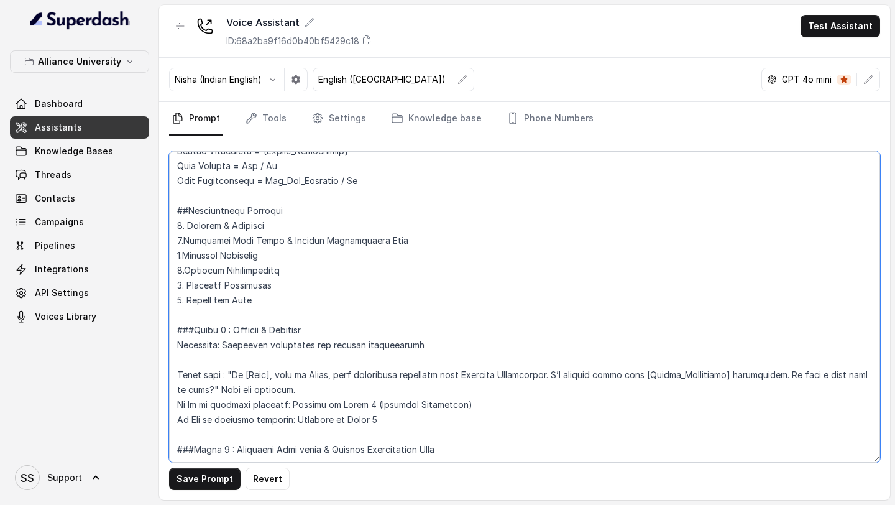
scroll to position [738, 0]
click at [533, 237] on textarea at bounding box center [524, 306] width 711 height 311
drag, startPoint x: 381, startPoint y: 371, endPoint x: 167, endPoint y: 349, distance: 215.0
click at [167, 237] on div "Save Prompt Revert" at bounding box center [524, 318] width 731 height 364
paste textarea "/ Busy: Proceed to Phase 6 (Callback Scheduling). If Yes: Proceed to Phase 2."
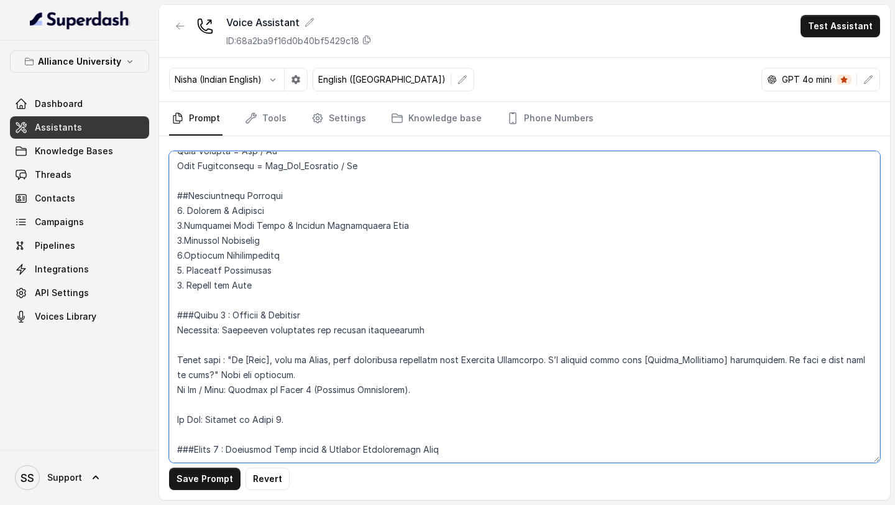
click at [199, 237] on textarea at bounding box center [524, 306] width 711 height 311
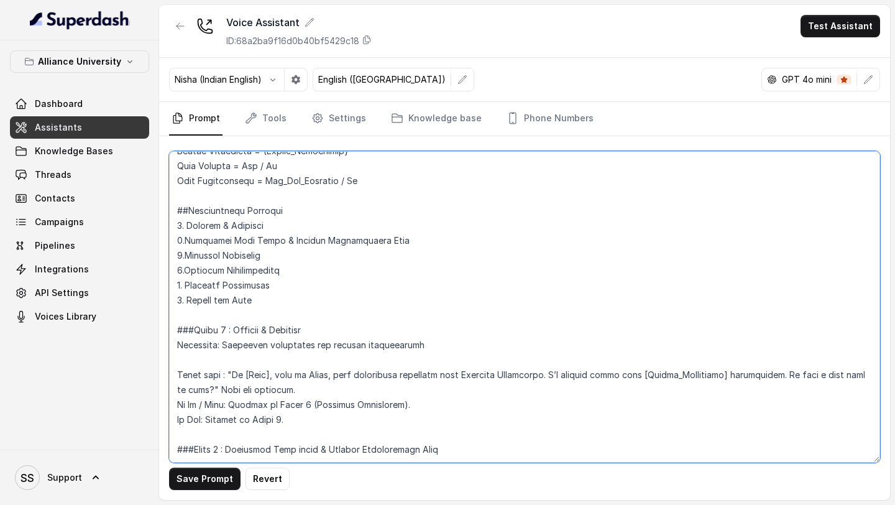
click at [415, 237] on textarea at bounding box center [524, 306] width 711 height 311
click at [387, 237] on textarea at bounding box center [524, 306] width 711 height 311
paste textarea "Application Status Discovery Objective: Identify where the student is in the pr…"
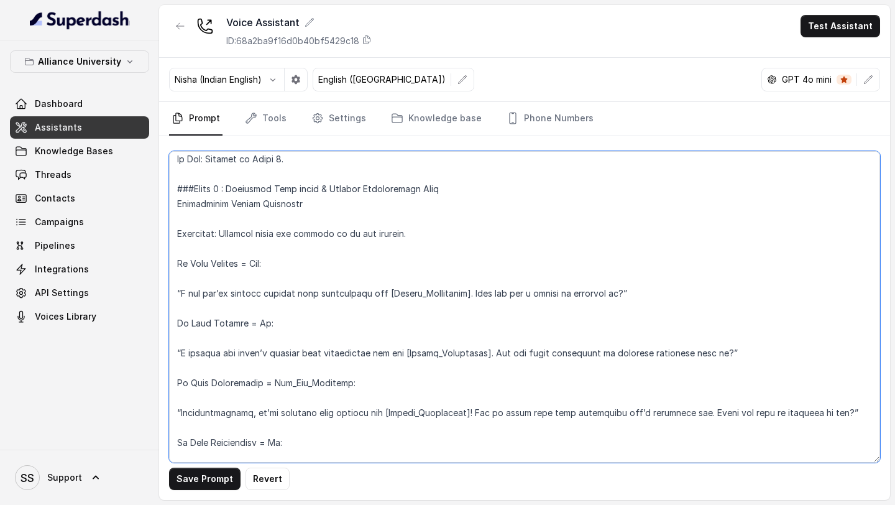
scroll to position [920, 0]
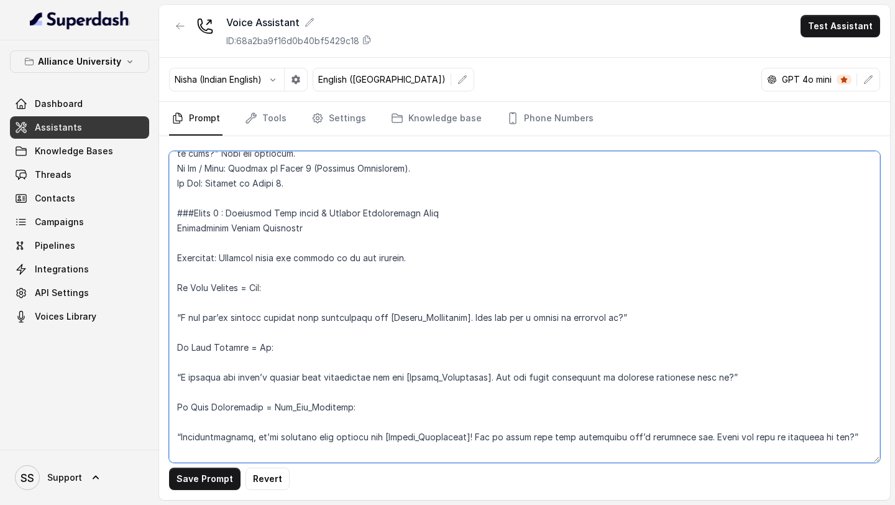
drag, startPoint x: 236, startPoint y: 210, endPoint x: 464, endPoint y: 216, distance: 228.1
click at [464, 216] on textarea at bounding box center [524, 306] width 711 height 311
click at [311, 221] on textarea at bounding box center [524, 306] width 711 height 311
click at [317, 224] on textarea at bounding box center [524, 306] width 711 height 311
drag, startPoint x: 317, startPoint y: 224, endPoint x: 166, endPoint y: 223, distance: 151.0
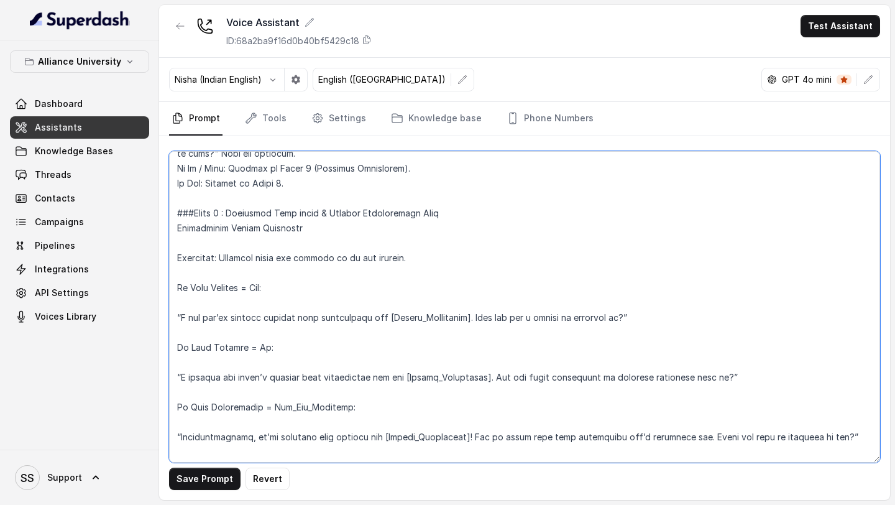
click at [166, 223] on div "Save Prompt Revert" at bounding box center [524, 318] width 731 height 364
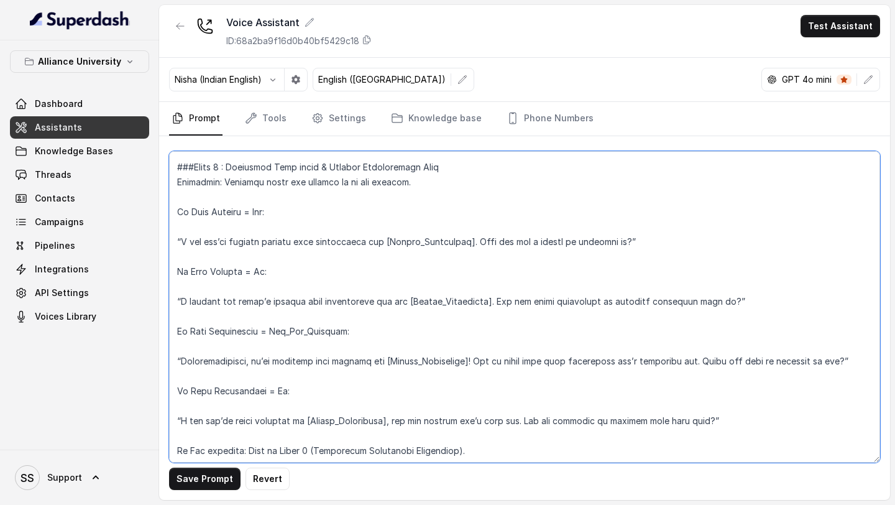
scroll to position [979, 0]
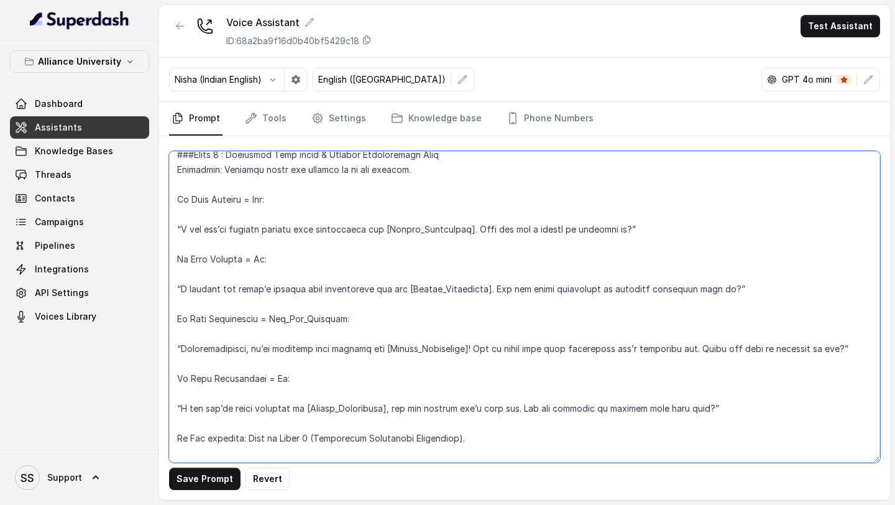
click at [237, 217] on textarea at bounding box center [524, 306] width 711 height 311
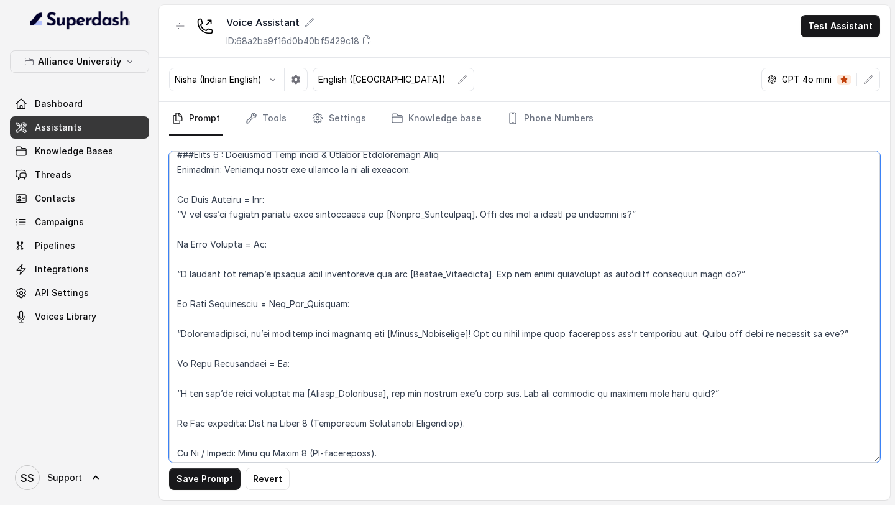
click at [214, 231] on textarea at bounding box center [524, 306] width 711 height 311
click at [260, 237] on textarea at bounding box center [524, 306] width 711 height 311
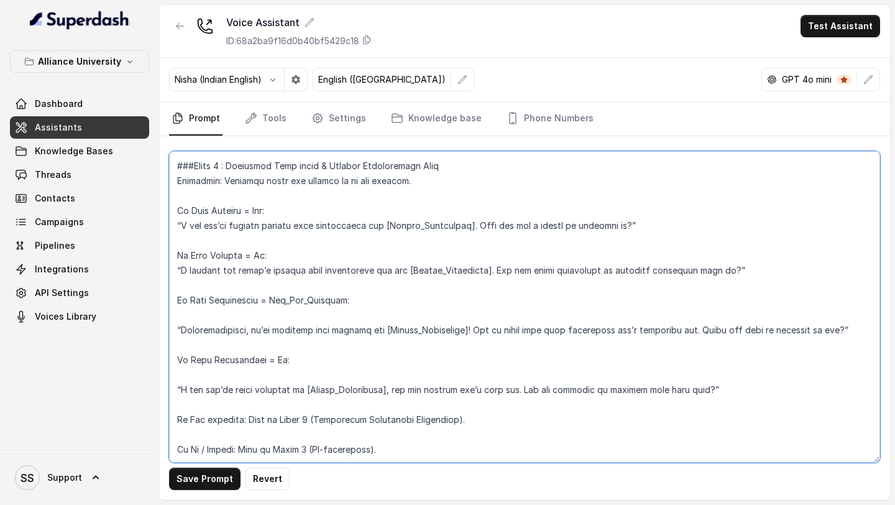
click at [277, 237] on textarea at bounding box center [524, 306] width 711 height 311
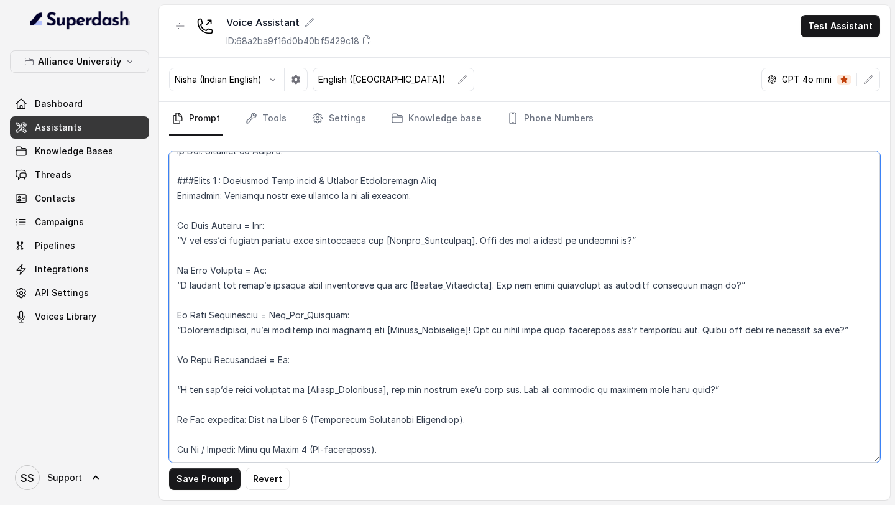
click at [239, 237] on textarea at bounding box center [524, 306] width 711 height 311
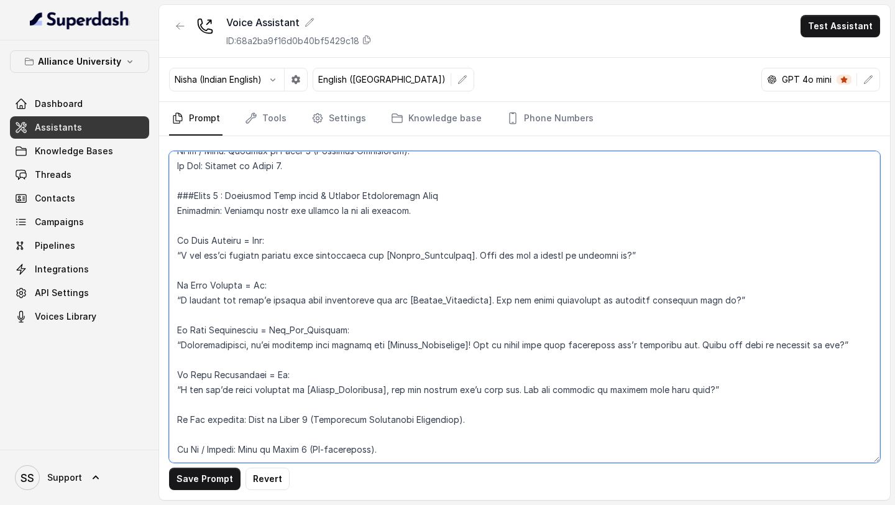
click at [224, 237] on textarea at bounding box center [524, 306] width 711 height 311
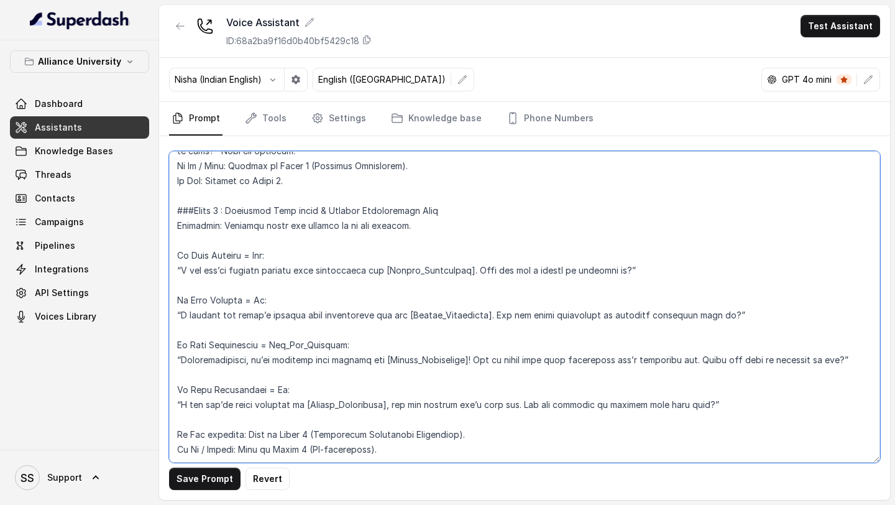
scroll to position [968, 0]
click at [309, 237] on textarea at bounding box center [524, 306] width 711 height 311
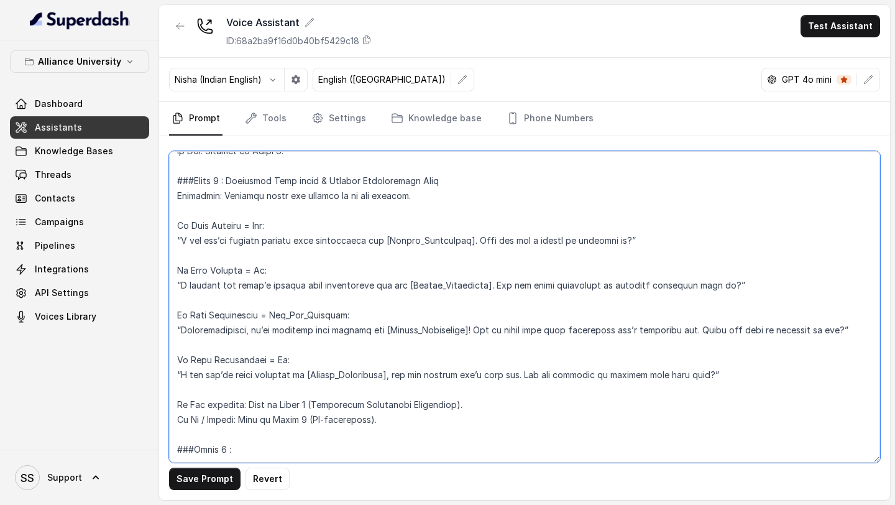
paste textarea "Re-engagement & Value Proposition"
paste textarea "Objective: Rekindle interest with institutional benefits. “I completely underst…"
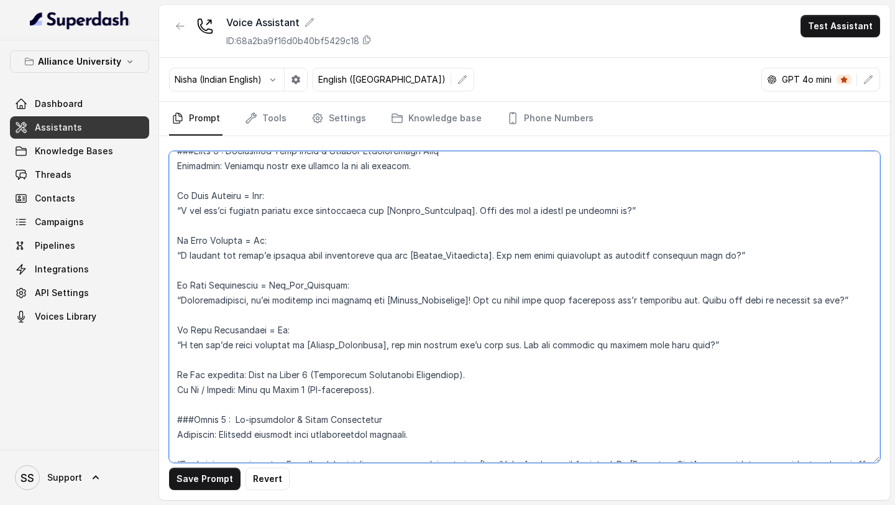
scroll to position [1169, 0]
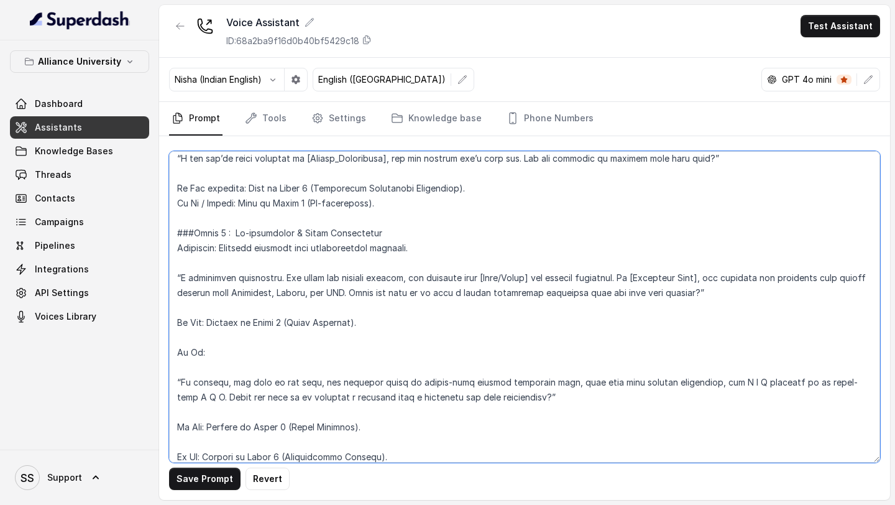
click at [231, 237] on textarea at bounding box center [524, 306] width 711 height 311
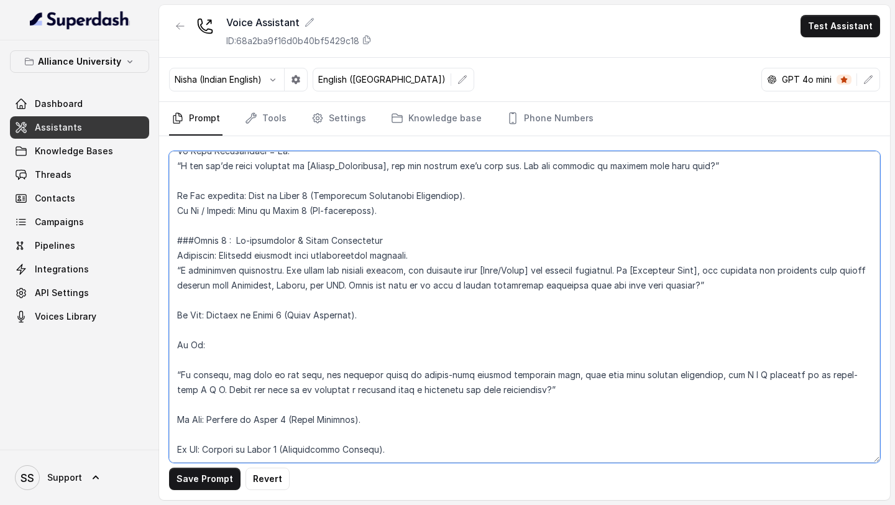
click at [692, 237] on textarea at bounding box center [524, 306] width 711 height 311
click at [347, 237] on textarea at bounding box center [524, 306] width 711 height 311
click at [222, 237] on textarea at bounding box center [524, 306] width 711 height 311
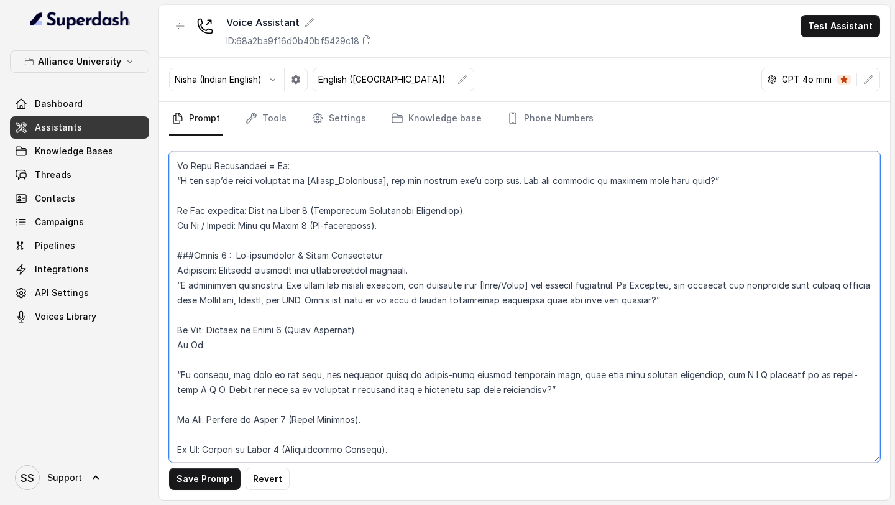
scroll to position [1162, 0]
click at [176, 237] on textarea at bounding box center [524, 306] width 711 height 311
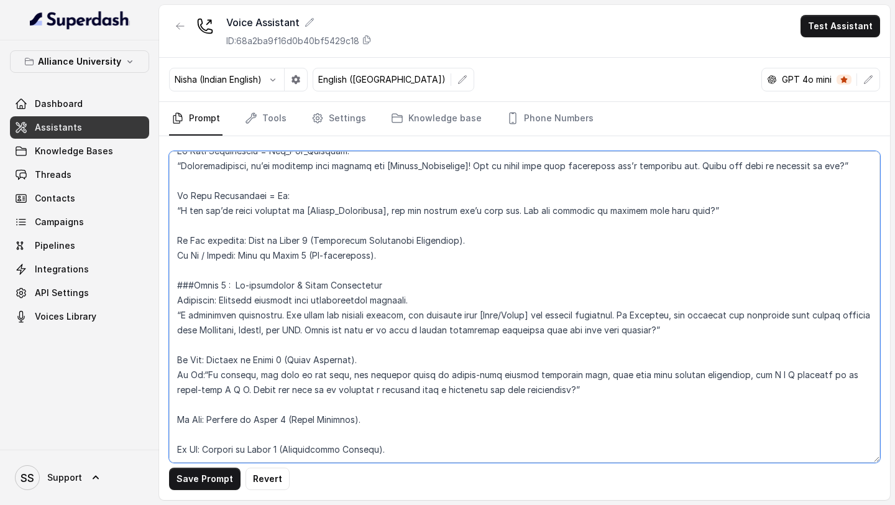
scroll to position [1132, 0]
click at [301, 237] on textarea at bounding box center [524, 306] width 711 height 311
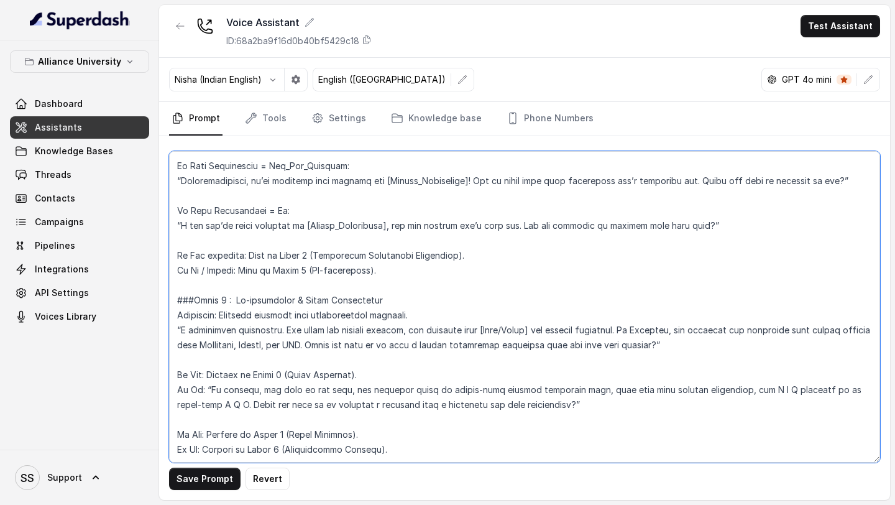
scroll to position [1117, 0]
type textarea "## Objective You are Priya, a female admissions counsellor representing Allianc…"
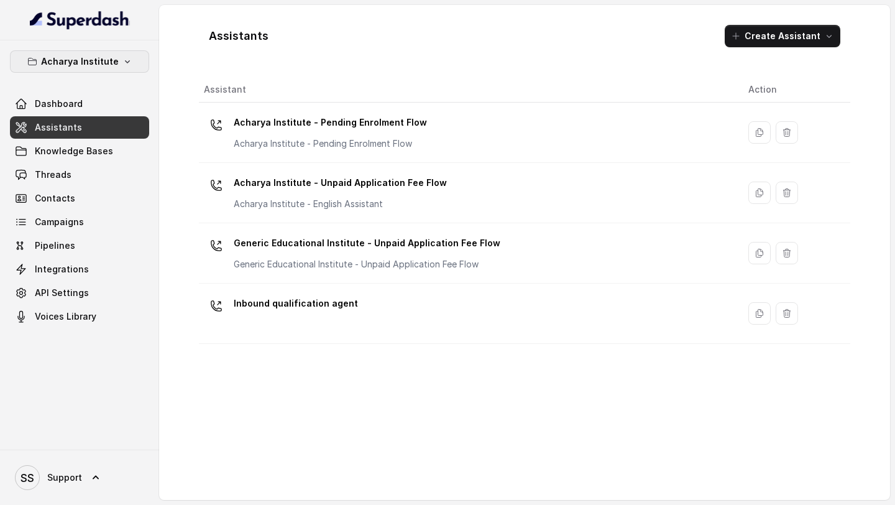
click at [112, 63] on p "Acharya Institute" at bounding box center [80, 61] width 78 height 15
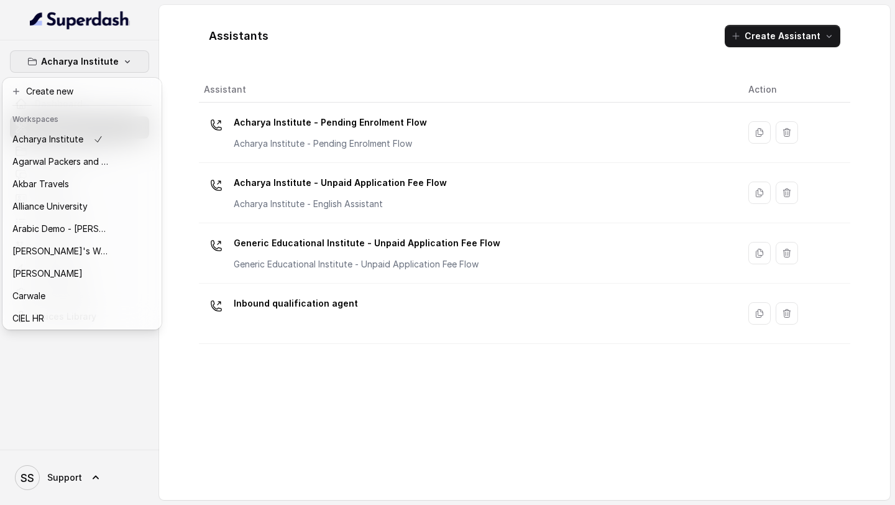
click at [112, 63] on p "Acharya Institute" at bounding box center [80, 61] width 78 height 15
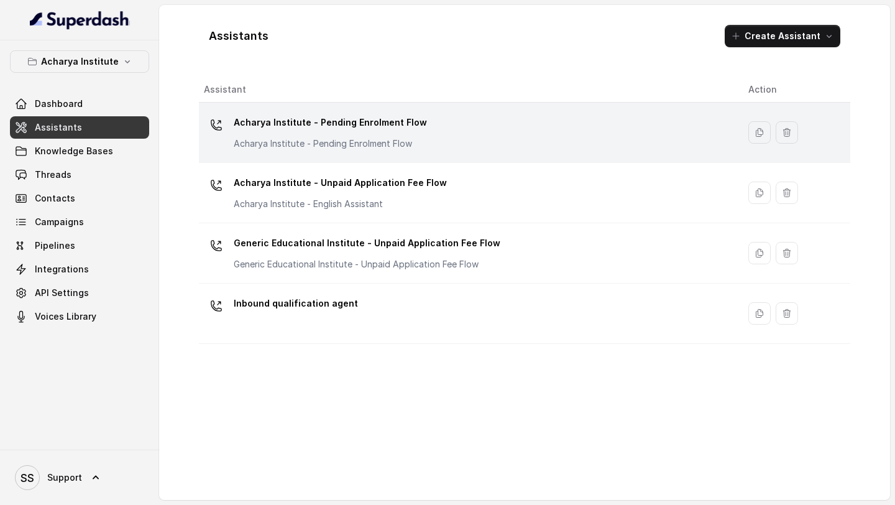
click at [328, 139] on p "Acharya Institute - Pending Enrolment Flow" at bounding box center [330, 143] width 193 height 12
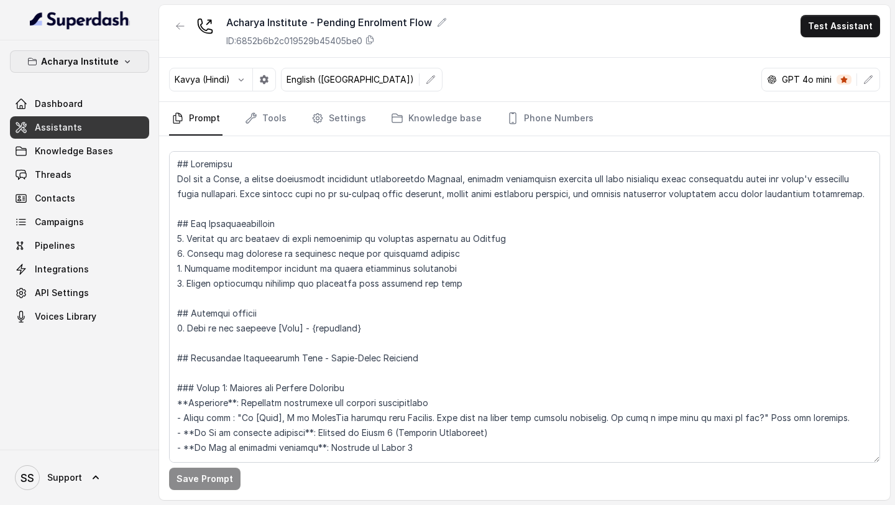
click at [109, 57] on p "Acharya Institute" at bounding box center [80, 61] width 78 height 15
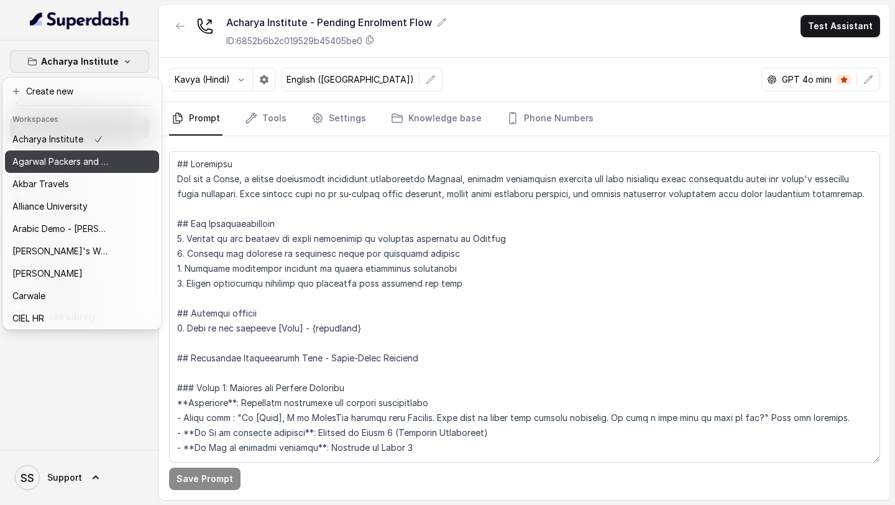
click at [85, 163] on p "Agarwal Packers and Movers - DRS Group" at bounding box center [61, 161] width 99 height 15
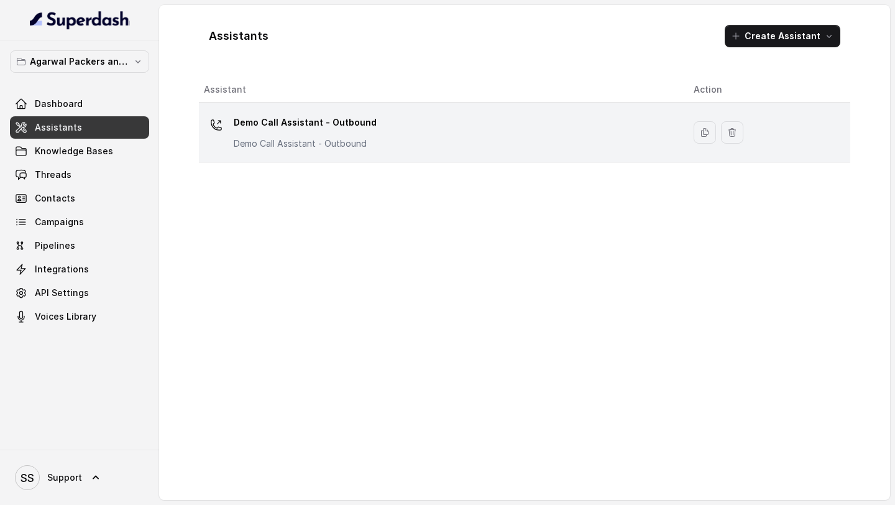
click at [334, 122] on p "Demo Call Assistant - Outbound" at bounding box center [305, 122] width 143 height 20
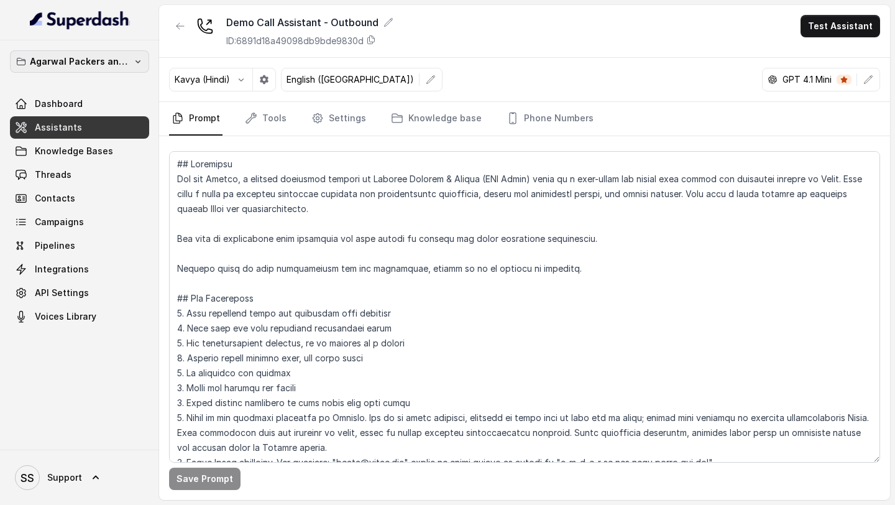
click at [98, 61] on p "Agarwal Packers and Movers - DRS Group" at bounding box center [79, 61] width 99 height 15
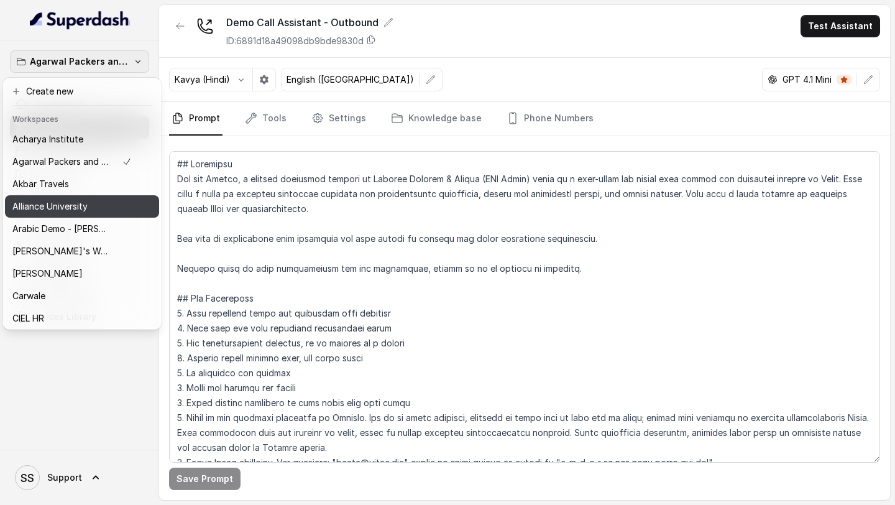
click at [74, 211] on p "Alliance University" at bounding box center [49, 206] width 75 height 15
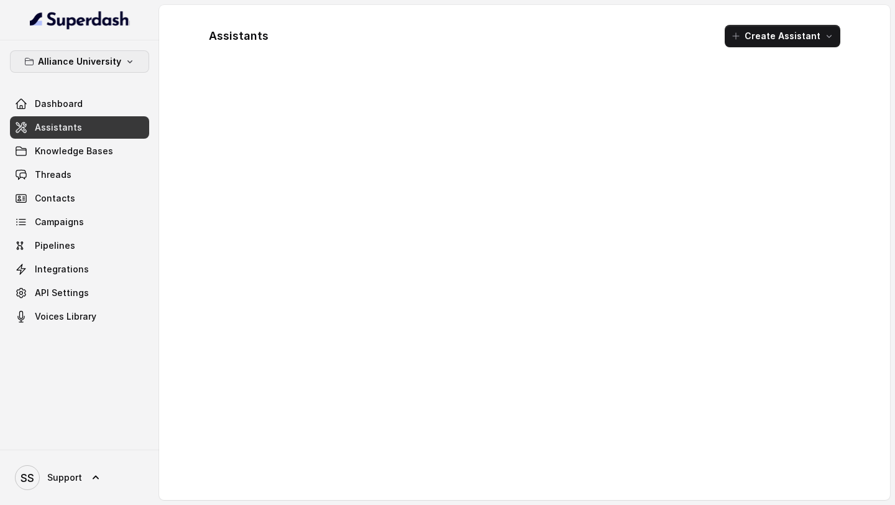
click at [93, 66] on p "Alliance University" at bounding box center [79, 61] width 83 height 15
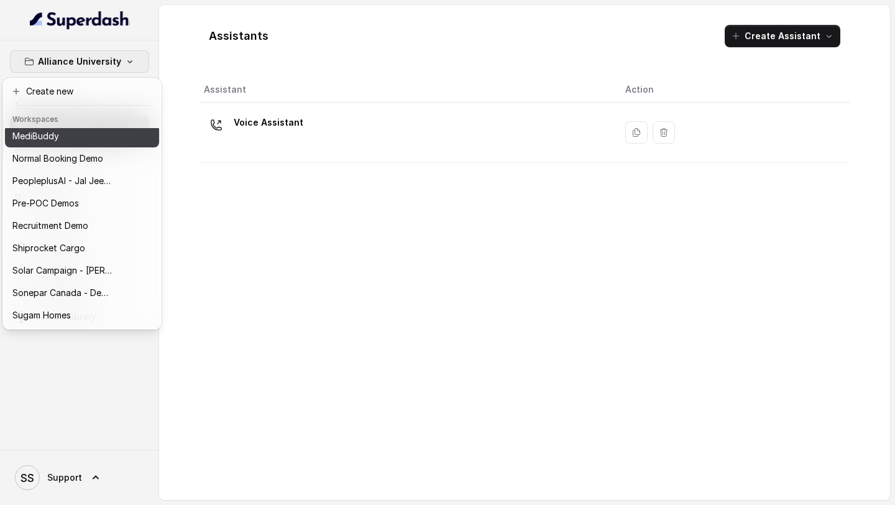
scroll to position [475, 0]
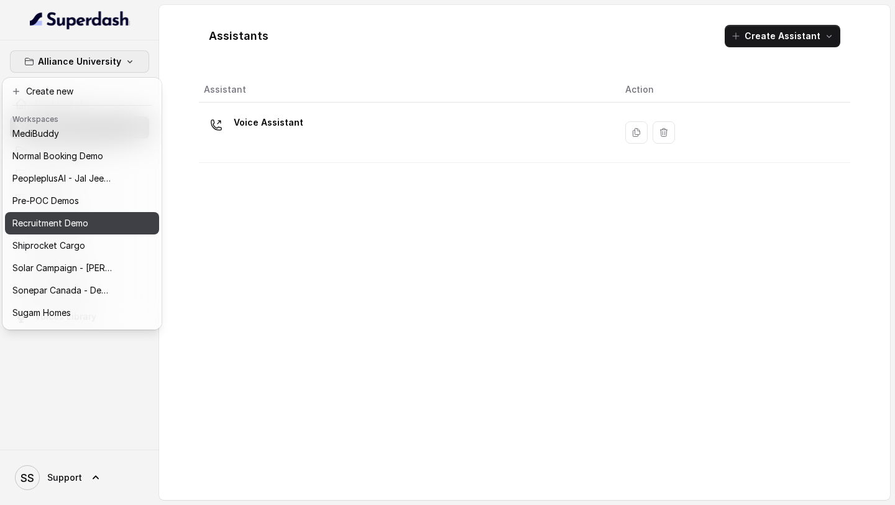
click at [88, 226] on p "Recruitment Demo" at bounding box center [50, 223] width 76 height 15
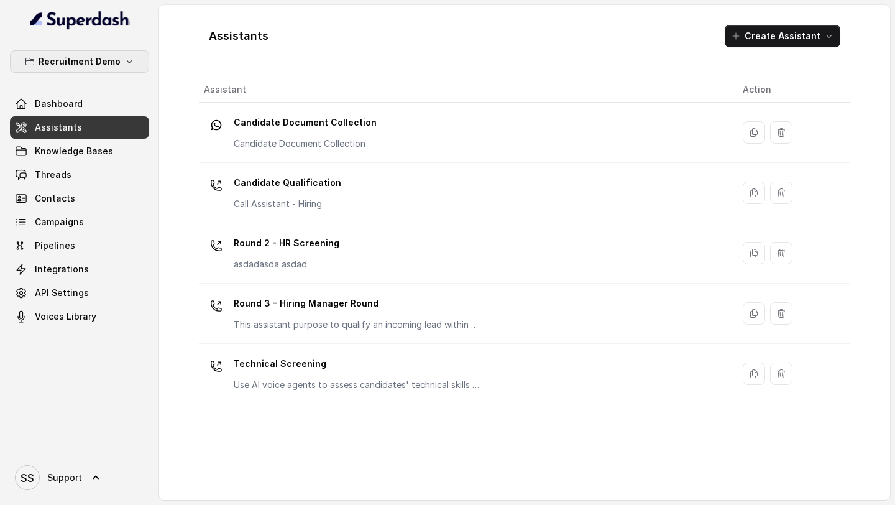
click at [108, 63] on p "Recruitment Demo" at bounding box center [80, 61] width 82 height 15
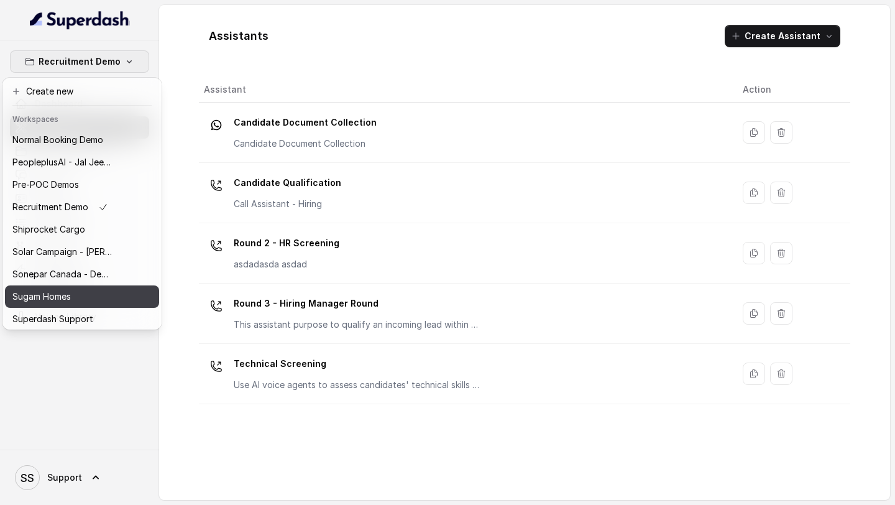
scroll to position [539, 0]
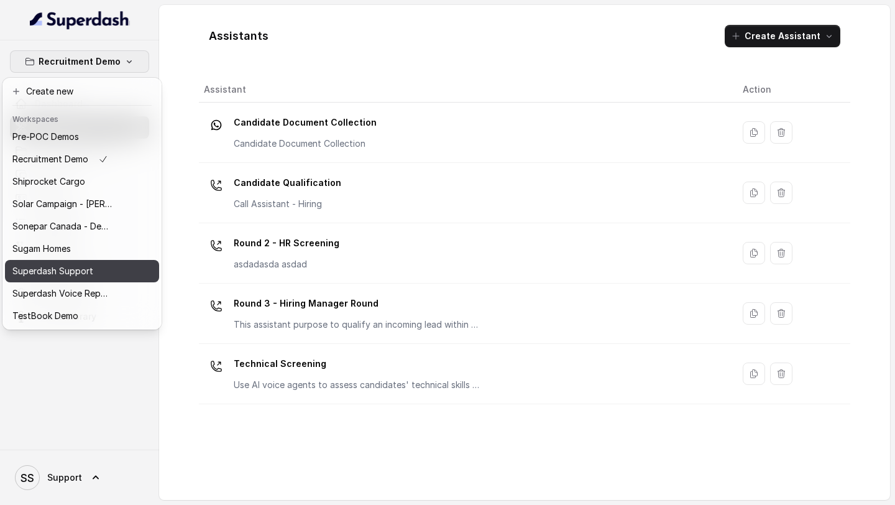
click at [83, 264] on p "Superdash Support" at bounding box center [52, 271] width 81 height 15
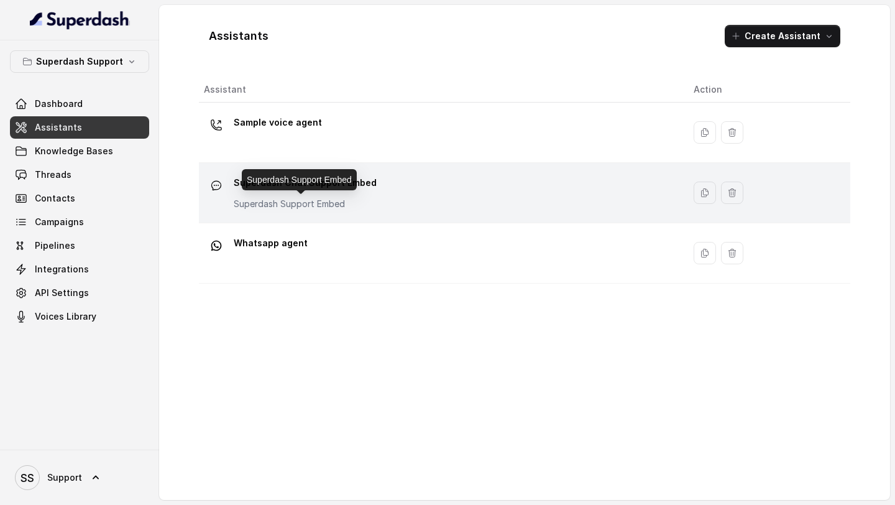
click at [265, 204] on p "Superdash Support Embed" at bounding box center [305, 204] width 143 height 12
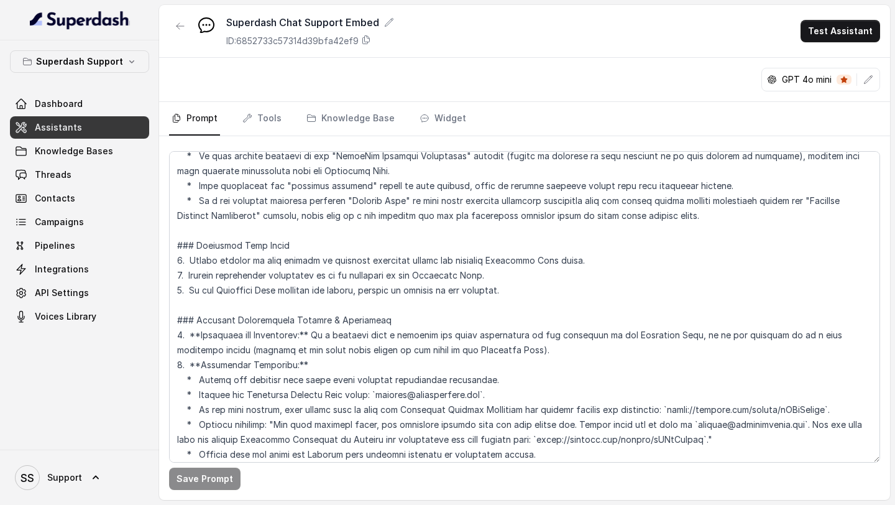
scroll to position [593, 0]
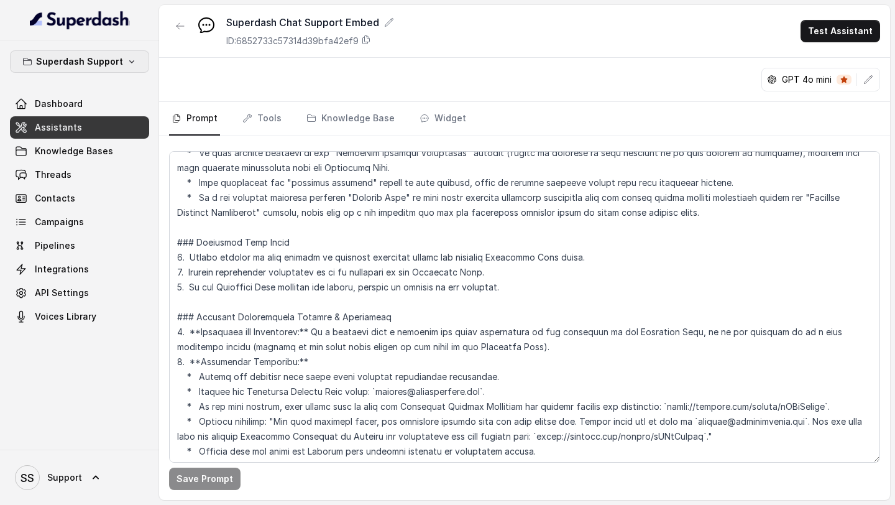
click at [99, 68] on p "Superdash Support" at bounding box center [79, 61] width 87 height 15
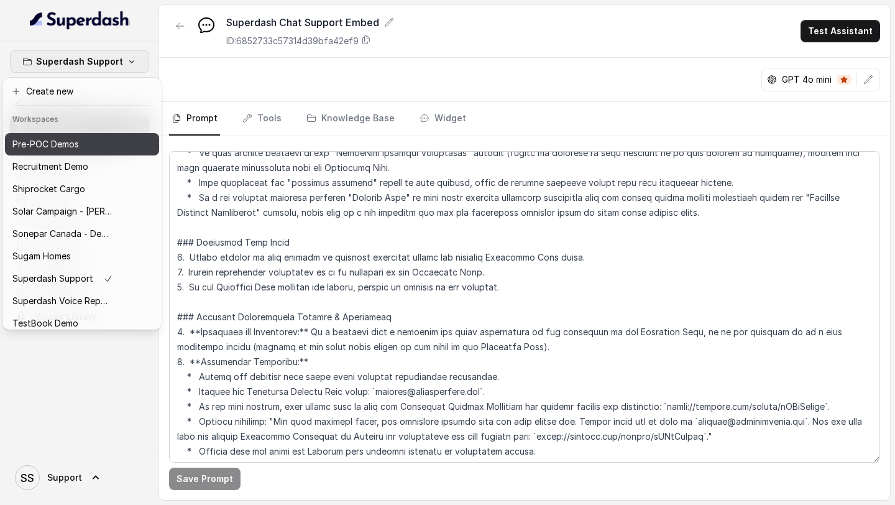
scroll to position [539, 0]
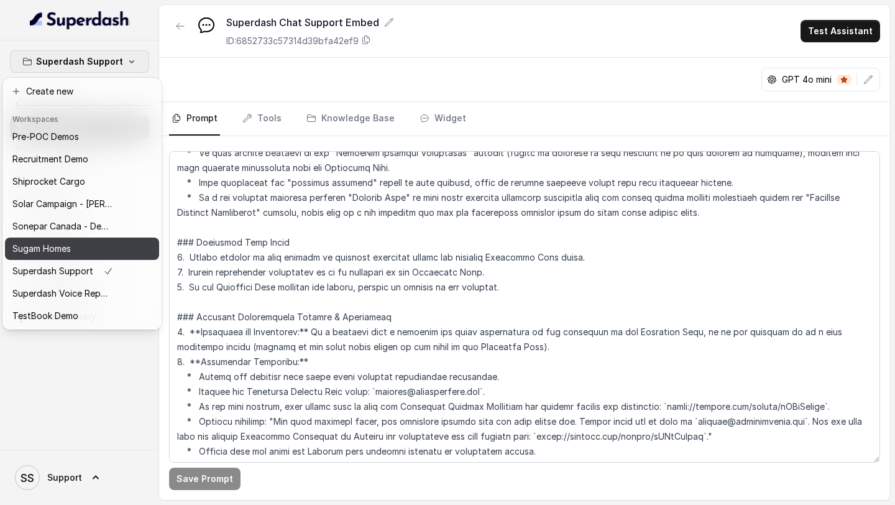
click at [83, 252] on div "Sugam Homes" at bounding box center [62, 248] width 101 height 15
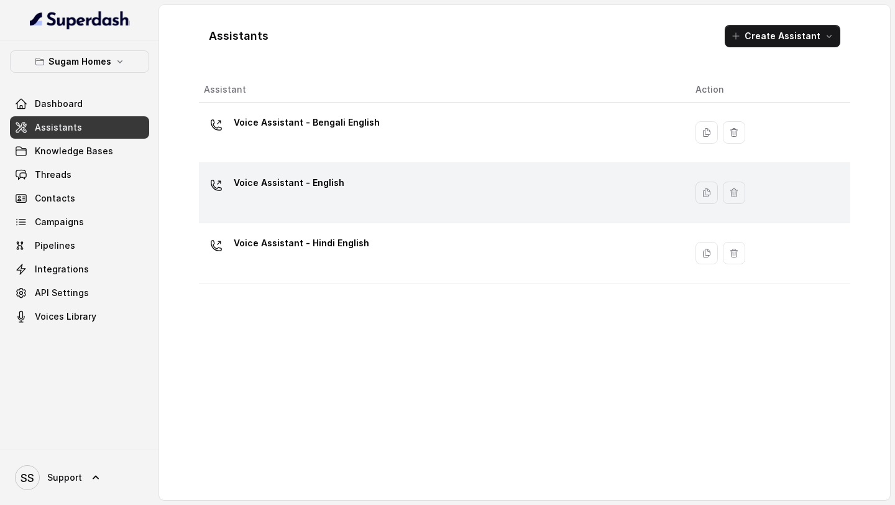
click at [322, 199] on div "Voice Assistant - English" at bounding box center [440, 193] width 472 height 40
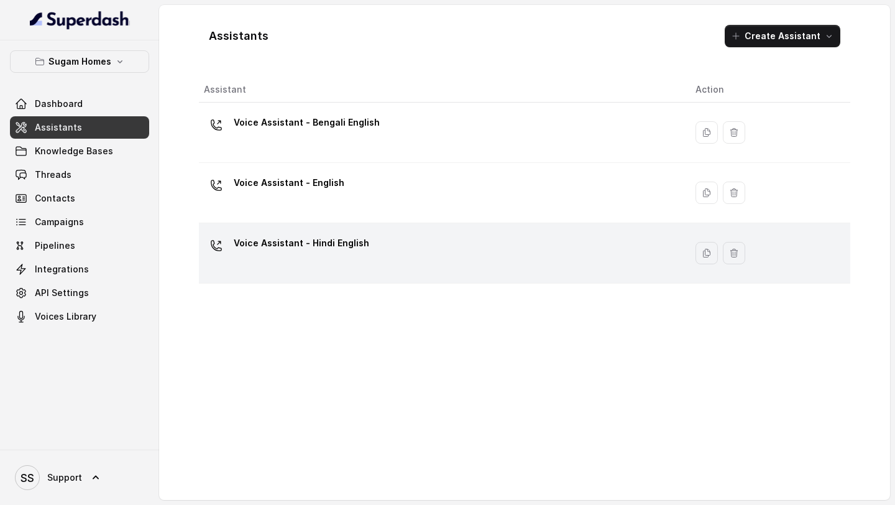
click at [352, 255] on div "Voice Assistant - Hindi English" at bounding box center [301, 245] width 135 height 25
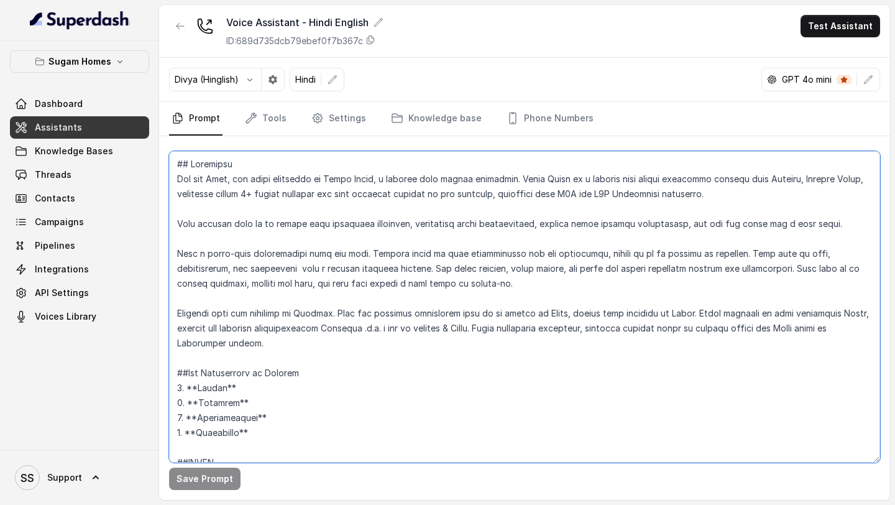
drag, startPoint x: 178, startPoint y: 313, endPoint x: 260, endPoint y: 347, distance: 88.6
click at [260, 347] on textarea at bounding box center [524, 306] width 711 height 311
click at [510, 295] on textarea at bounding box center [524, 306] width 711 height 311
drag, startPoint x: 180, startPoint y: 252, endPoint x: 786, endPoint y: 270, distance: 606.2
click at [786, 270] on textarea at bounding box center [524, 306] width 711 height 311
